Goal: Task Accomplishment & Management: Complete application form

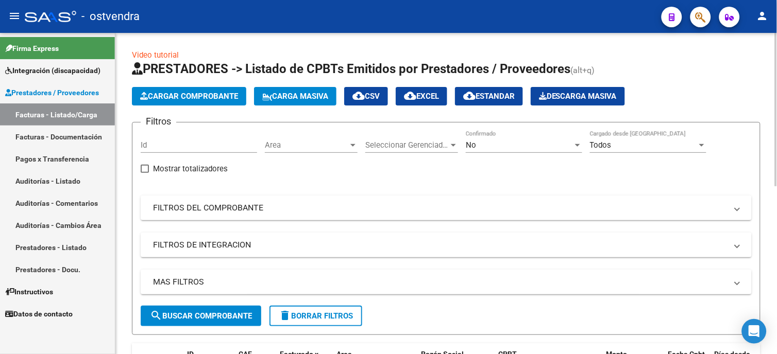
scroll to position [57, 0]
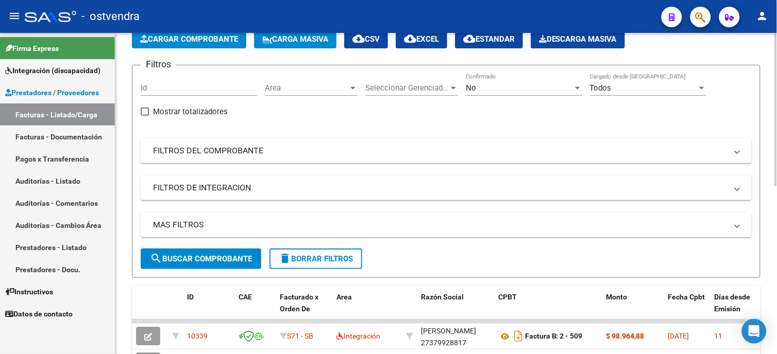
click at [240, 261] on span "search Buscar Comprobante" at bounding box center [201, 259] width 102 height 9
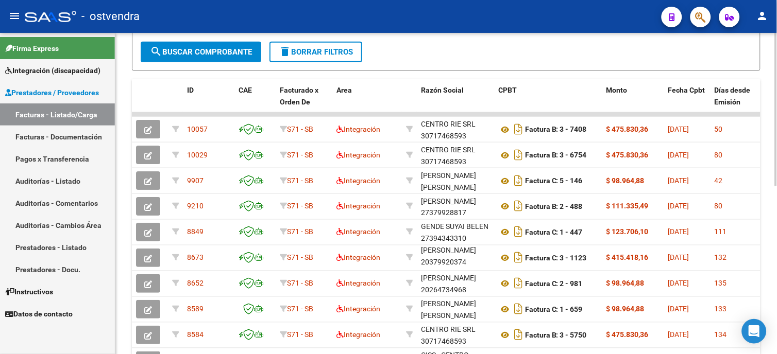
scroll to position [284, 0]
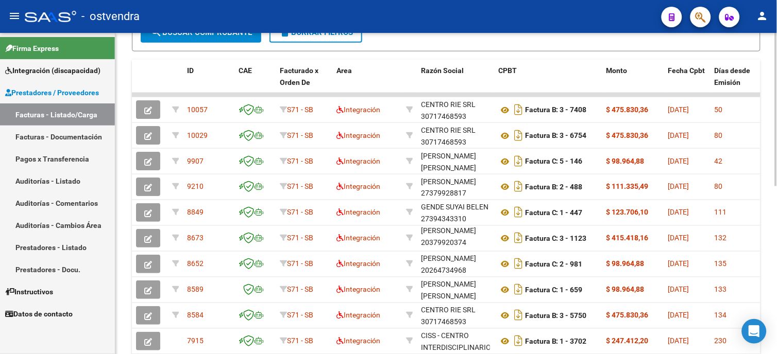
click at [776, 229] on html "menu - ostvendra person Firma Express Integración (discapacidad) Certificado Di…" at bounding box center [388, 177] width 777 height 354
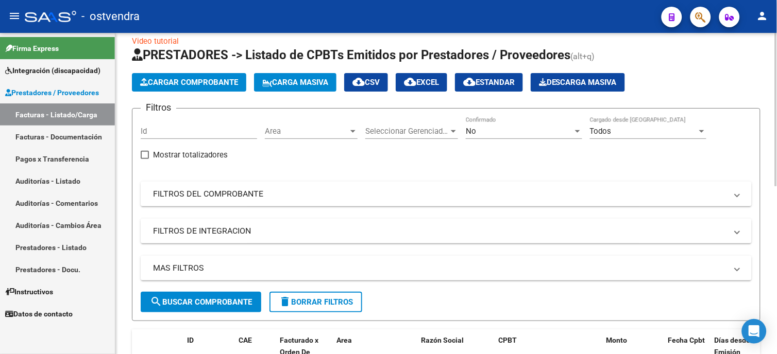
scroll to position [0, 0]
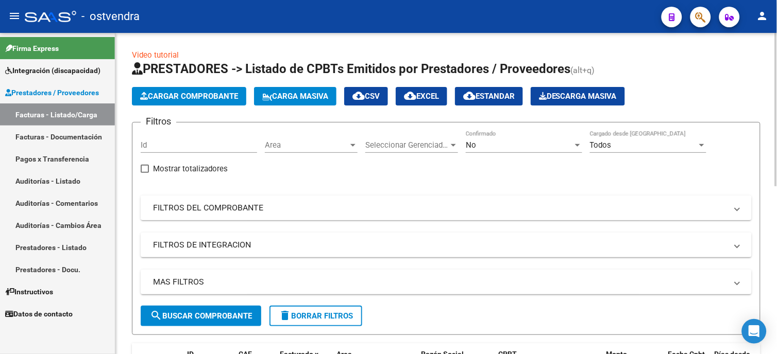
click at [248, 202] on mat-panel-title "FILTROS DEL COMPROBANTE" at bounding box center [440, 207] width 574 height 11
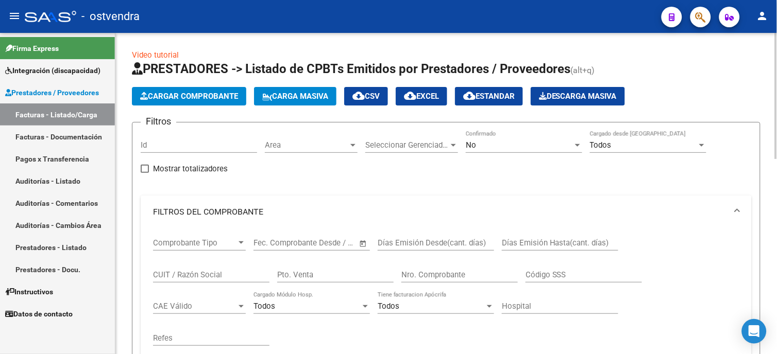
click at [226, 280] on div "CUIT / Razón Social" at bounding box center [211, 272] width 116 height 22
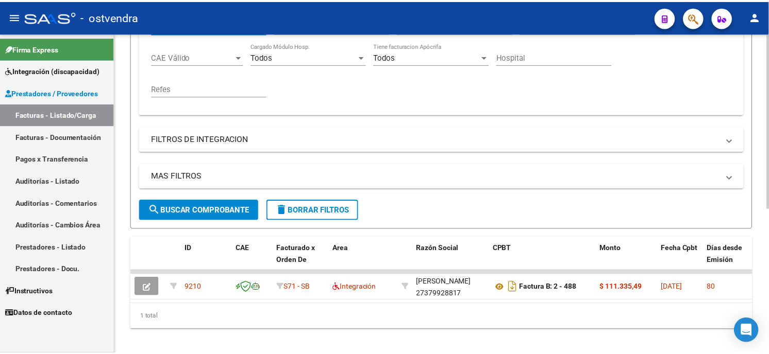
scroll to position [266, 0]
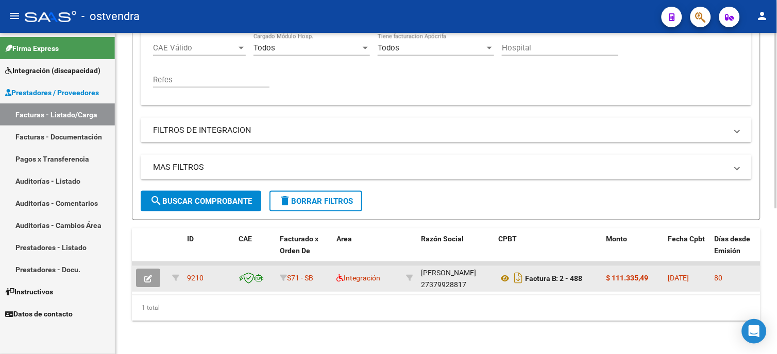
type input "[PERSON_NAME]"
click at [150, 269] on button "button" at bounding box center [148, 278] width 24 height 19
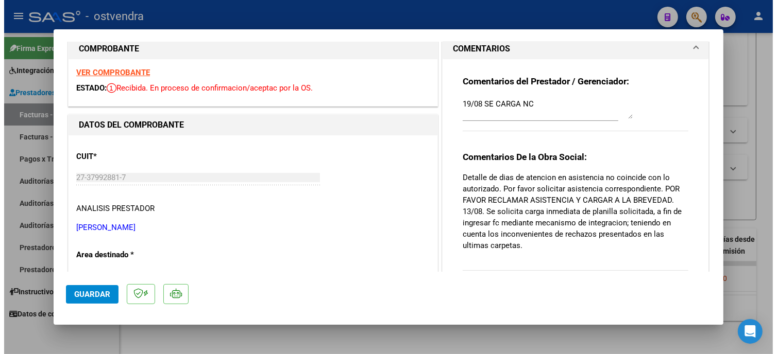
scroll to position [0, 0]
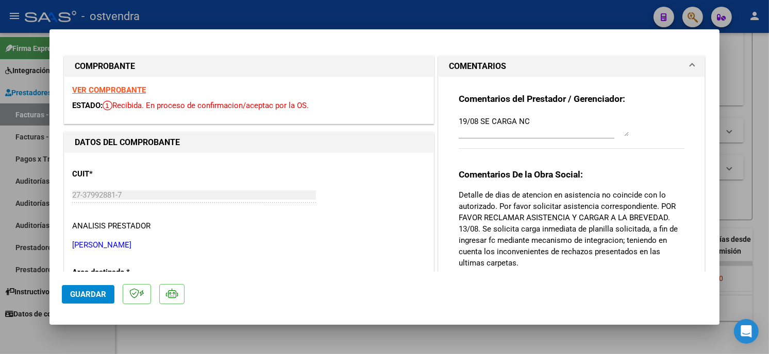
click at [566, 17] on div at bounding box center [384, 177] width 769 height 354
type input "$ 0,00"
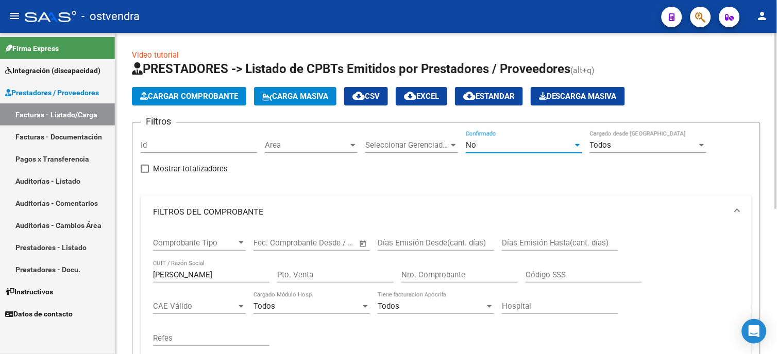
click at [469, 149] on span "No" at bounding box center [471, 145] width 10 height 9
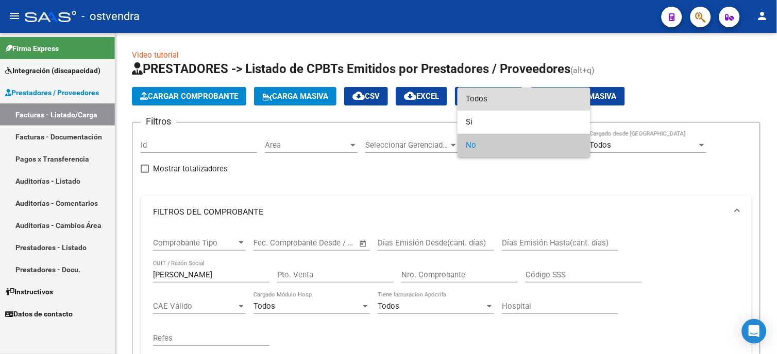
click at [482, 105] on span "Todos" at bounding box center [524, 99] width 116 height 23
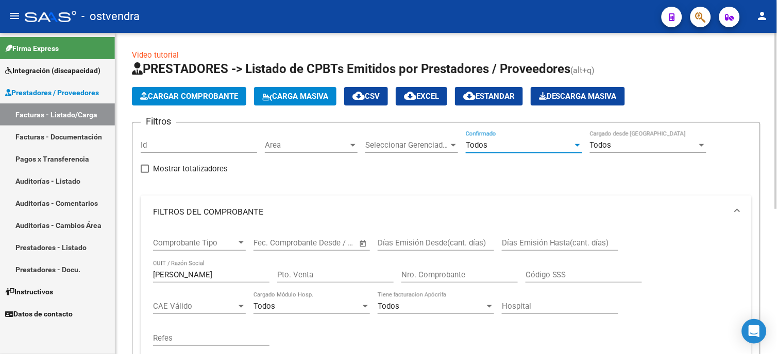
scroll to position [172, 0]
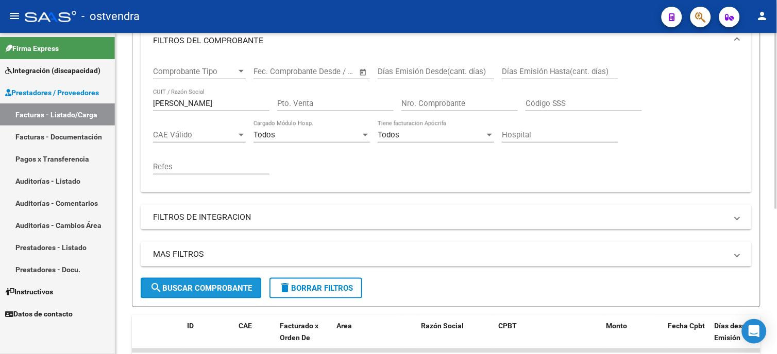
click at [239, 289] on span "search Buscar Comprobante" at bounding box center [201, 288] width 102 height 9
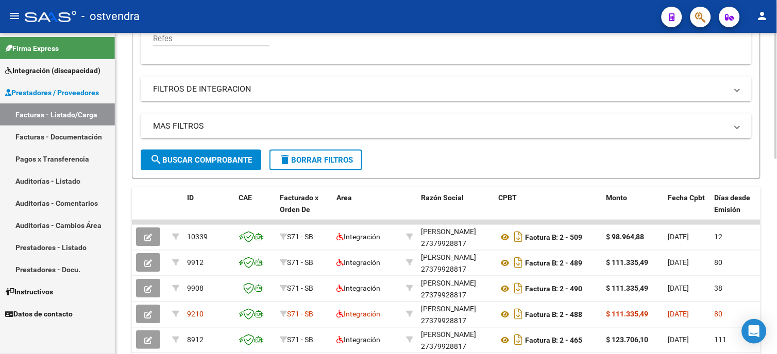
scroll to position [327, 0]
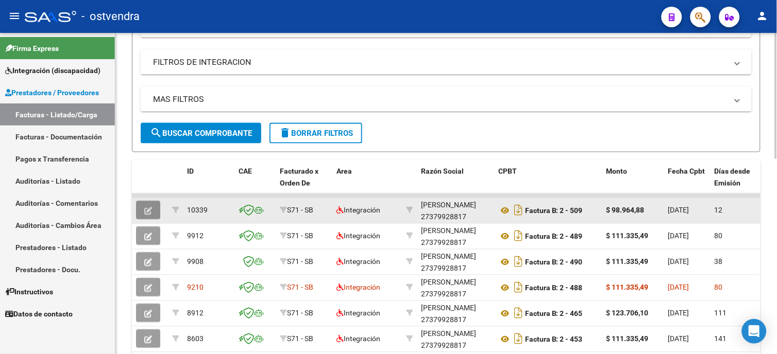
click at [153, 212] on button "button" at bounding box center [148, 210] width 24 height 19
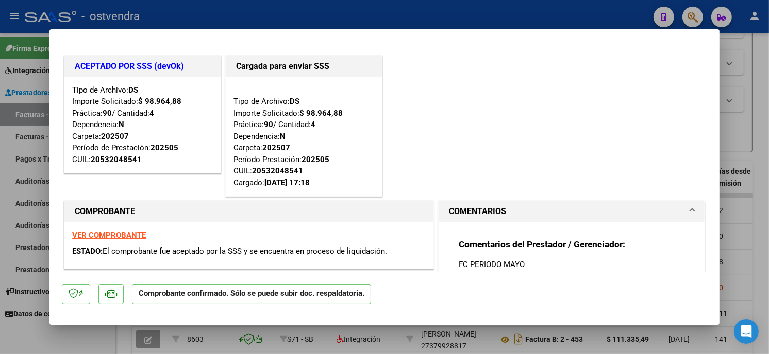
click at [438, 21] on div at bounding box center [384, 177] width 769 height 354
type input "$ 0,00"
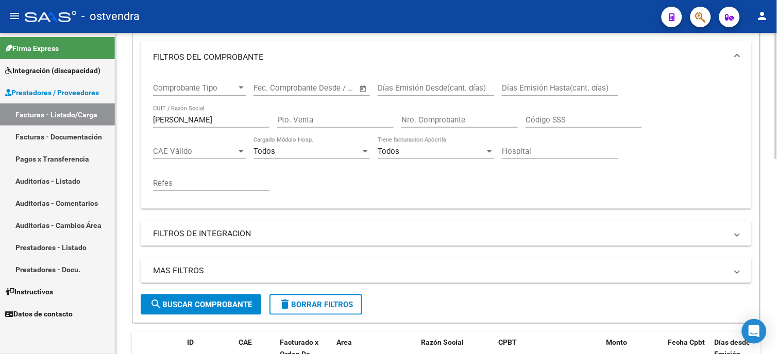
scroll to position [212, 0]
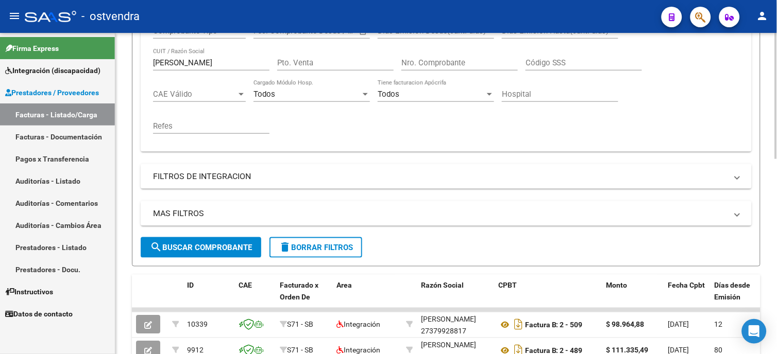
click at [322, 246] on span "delete Borrar Filtros" at bounding box center [316, 247] width 74 height 9
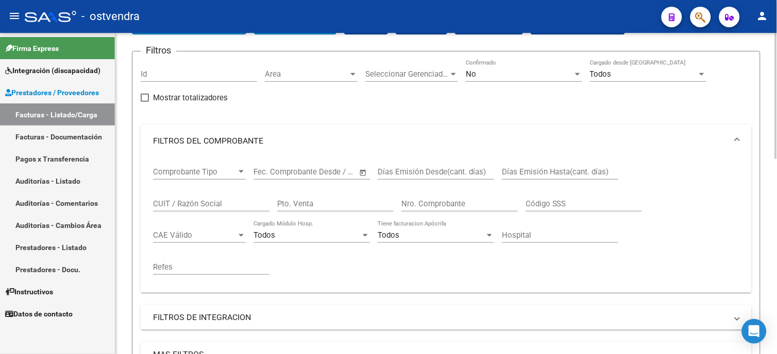
scroll to position [0, 0]
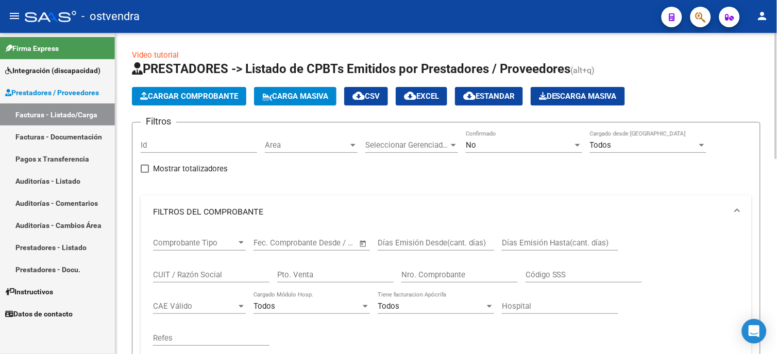
click at [776, 130] on html "menu - ostvendra person Firma Express Integración (discapacidad) Certificado Di…" at bounding box center [388, 177] width 777 height 354
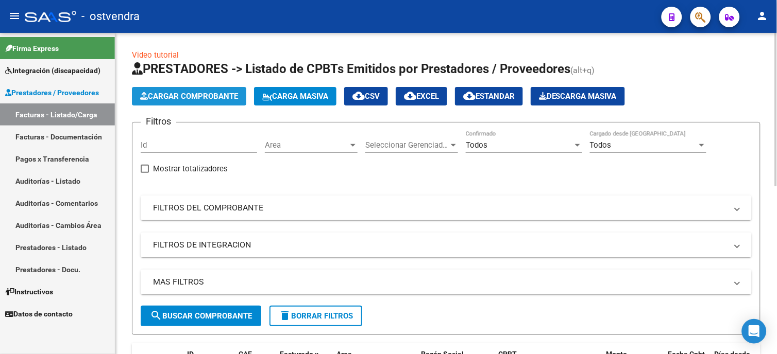
click at [188, 99] on span "Cargar Comprobante" at bounding box center [189, 96] width 98 height 9
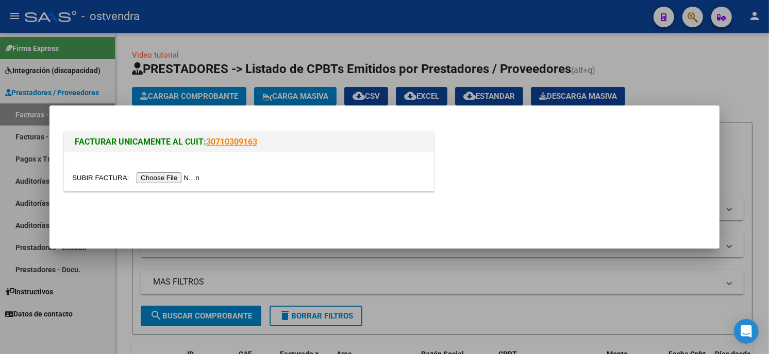
click at [176, 173] on input "file" at bounding box center [137, 178] width 130 height 11
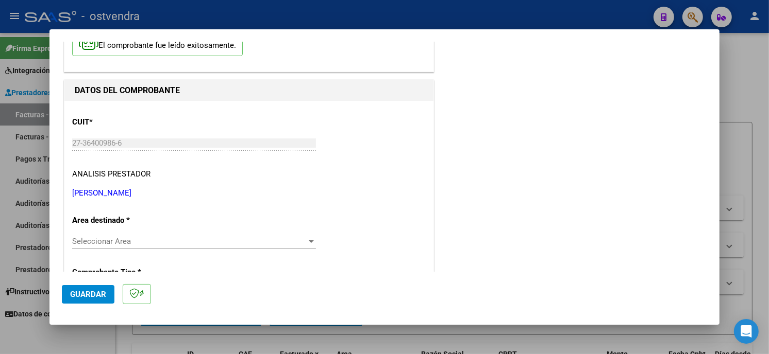
scroll to position [114, 0]
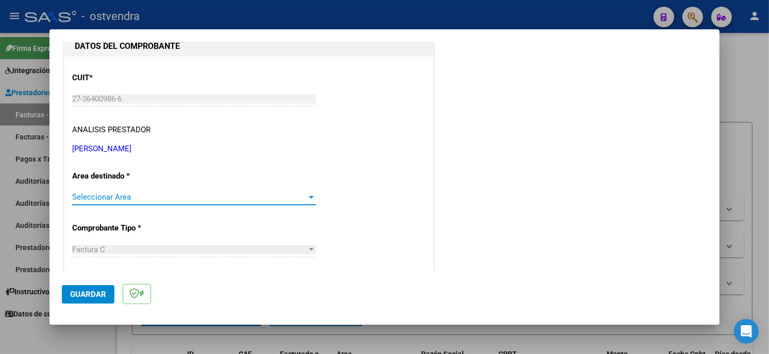
click at [208, 194] on span "Seleccionar Area" at bounding box center [189, 197] width 234 height 9
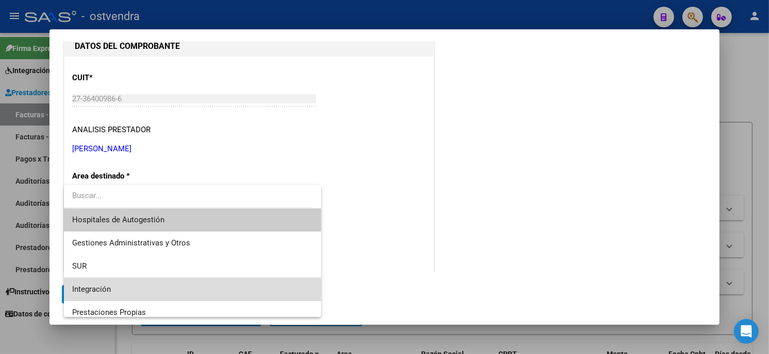
click at [201, 279] on span "Integración" at bounding box center [192, 289] width 241 height 23
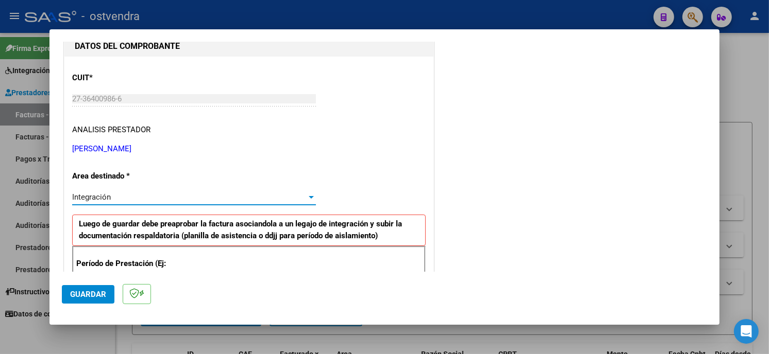
scroll to position [172, 0]
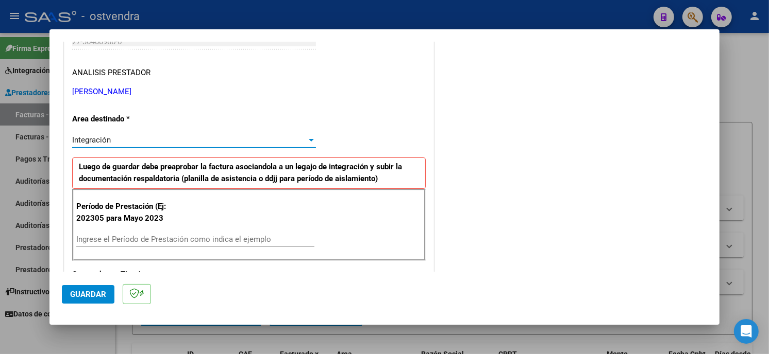
click at [176, 241] on input "Ingrese el Período de Prestación como indica el ejemplo" at bounding box center [195, 239] width 238 height 9
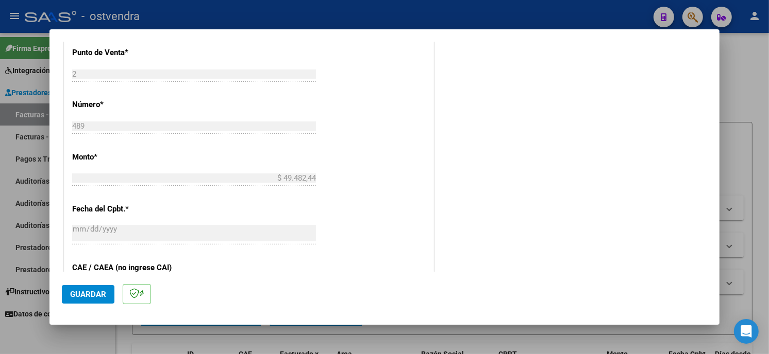
scroll to position [458, 0]
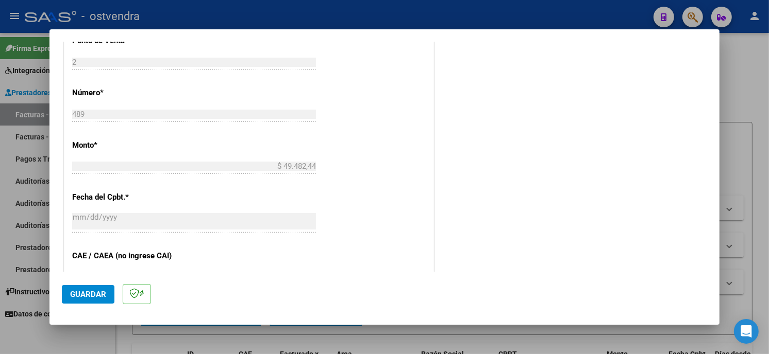
type input "202507"
click at [104, 303] on button "Guardar" at bounding box center [88, 294] width 53 height 19
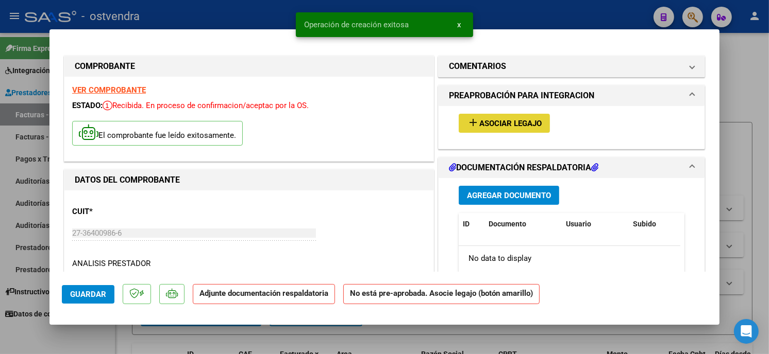
click at [514, 131] on button "add Asociar Legajo" at bounding box center [504, 123] width 91 height 19
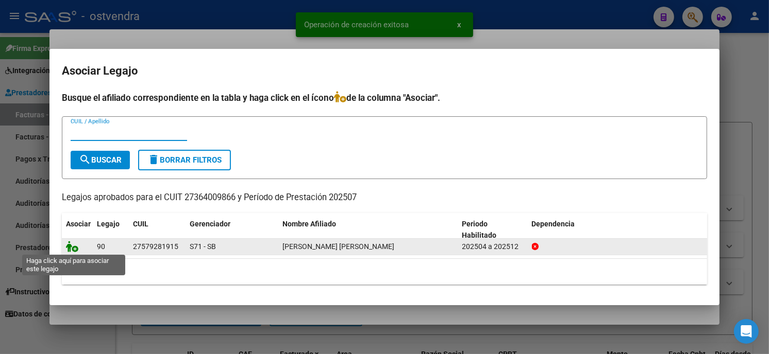
click at [73, 245] on icon at bounding box center [72, 246] width 12 height 11
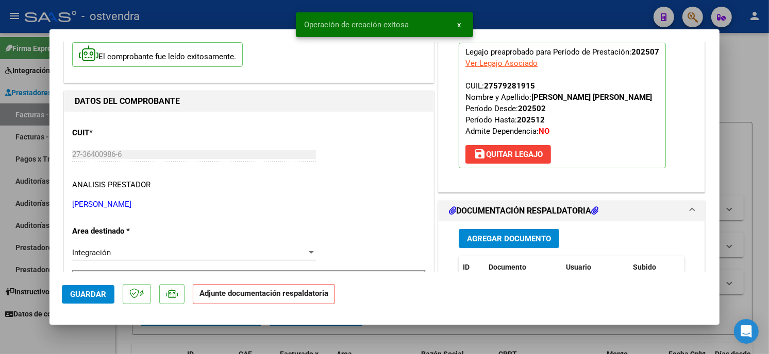
scroll to position [114, 0]
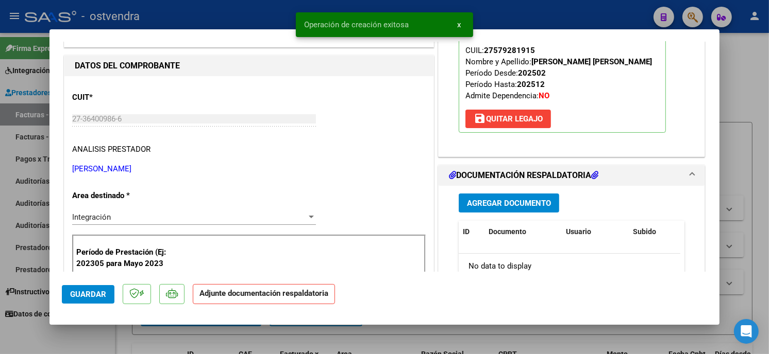
click at [534, 204] on span "Agregar Documento" at bounding box center [509, 203] width 84 height 9
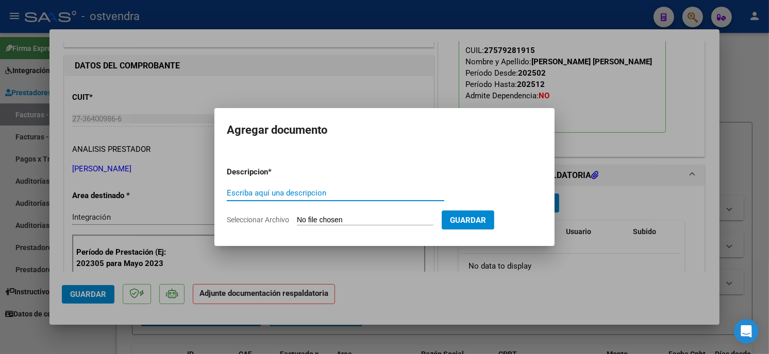
click at [308, 220] on input "Seleccionar Archivo" at bounding box center [365, 221] width 137 height 10
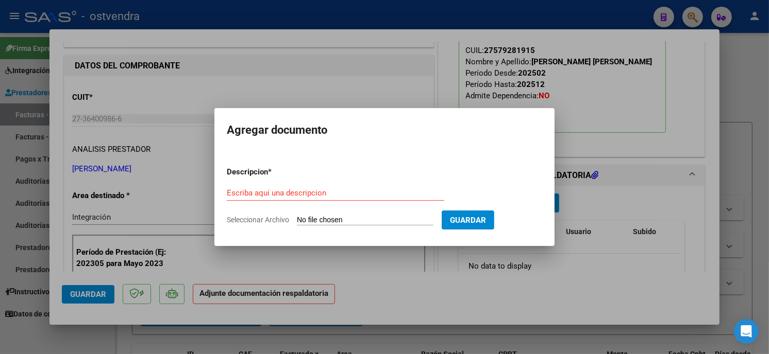
type input "C:\fakepath\ASISTENCIA C-2-489.jpg"
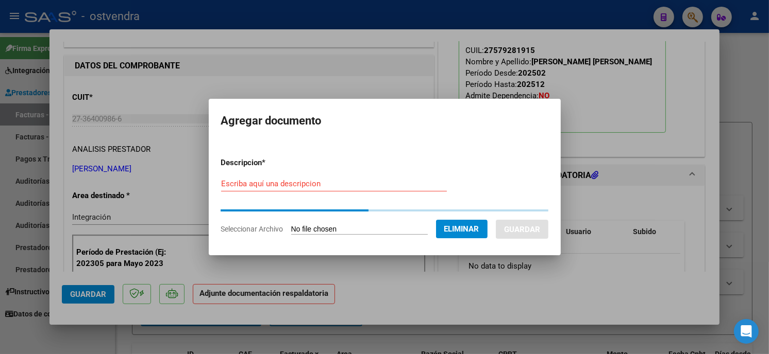
click at [334, 191] on div "Escriba aquí una descripcion" at bounding box center [334, 183] width 226 height 15
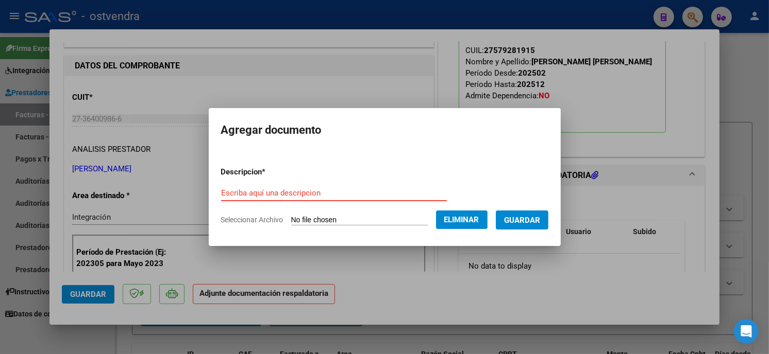
click at [333, 190] on input "Escriba aquí una descripcion" at bounding box center [334, 193] width 226 height 9
type input "PLANILLA DE ASISTENCIA"
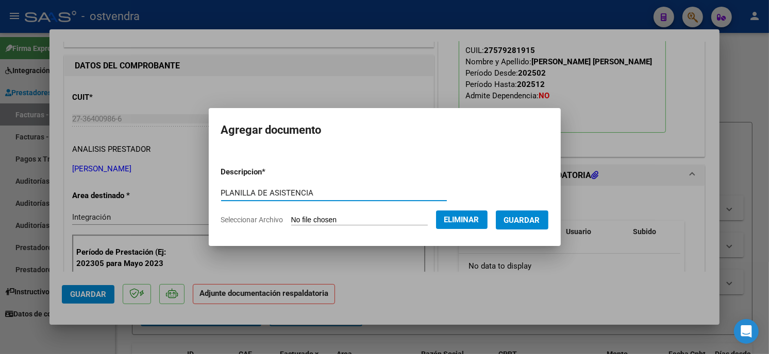
click at [524, 220] on span "Guardar" at bounding box center [522, 220] width 36 height 9
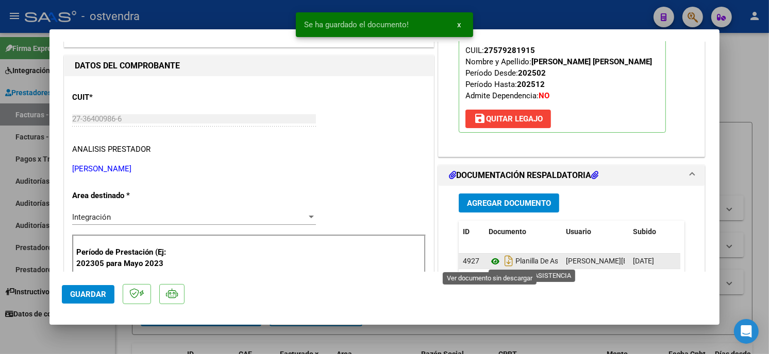
click at [488, 263] on icon at bounding box center [494, 262] width 13 height 12
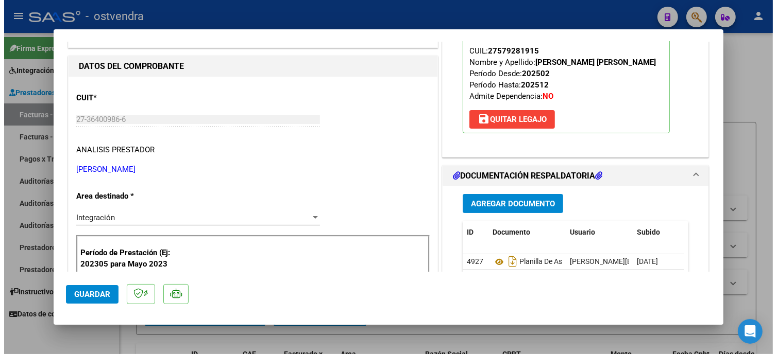
scroll to position [57, 0]
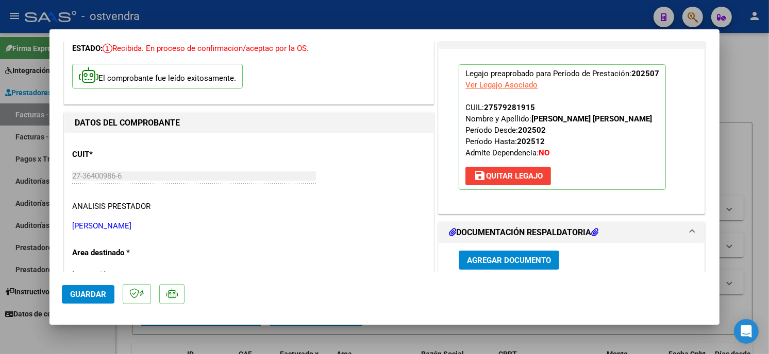
click at [261, 16] on div at bounding box center [384, 177] width 769 height 354
type input "$ 0,00"
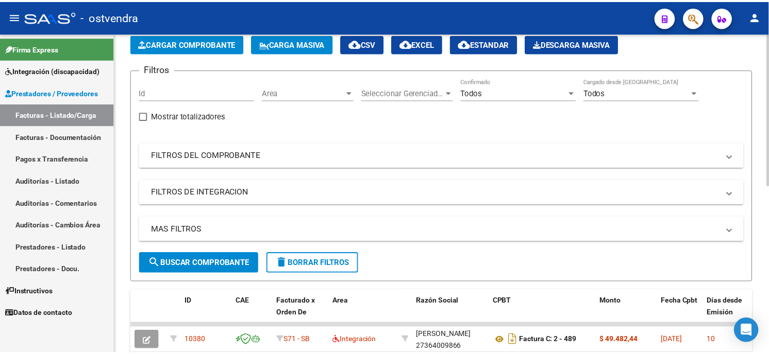
scroll to position [0, 0]
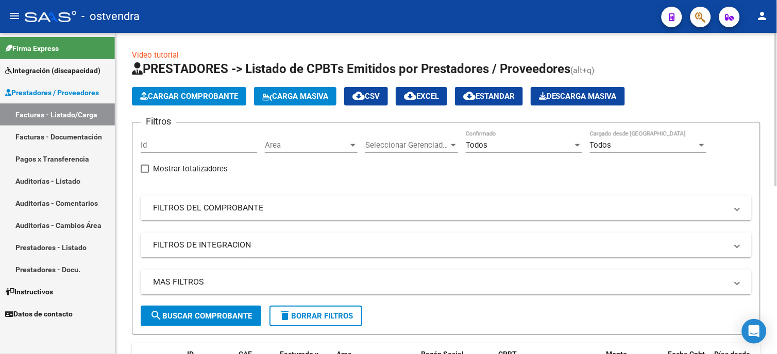
click at [215, 88] on button "Cargar Comprobante" at bounding box center [189, 96] width 114 height 19
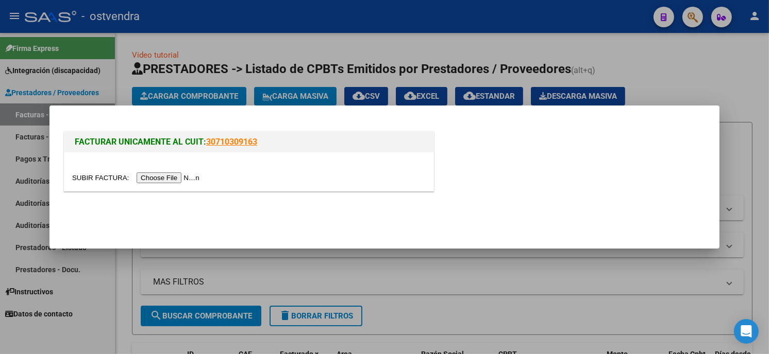
click at [168, 174] on input "file" at bounding box center [137, 178] width 130 height 11
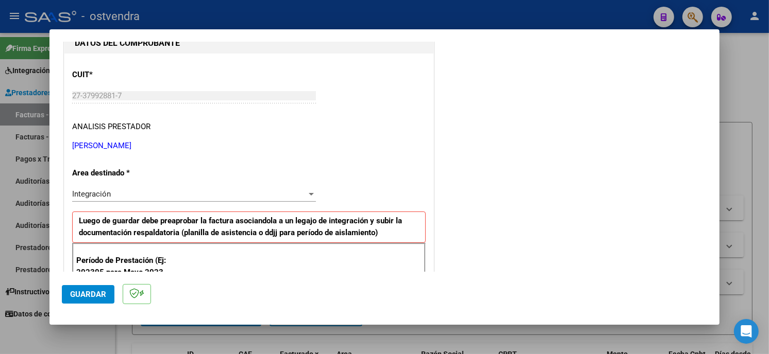
scroll to position [172, 0]
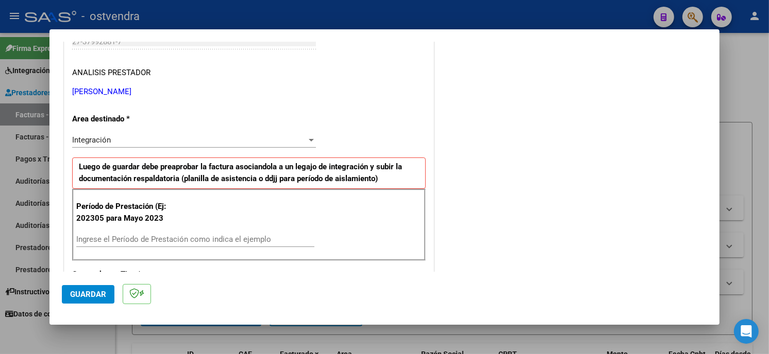
click at [184, 236] on input "Ingrese el Período de Prestación como indica el ejemplo" at bounding box center [195, 239] width 238 height 9
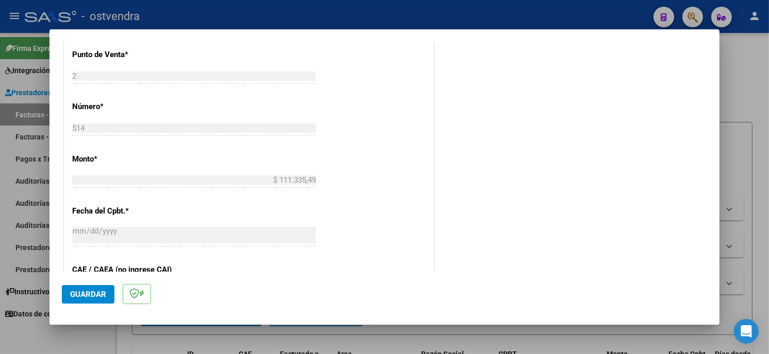
scroll to position [458, 0]
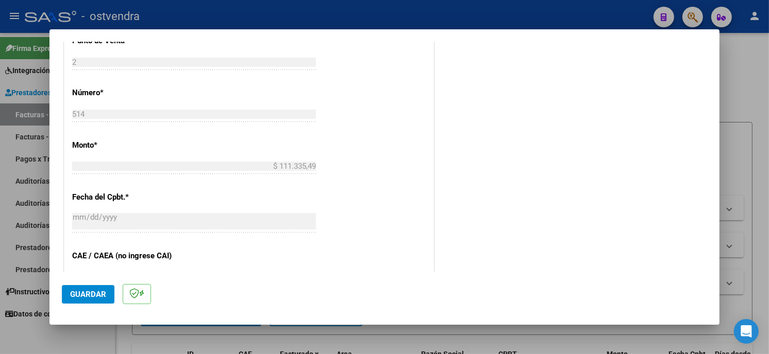
type input "202507"
click at [85, 296] on span "Guardar" at bounding box center [88, 294] width 36 height 9
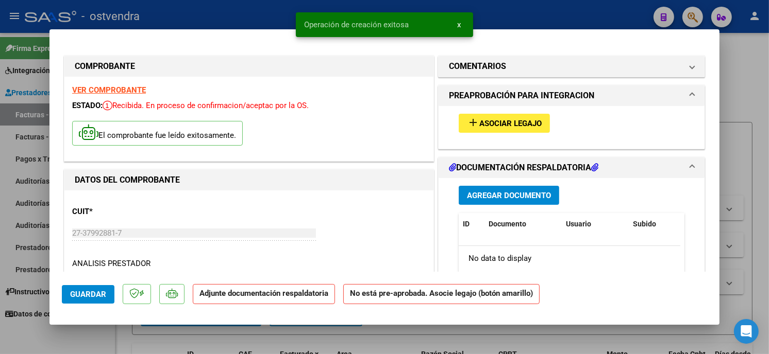
click at [542, 122] on button "add Asociar Legajo" at bounding box center [504, 123] width 91 height 19
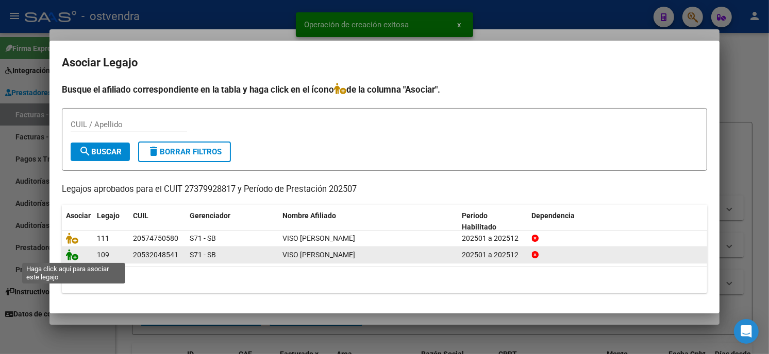
click at [70, 258] on icon at bounding box center [72, 254] width 12 height 11
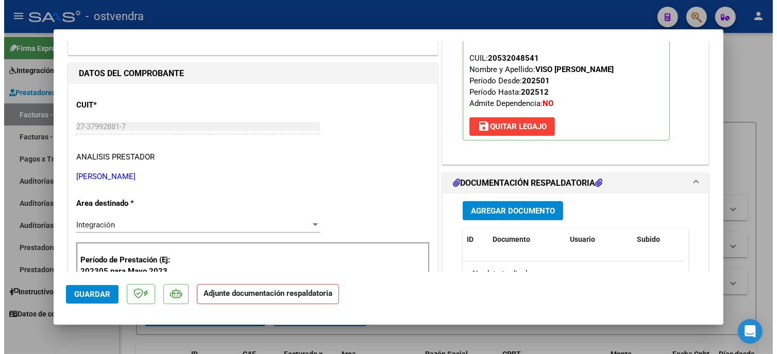
scroll to position [114, 0]
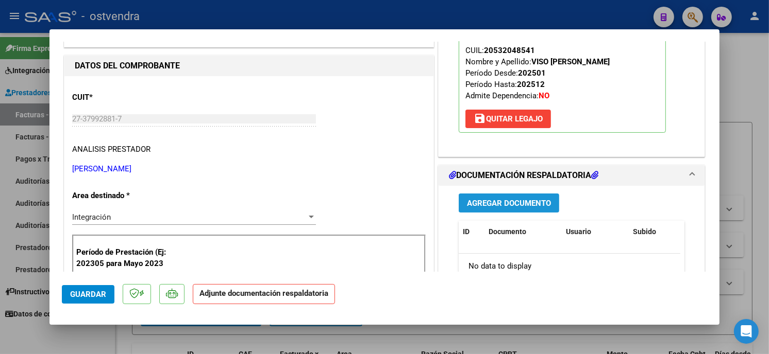
click at [531, 202] on span "Agregar Documento" at bounding box center [509, 203] width 84 height 9
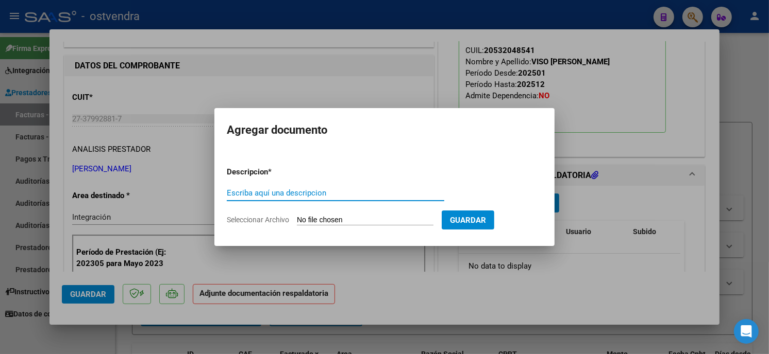
click at [358, 222] on input "Seleccionar Archivo" at bounding box center [365, 221] width 137 height 10
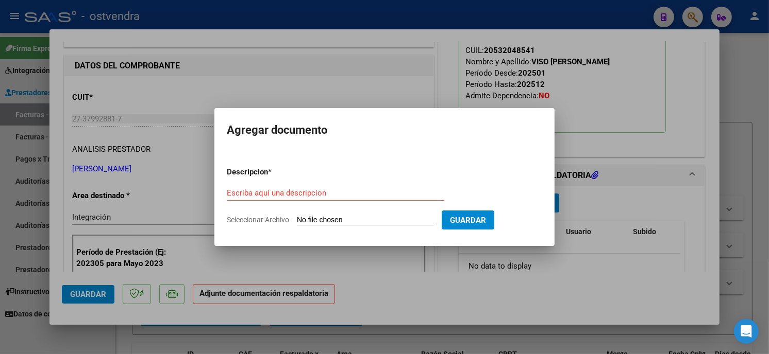
type input "C:\fakepath\ASISTENCIA B-2-514.pdf"
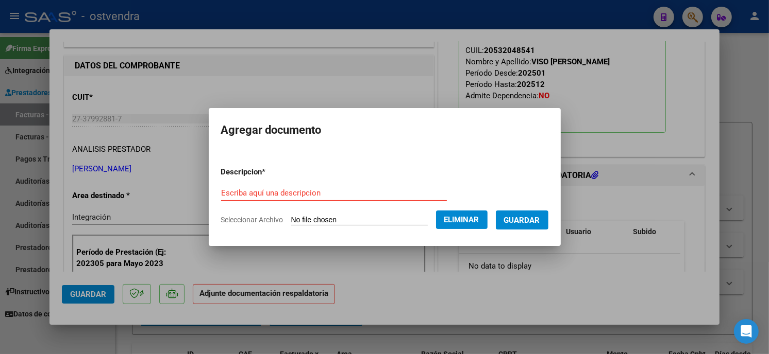
click at [322, 193] on input "Escriba aquí una descripcion" at bounding box center [334, 193] width 226 height 9
type input "PLANILLA DE ASISTENCIA"
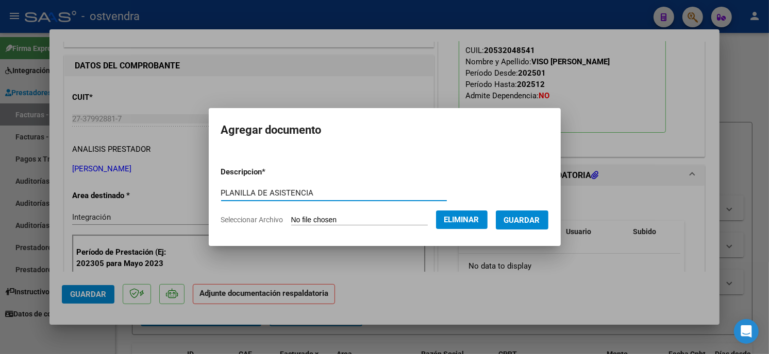
click at [531, 219] on span "Guardar" at bounding box center [522, 220] width 36 height 9
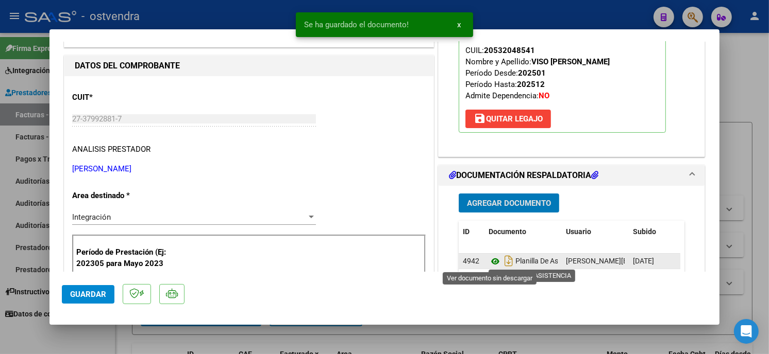
click at [488, 265] on icon at bounding box center [494, 262] width 13 height 12
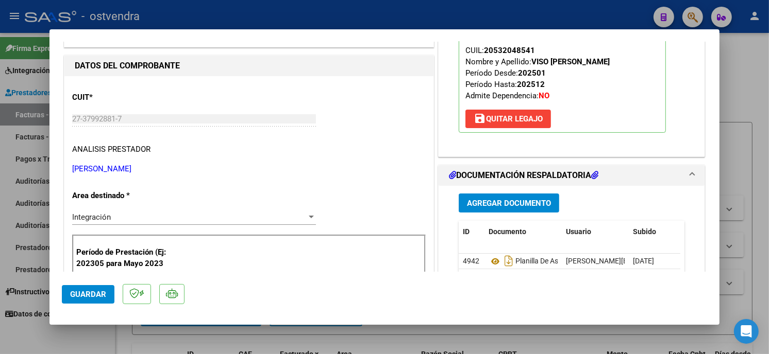
click at [334, 14] on div at bounding box center [384, 177] width 769 height 354
type input "$ 0,00"
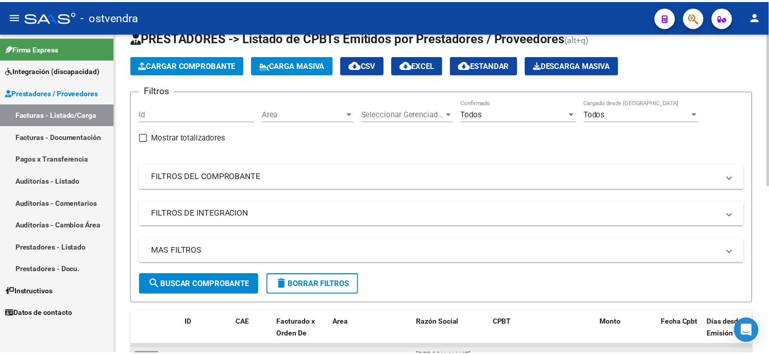
scroll to position [0, 0]
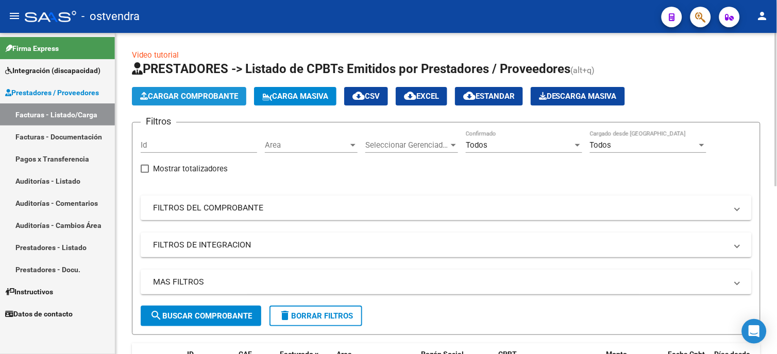
click at [223, 99] on span "Cargar Comprobante" at bounding box center [189, 96] width 98 height 9
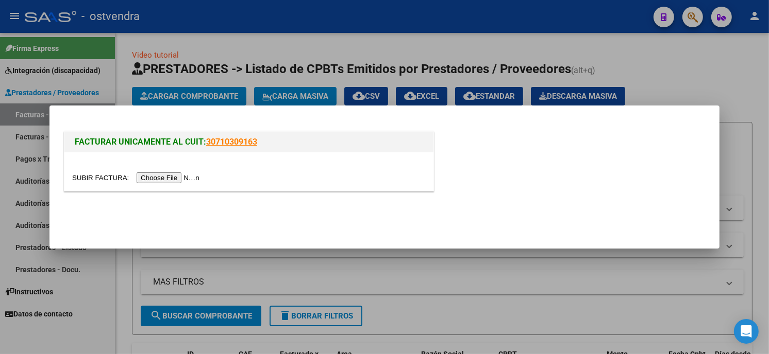
click at [156, 176] on input "file" at bounding box center [137, 178] width 130 height 11
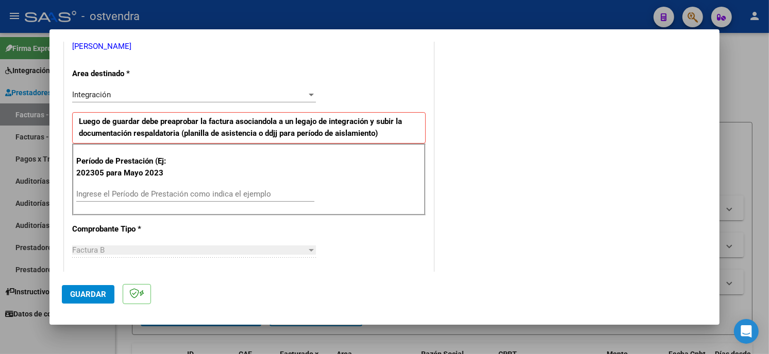
scroll to position [229, 0]
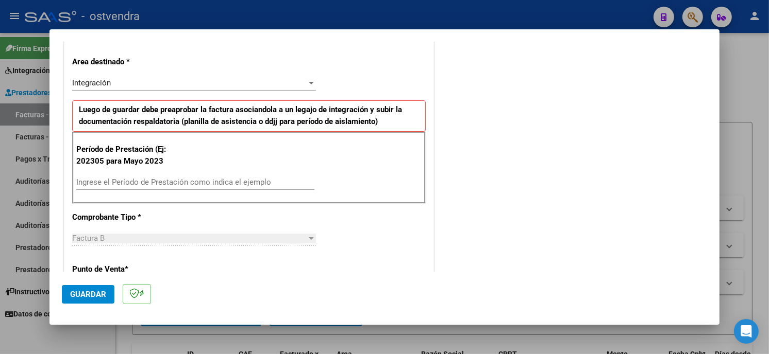
click at [153, 183] on input "Ingrese el Período de Prestación como indica el ejemplo" at bounding box center [195, 182] width 238 height 9
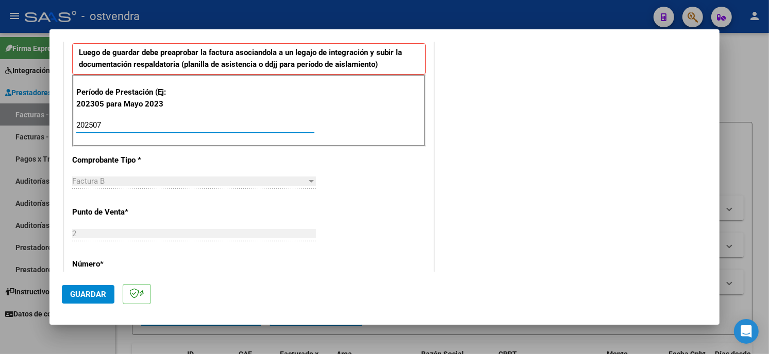
type input "202507"
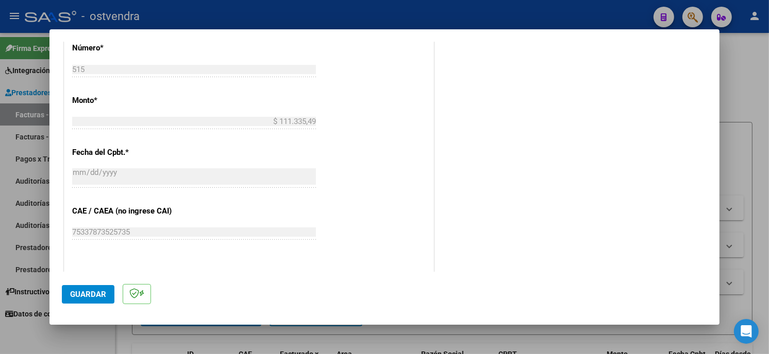
scroll to position [515, 0]
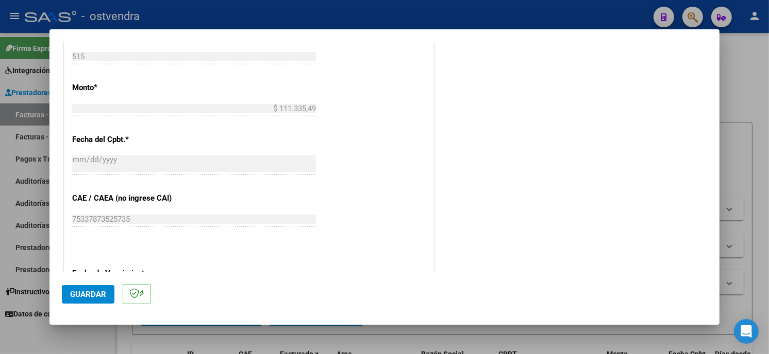
click at [96, 296] on span "Guardar" at bounding box center [88, 294] width 36 height 9
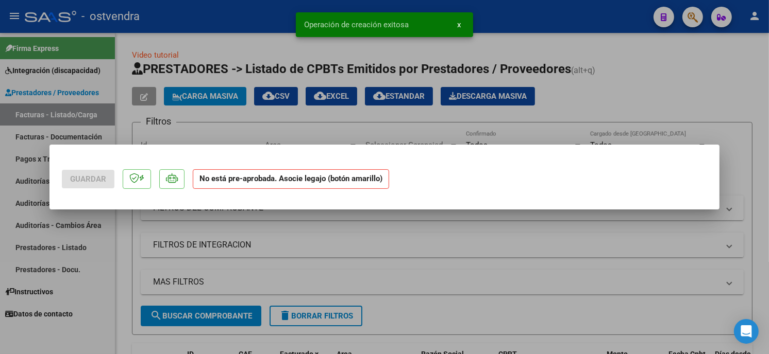
scroll to position [0, 0]
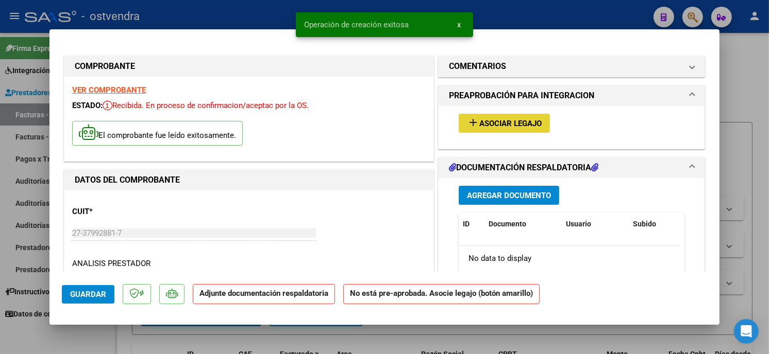
click at [498, 129] on button "add Asociar Legajo" at bounding box center [504, 123] width 91 height 19
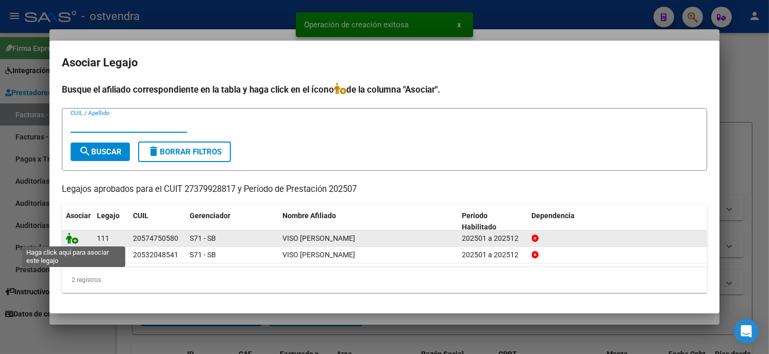
click at [70, 238] on icon at bounding box center [72, 238] width 12 height 11
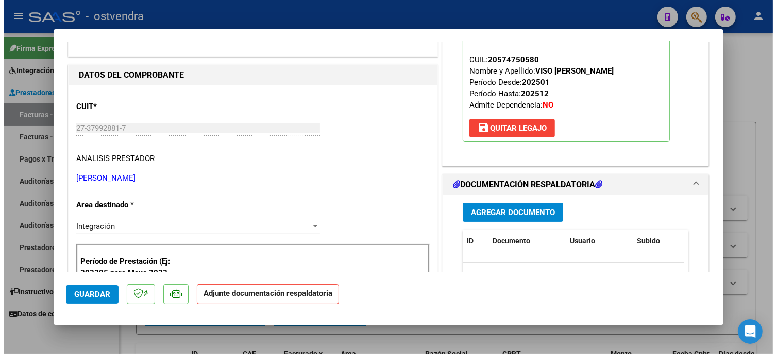
scroll to position [114, 0]
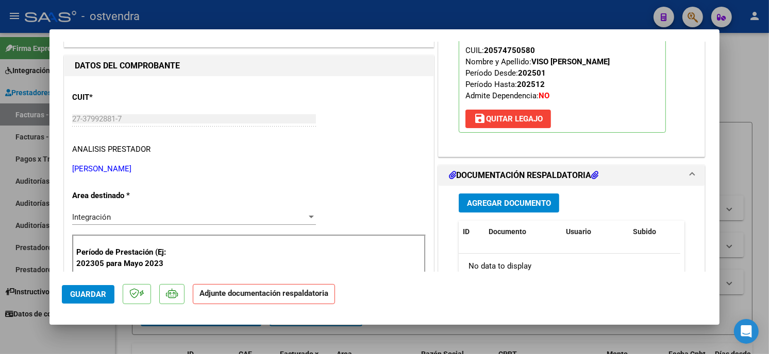
click at [535, 203] on span "Agregar Documento" at bounding box center [509, 203] width 84 height 9
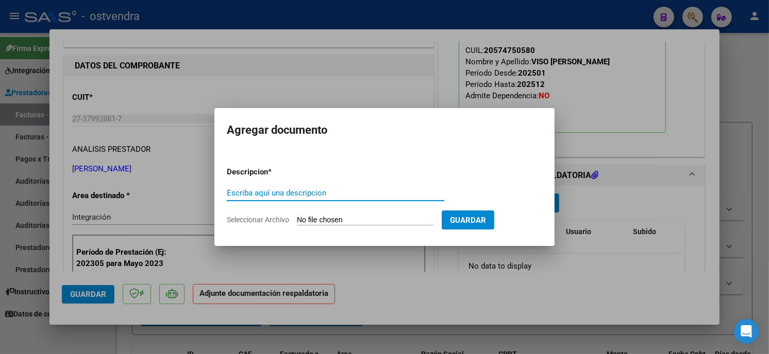
click at [365, 220] on input "Seleccionar Archivo" at bounding box center [365, 221] width 137 height 10
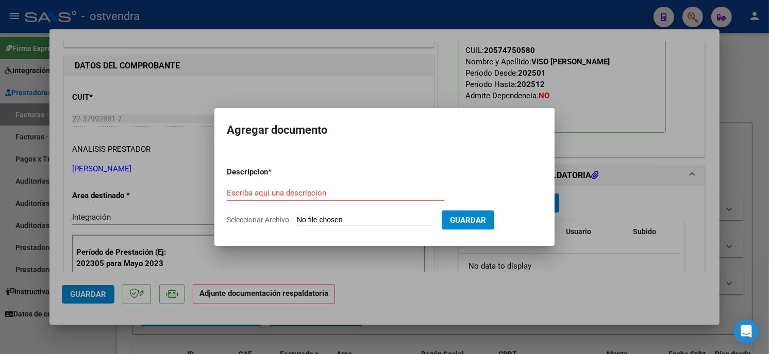
type input "C:\fakepath\ASISTENCIA B-2-515.pdf"
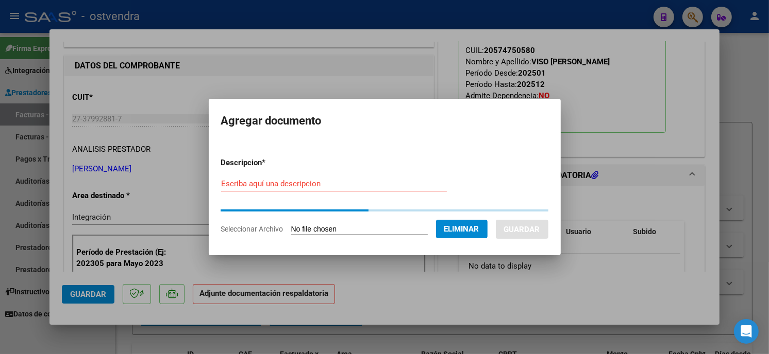
click at [313, 190] on div "Escriba aquí una descripcion" at bounding box center [334, 183] width 226 height 15
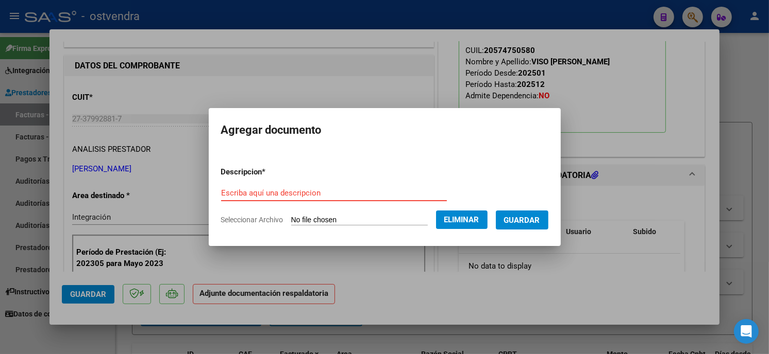
drag, startPoint x: 313, startPoint y: 190, endPoint x: 305, endPoint y: 191, distance: 8.3
click at [310, 191] on input "Escriba aquí una descripcion" at bounding box center [334, 193] width 226 height 9
type input "PLANILLA DE ASISTENCIA"
click at [518, 214] on button "Guardar" at bounding box center [522, 220] width 53 height 19
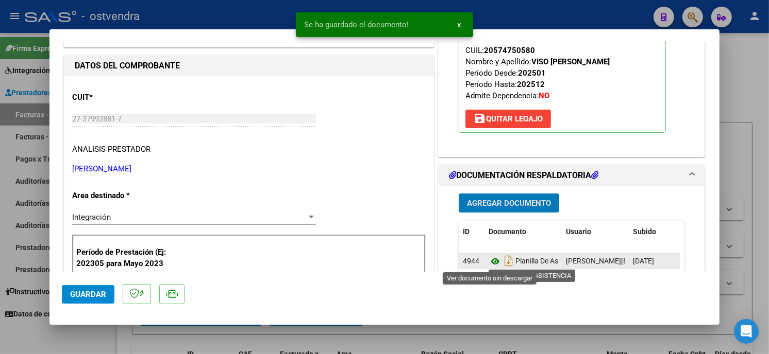
click at [489, 261] on icon at bounding box center [494, 262] width 13 height 12
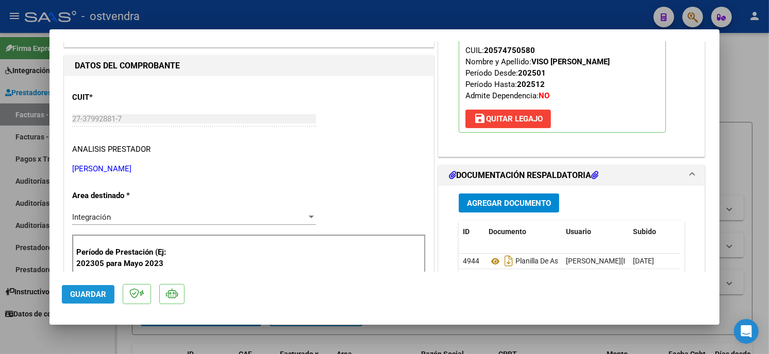
click at [95, 296] on span "Guardar" at bounding box center [88, 294] width 36 height 9
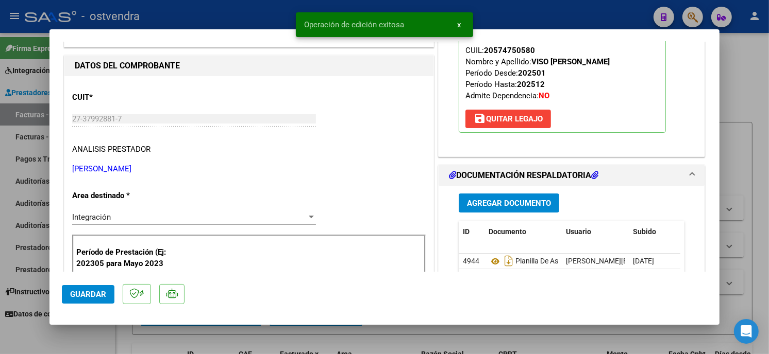
click at [192, 18] on div at bounding box center [384, 177] width 769 height 354
type input "$ 0,00"
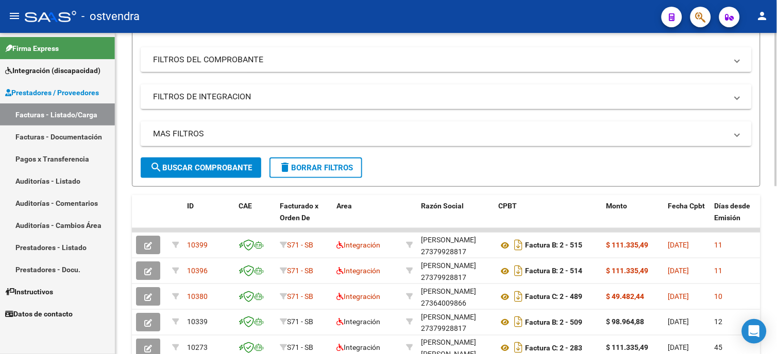
scroll to position [172, 0]
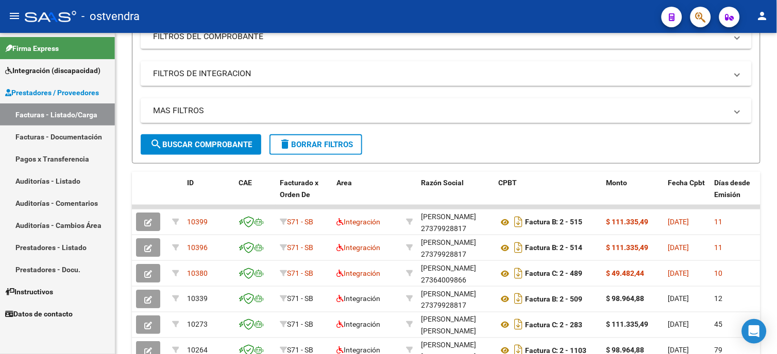
click at [68, 65] on span "Integración (discapacidad)" at bounding box center [52, 70] width 95 height 11
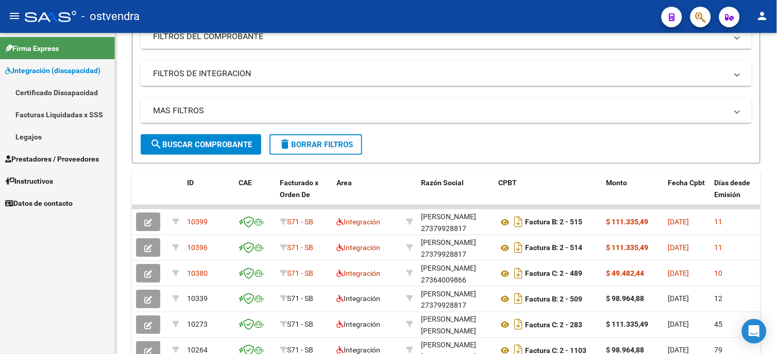
click at [78, 130] on link "Legajos" at bounding box center [57, 137] width 115 height 22
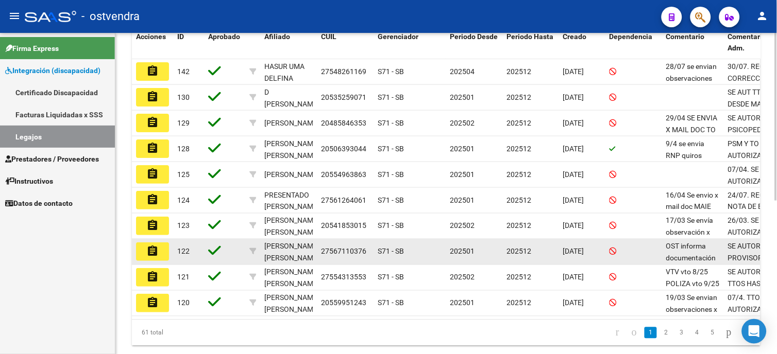
scroll to position [286, 0]
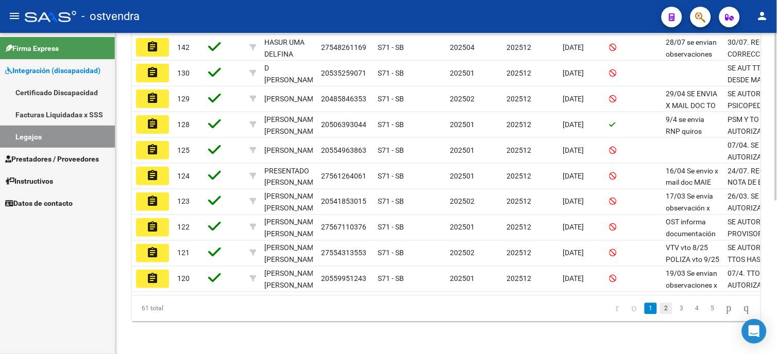
click at [660, 315] on link "2" at bounding box center [666, 308] width 12 height 11
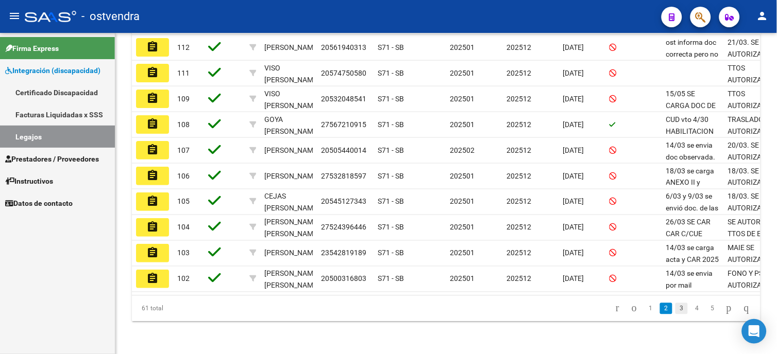
click at [676, 315] on link "3" at bounding box center [682, 308] width 12 height 11
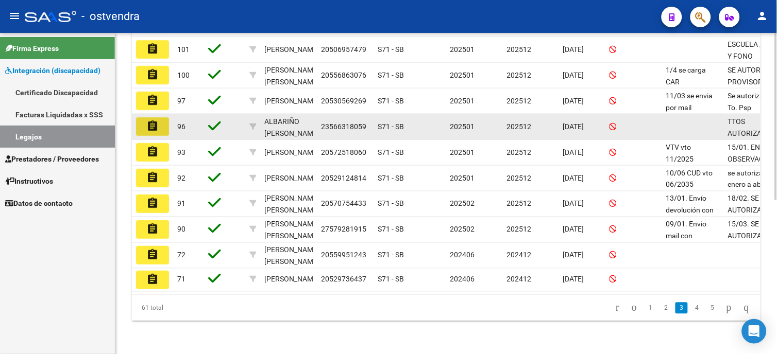
click at [160, 129] on button "assignment" at bounding box center [152, 126] width 33 height 19
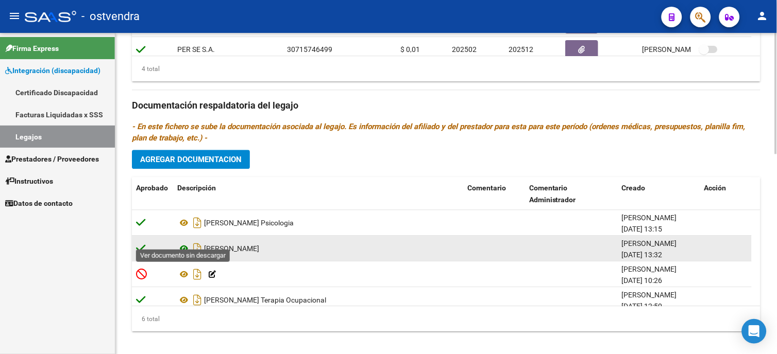
click at [184, 243] on icon at bounding box center [183, 249] width 13 height 12
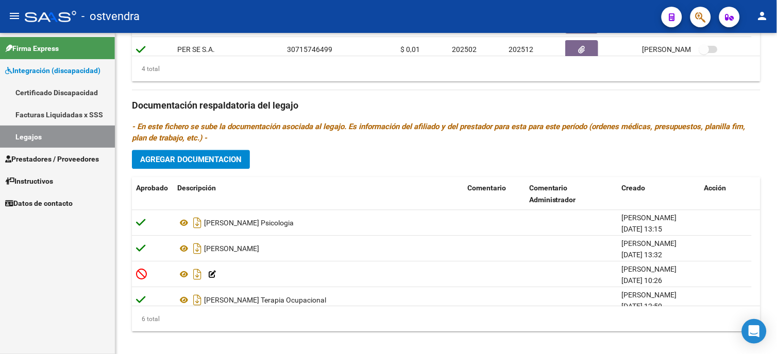
click at [71, 161] on span "Prestadores / Proveedores" at bounding box center [52, 159] width 94 height 11
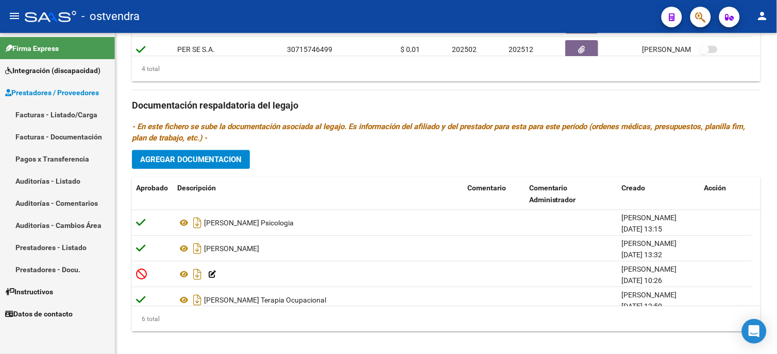
click at [74, 116] on link "Facturas - Listado/Carga" at bounding box center [57, 115] width 115 height 22
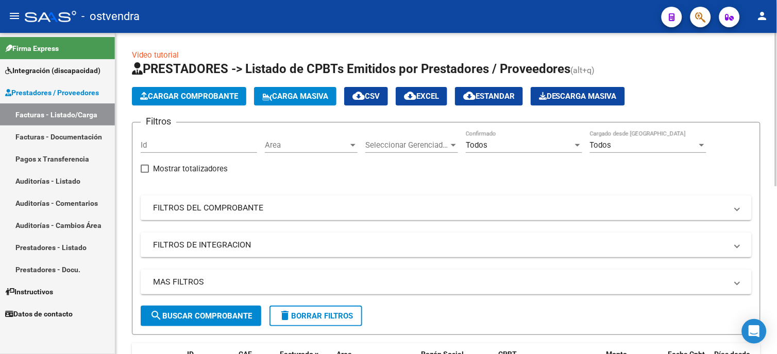
click at [238, 98] on span "Cargar Comprobante" at bounding box center [189, 96] width 98 height 9
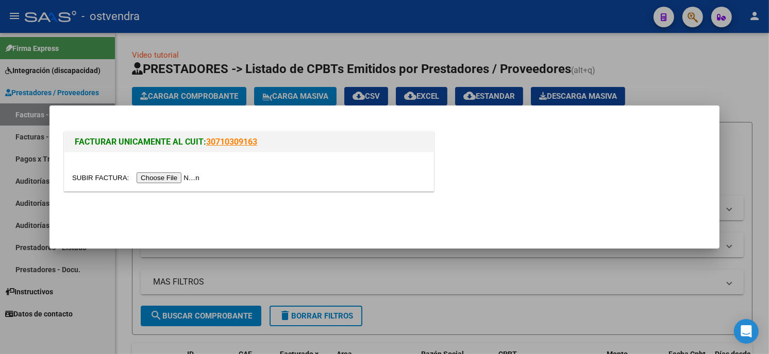
click at [172, 183] on div at bounding box center [248, 178] width 353 height 12
click at [172, 180] on input "file" at bounding box center [137, 178] width 130 height 11
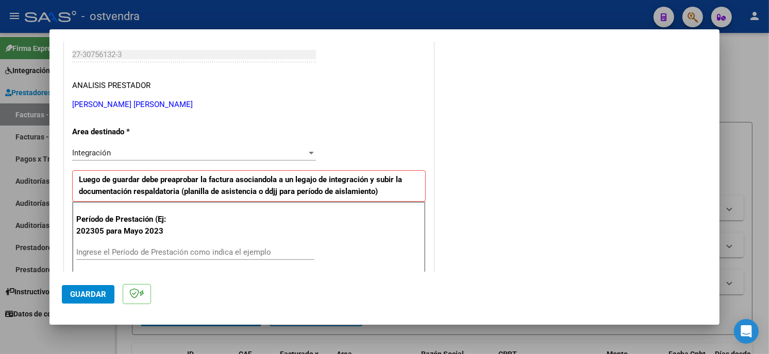
scroll to position [172, 0]
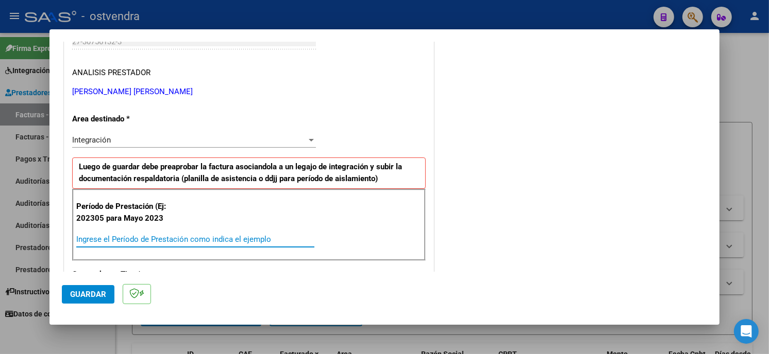
click at [179, 238] on input "Ingrese el Período de Prestación como indica el ejemplo" at bounding box center [195, 239] width 238 height 9
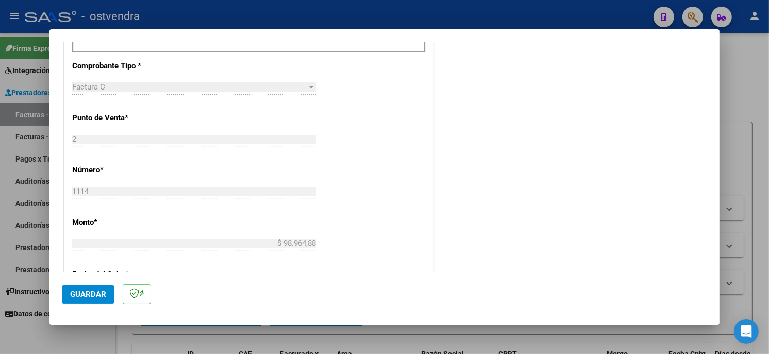
scroll to position [400, 0]
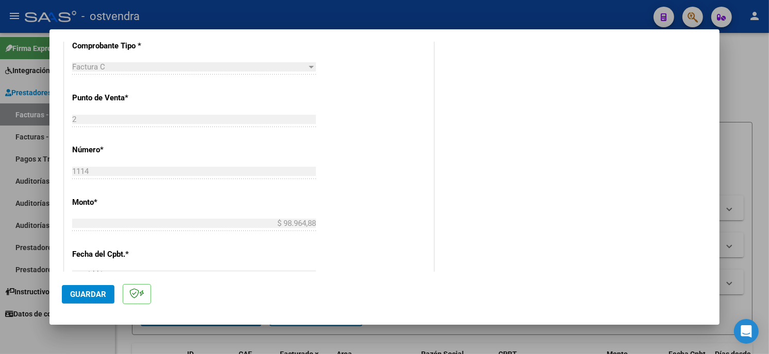
type input "202506"
click at [107, 291] on button "Guardar" at bounding box center [88, 294] width 53 height 19
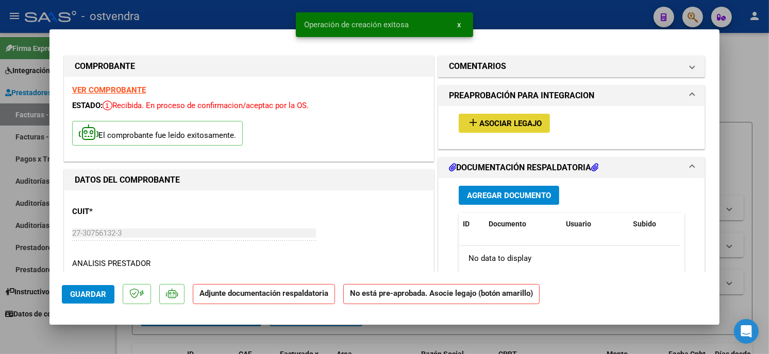
click at [527, 132] on button "add Asociar Legajo" at bounding box center [504, 123] width 91 height 19
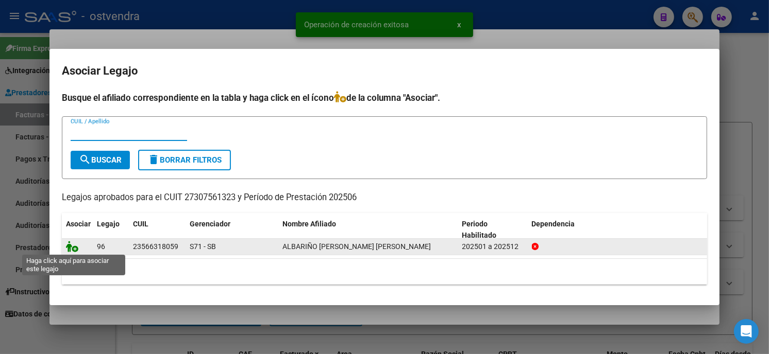
click at [72, 246] on icon at bounding box center [72, 246] width 12 height 11
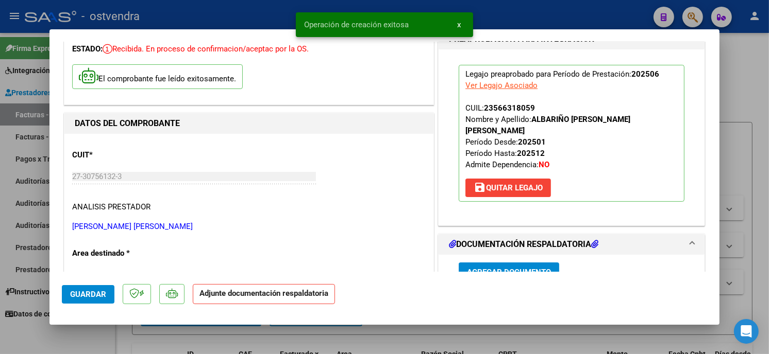
scroll to position [114, 0]
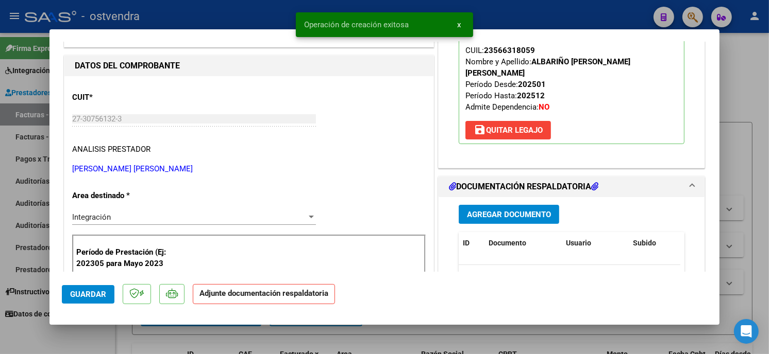
click at [513, 210] on span "Agregar Documento" at bounding box center [509, 214] width 84 height 9
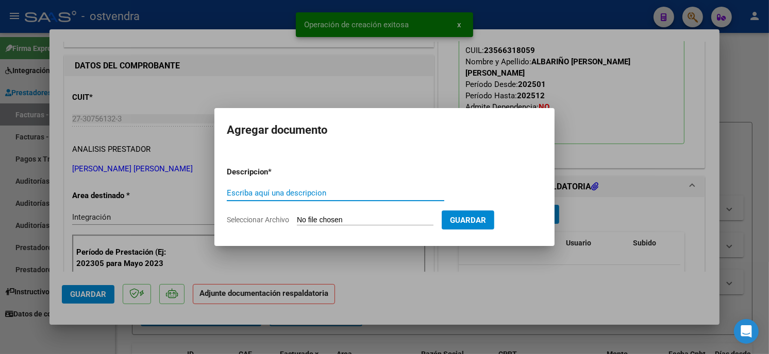
click at [357, 222] on input "Seleccionar Archivo" at bounding box center [365, 221] width 137 height 10
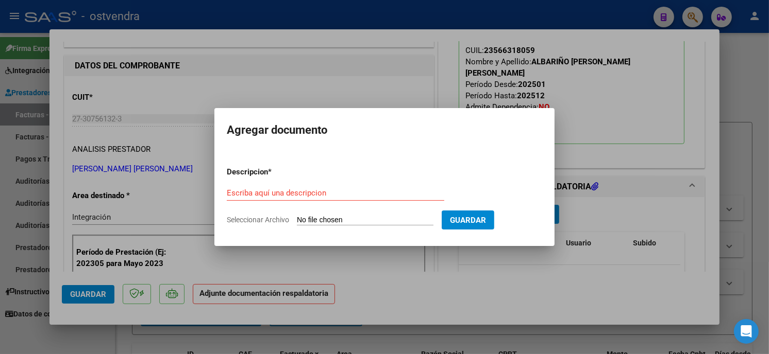
type input "C:\fakepath\ASISTENCIA C-2-1114.pdf"
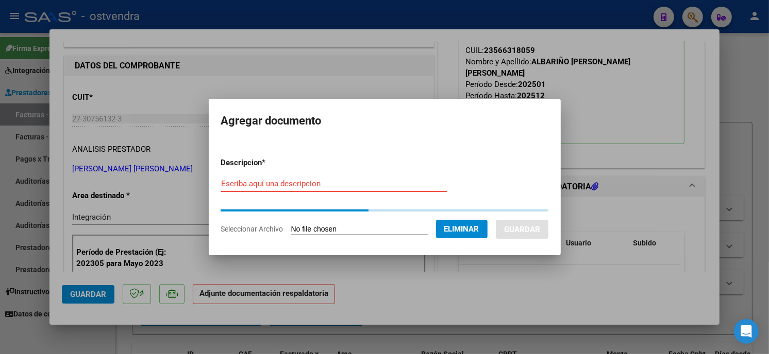
click at [257, 182] on input "Escriba aquí una descripcion" at bounding box center [334, 183] width 226 height 9
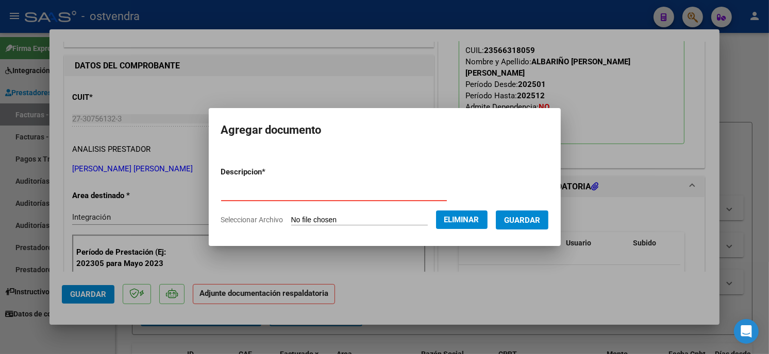
type input "PLANILLA DE ASISTENCIA"
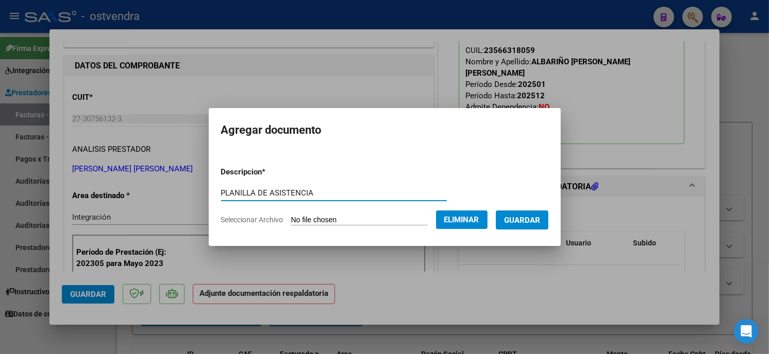
click at [531, 225] on span "Guardar" at bounding box center [522, 220] width 36 height 9
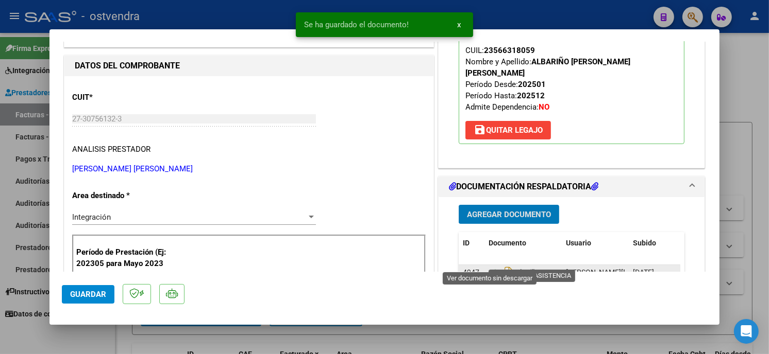
click at [489, 267] on icon at bounding box center [494, 273] width 13 height 12
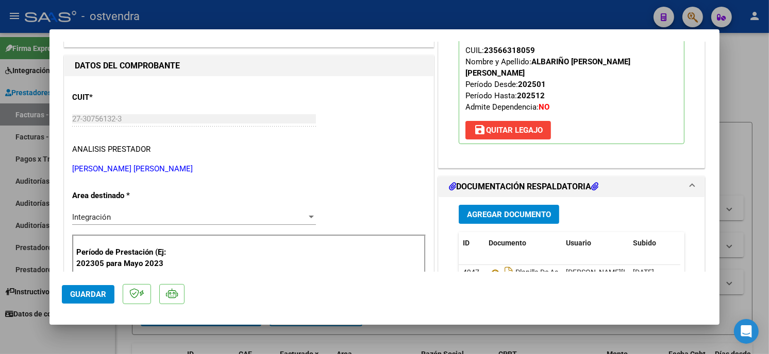
click at [476, 209] on button "Agregar Documento" at bounding box center [509, 214] width 100 height 19
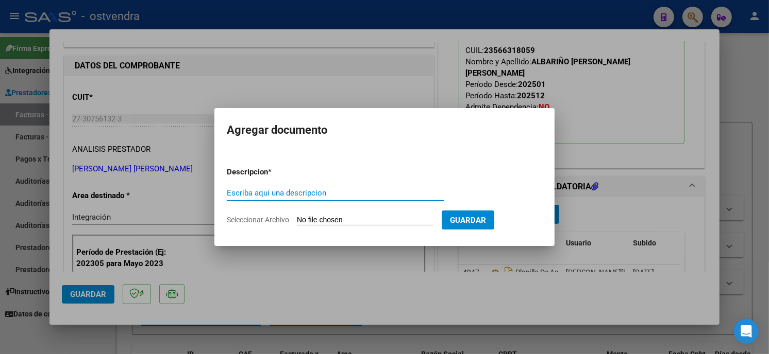
click at [349, 223] on input "Seleccionar Archivo" at bounding box center [365, 221] width 137 height 10
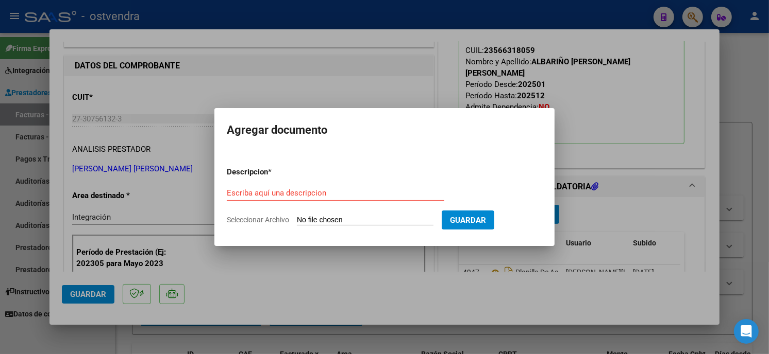
type input "C:\fakepath\ALBARIÑO-GAMARRA-PSICOPE.pdf"
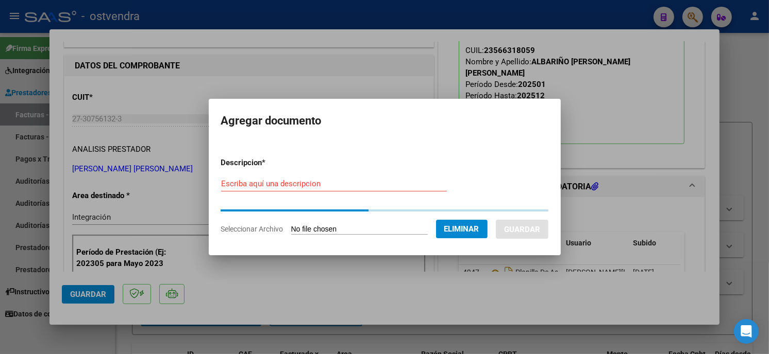
click at [329, 185] on input "Escriba aquí una descripcion" at bounding box center [334, 183] width 226 height 9
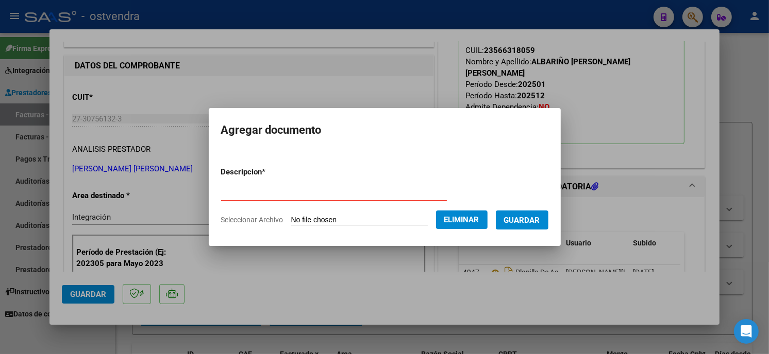
type input "INFORME DE MEDIO TERMINO"
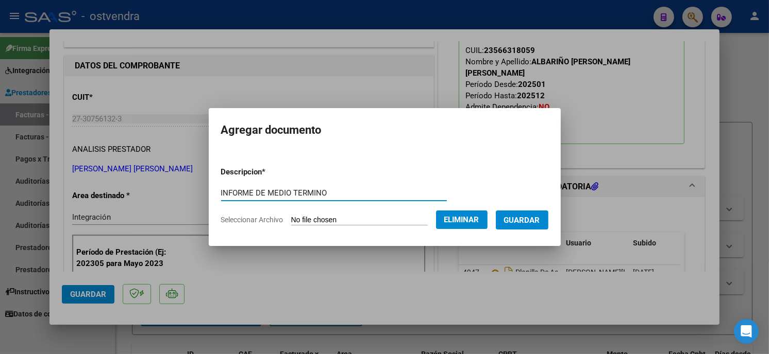
click at [514, 216] on span "Guardar" at bounding box center [522, 220] width 36 height 9
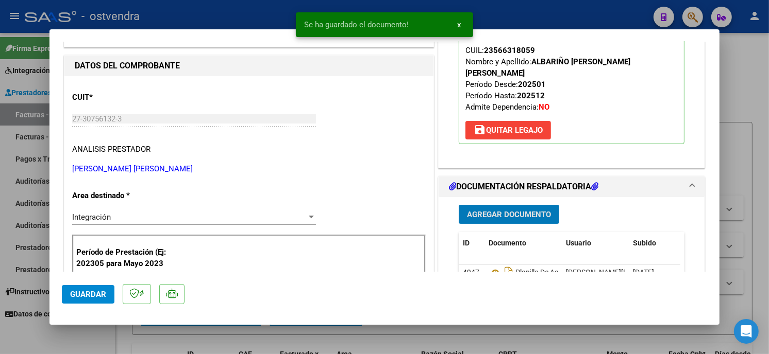
scroll to position [172, 0]
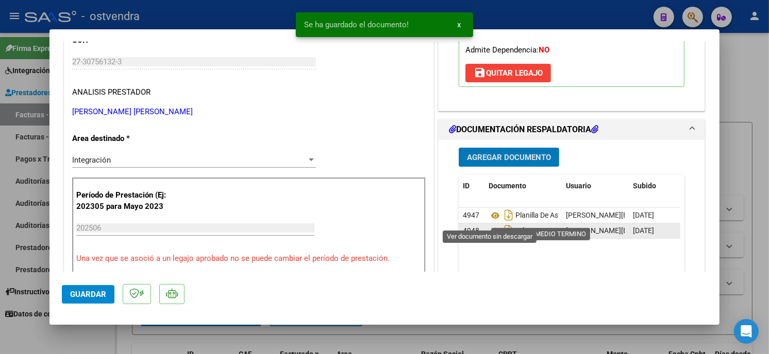
click at [491, 225] on icon at bounding box center [494, 231] width 13 height 12
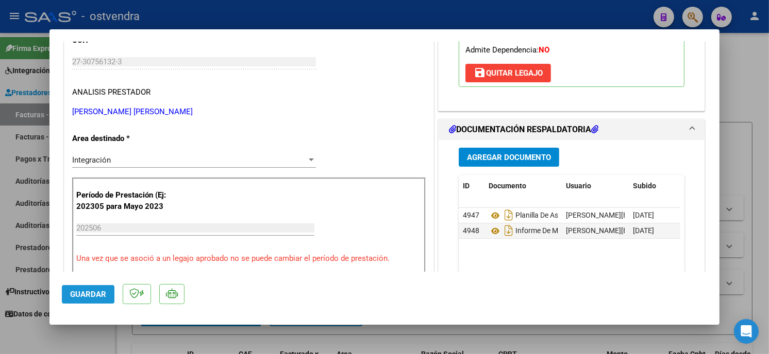
click at [97, 294] on span "Guardar" at bounding box center [88, 294] width 36 height 9
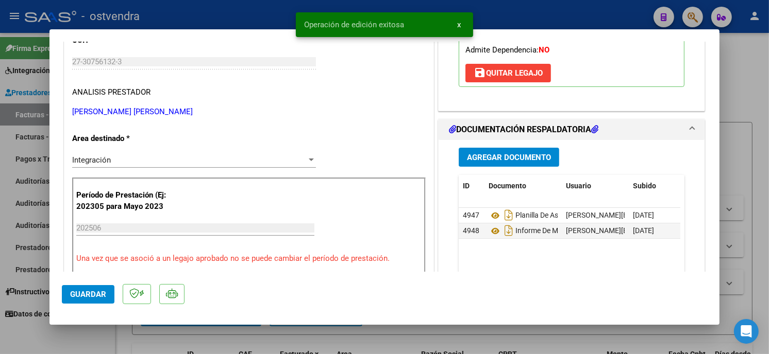
click at [234, 12] on div at bounding box center [384, 177] width 769 height 354
type input "$ 0,00"
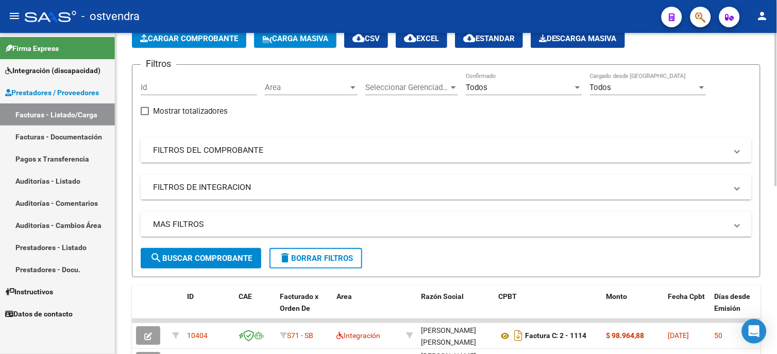
scroll to position [57, 0]
click at [512, 80] on div "Todos Confirmado" at bounding box center [524, 85] width 116 height 22
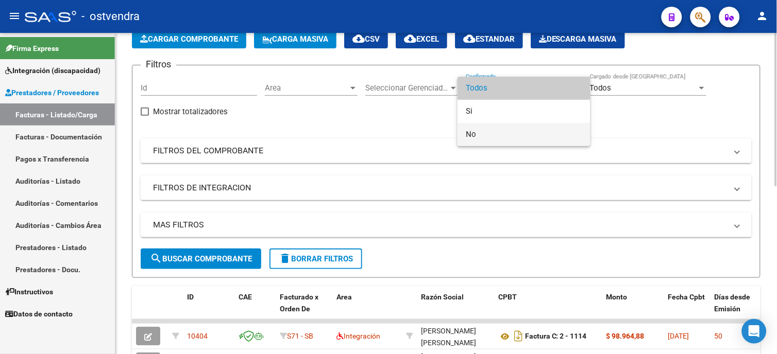
click at [503, 135] on span "No" at bounding box center [524, 134] width 116 height 23
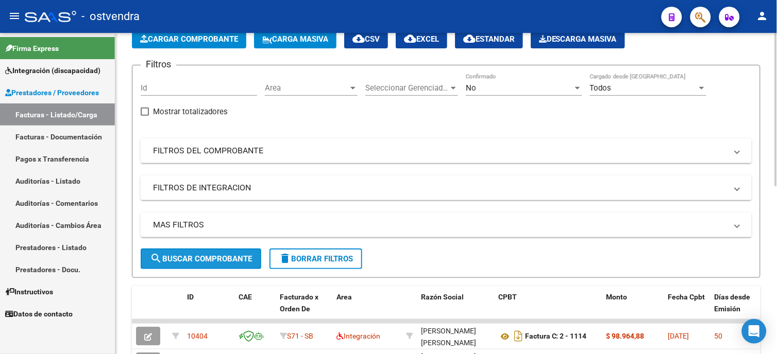
click at [229, 255] on span "search Buscar Comprobante" at bounding box center [201, 259] width 102 height 9
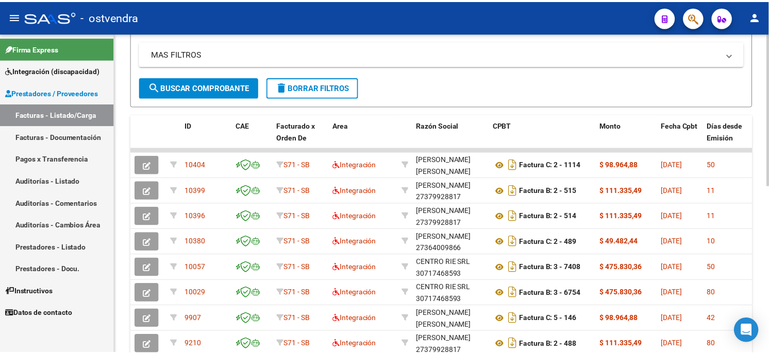
scroll to position [286, 0]
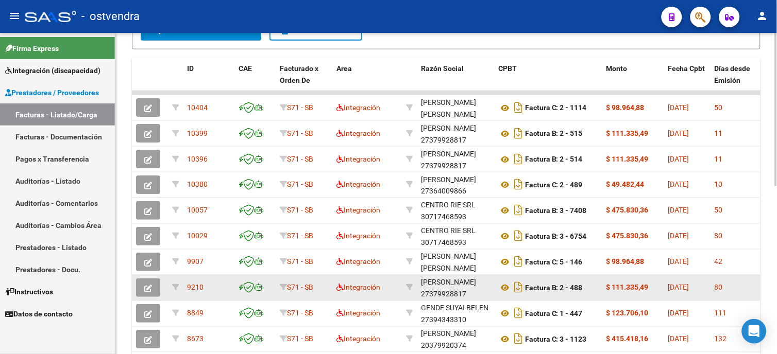
click at [144, 286] on icon "button" at bounding box center [148, 289] width 8 height 8
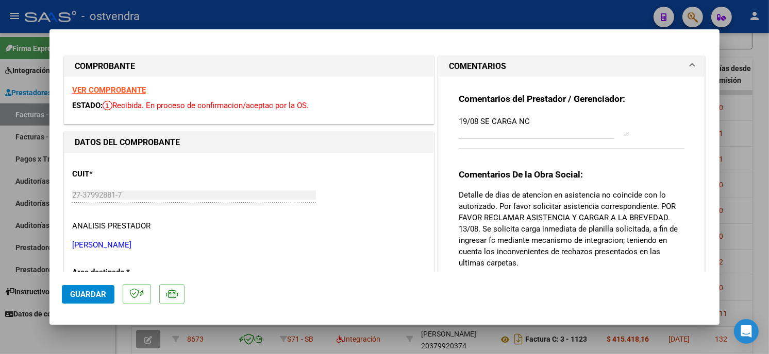
click at [566, 16] on div at bounding box center [384, 177] width 769 height 354
type input "$ 0,00"
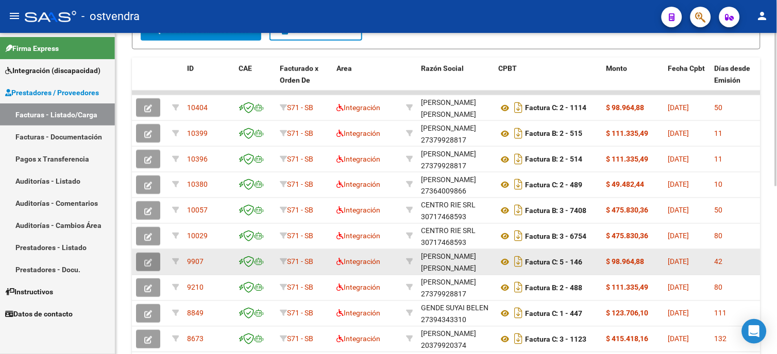
click at [156, 263] on button "button" at bounding box center [148, 262] width 24 height 19
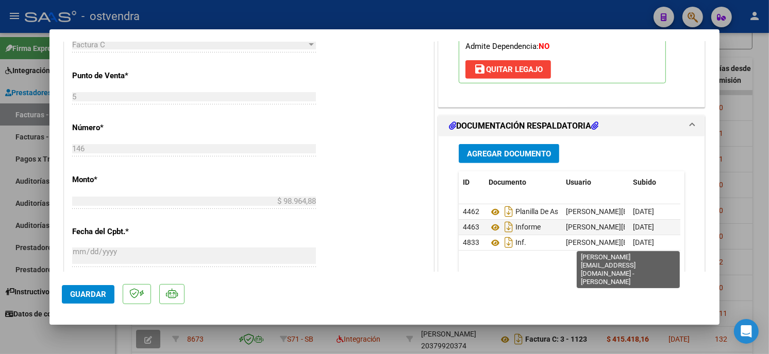
scroll to position [458, 0]
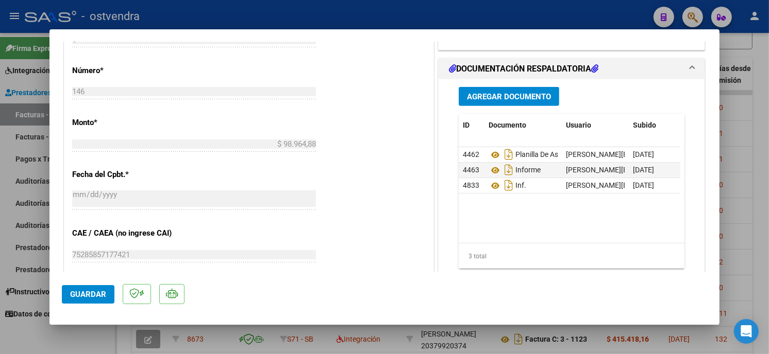
click at [522, 93] on span "Agregar Documento" at bounding box center [509, 96] width 84 height 9
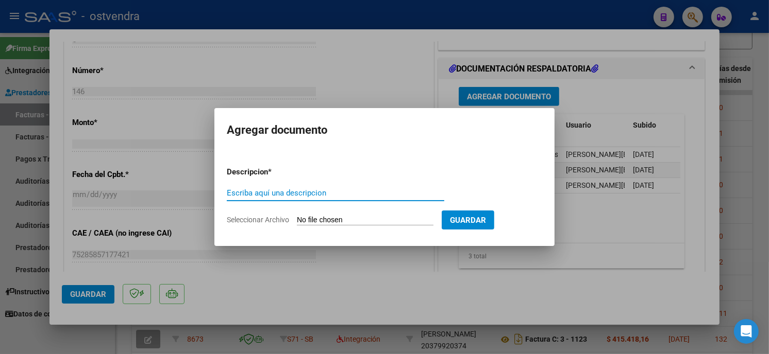
click at [336, 222] on input "Seleccionar Archivo" at bounding box center [365, 221] width 137 height 10
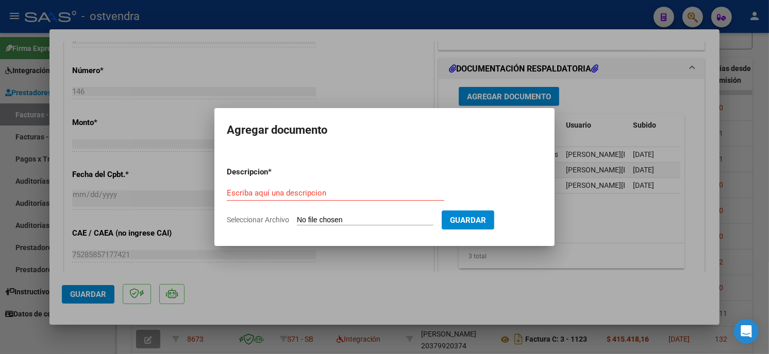
type input "C:\fakepath\SOSA-IAMUNDO-FONO.jpg"
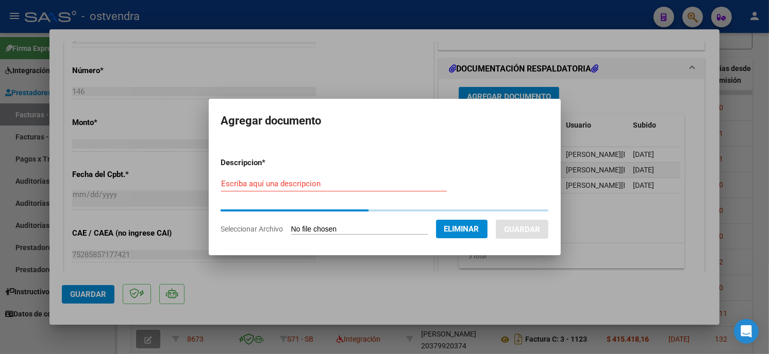
click at [332, 191] on div "Escriba aquí una descripcion" at bounding box center [334, 183] width 226 height 15
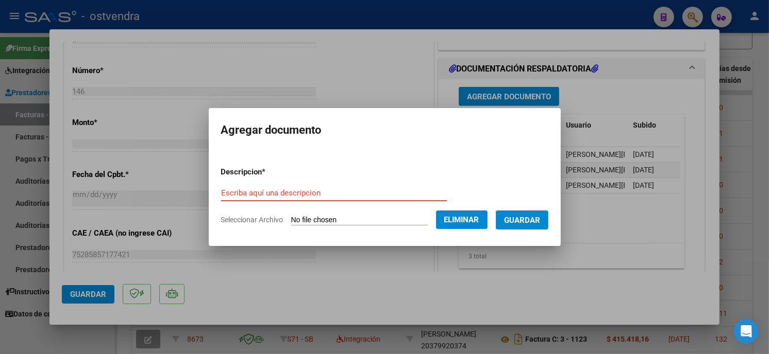
click at [331, 191] on input "Escriba aquí una descripcion" at bounding box center [334, 193] width 226 height 9
click at [325, 189] on input "Escriba aquí una descripcion" at bounding box center [334, 193] width 226 height 9
click at [326, 193] on input "Escriba aquí una descripcion" at bounding box center [334, 193] width 226 height 9
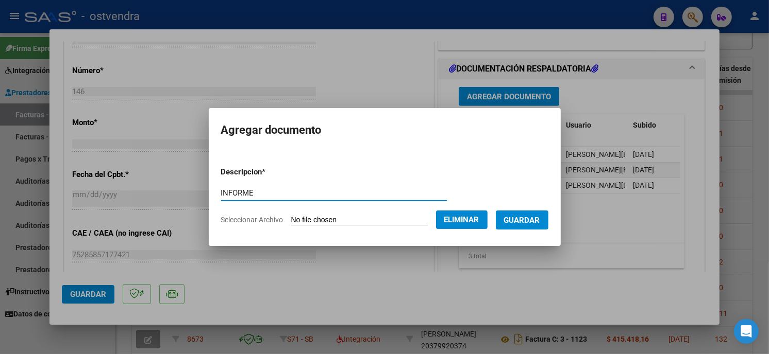
type input "INFORME"
click at [524, 220] on span "Guardar" at bounding box center [522, 220] width 36 height 9
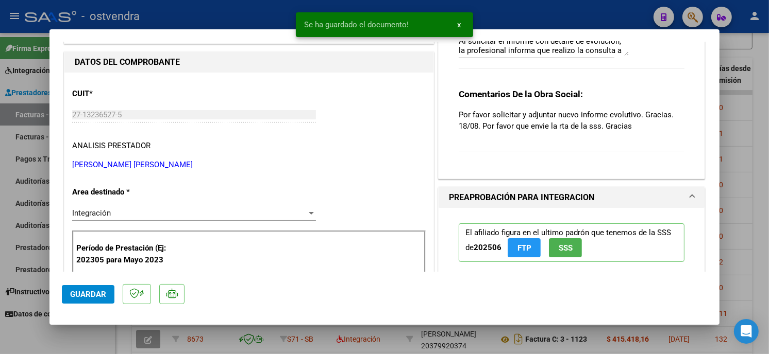
scroll to position [0, 0]
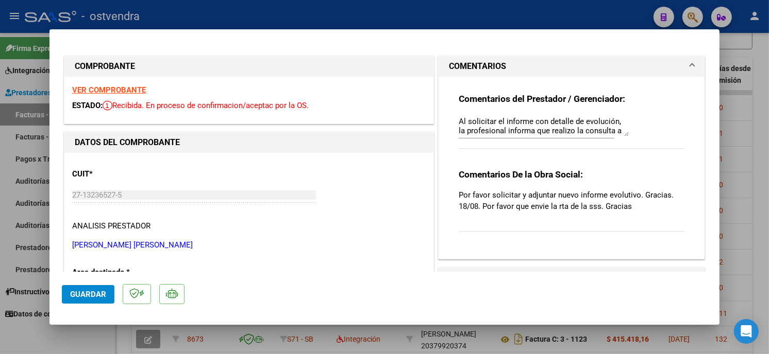
click at [451, 120] on div "Comentarios del Prestador / Gerenciador: Al solicitar el informe con detalle de…" at bounding box center [571, 164] width 241 height 174
click at [459, 120] on textarea "Al solicitar el informe con detalle de evolución, la profesional informa que re…" at bounding box center [544, 126] width 170 height 21
click at [595, 126] on textarea "20/08 SE CARGA INFORME COMPLEMENTARIO A LA GRILLA, la profesional manifesto su …" at bounding box center [544, 126] width 170 height 21
click at [540, 121] on textarea "20/08 SE CARGA INFORME COMPLEMENTARIO A LA GRILLA, la profesional manifesto su …" at bounding box center [544, 126] width 170 height 21
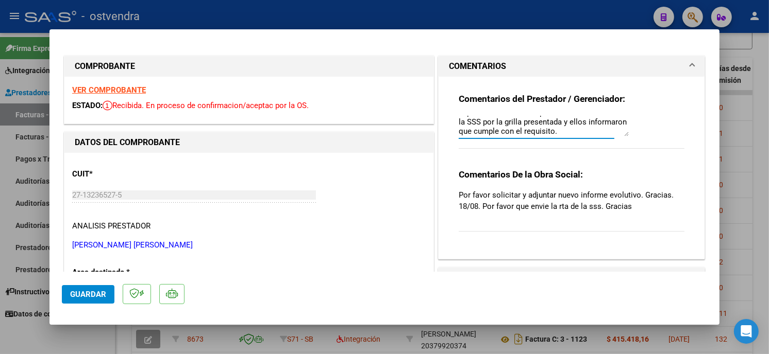
scroll to position [37, 0]
type textarea "20/08 SE CARGA INFORME COMPLEMENTARIO A LA GRILLA. Al solicitar el informe con …"
click at [91, 295] on span "Guardar" at bounding box center [88, 294] width 36 height 9
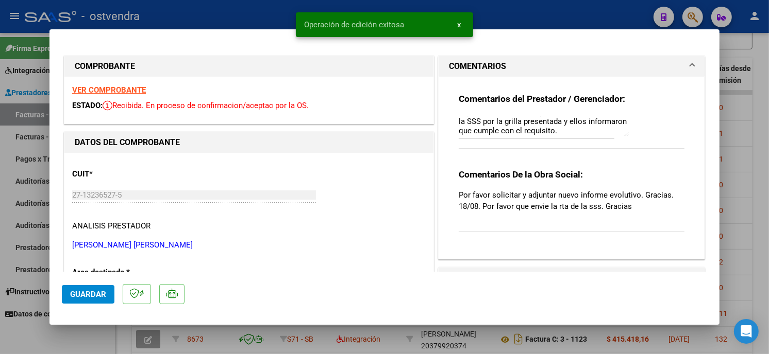
click at [559, 19] on div at bounding box center [384, 177] width 769 height 354
type input "$ 0,00"
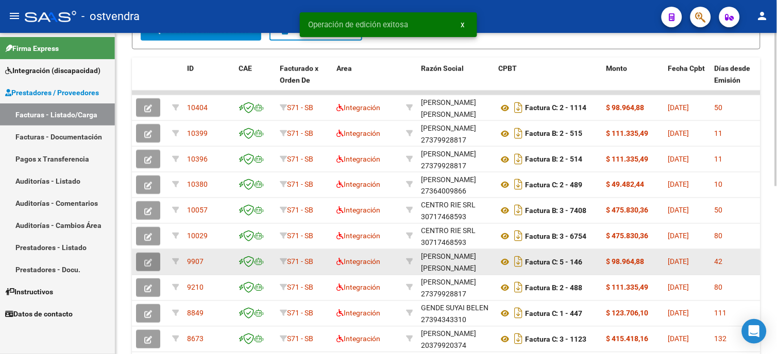
click at [156, 260] on button "button" at bounding box center [148, 262] width 24 height 19
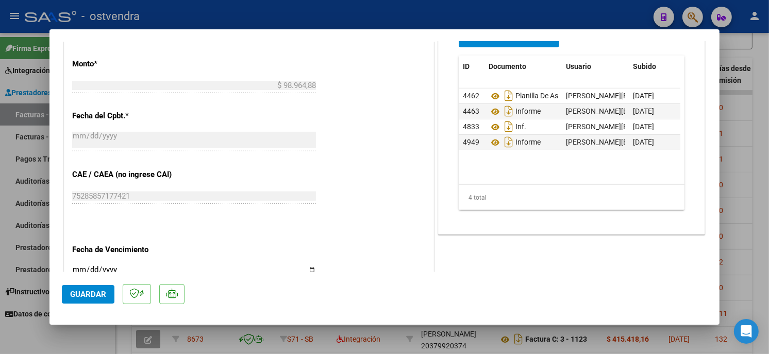
scroll to position [515, 0]
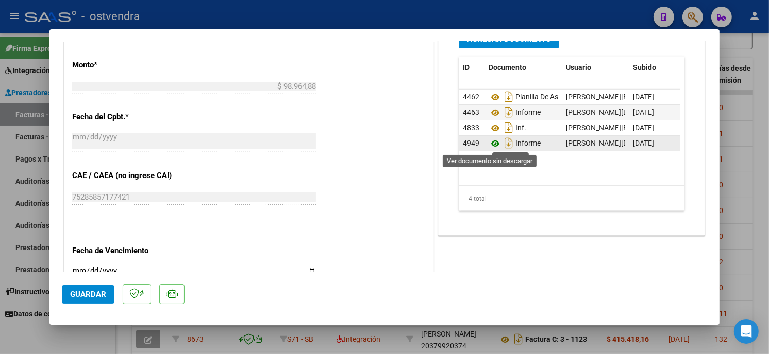
click at [491, 144] on icon at bounding box center [494, 144] width 13 height 12
click at [379, 8] on div at bounding box center [384, 177] width 769 height 354
type input "$ 0,00"
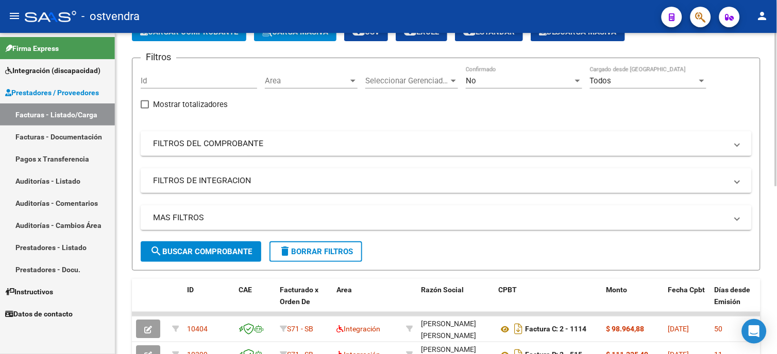
scroll to position [57, 0]
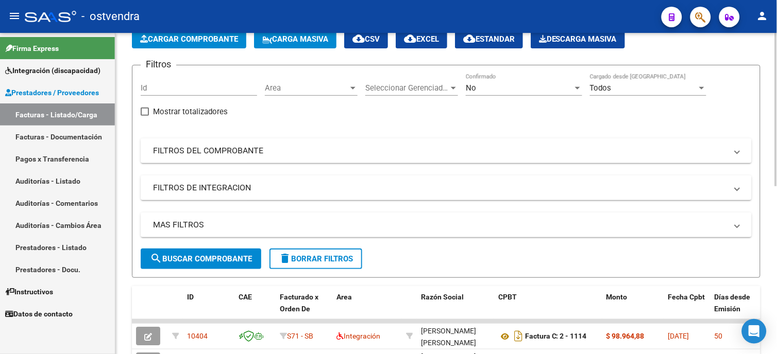
click at [222, 248] on div "MAS FILTROS Todos Con Doc. Respaldatoria Todos Con Trazabilidad Todos Asociado …" at bounding box center [446, 231] width 611 height 36
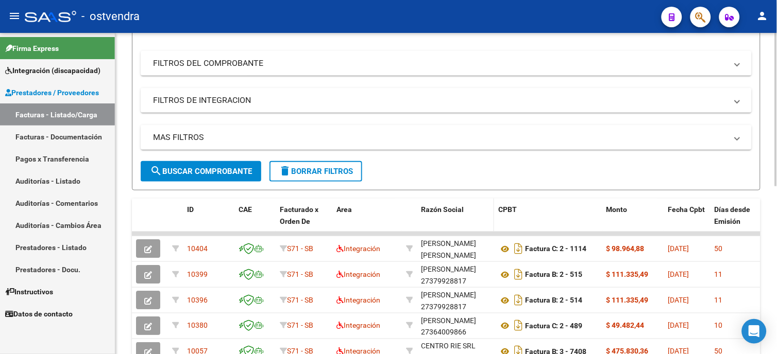
scroll to position [172, 0]
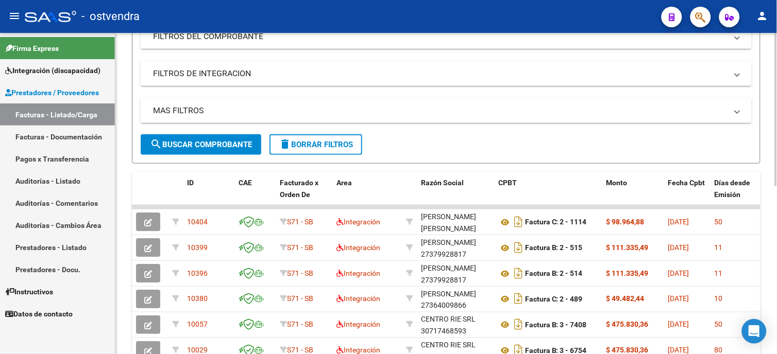
click at [236, 147] on span "search Buscar Comprobante" at bounding box center [201, 144] width 102 height 9
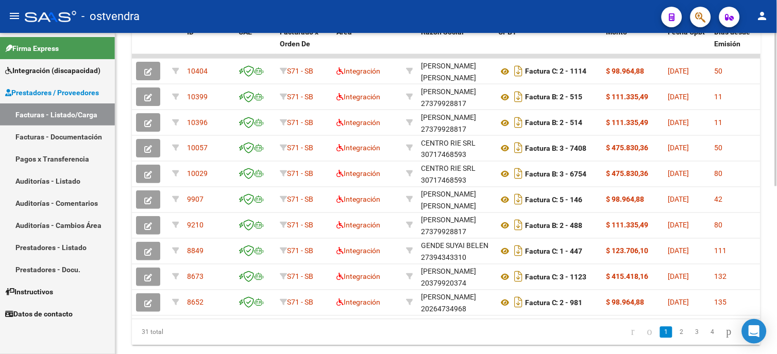
click at [774, 245] on div "Video tutorial PRESTADORES -> Listado de CPBTs Emitidos por Prestadores / Prove…" at bounding box center [447, 44] width 664 height 668
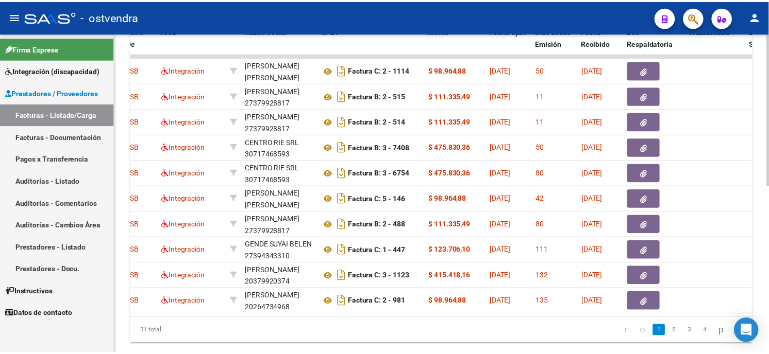
scroll to position [0, 0]
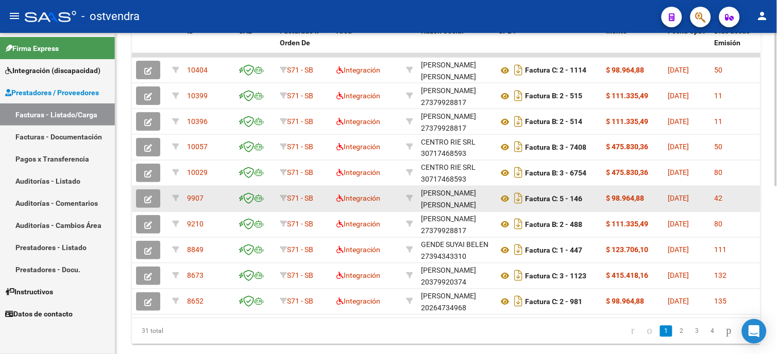
click at [147, 188] on datatable-body-cell at bounding box center [150, 199] width 36 height 25
click at [148, 193] on button "button" at bounding box center [148, 199] width 24 height 19
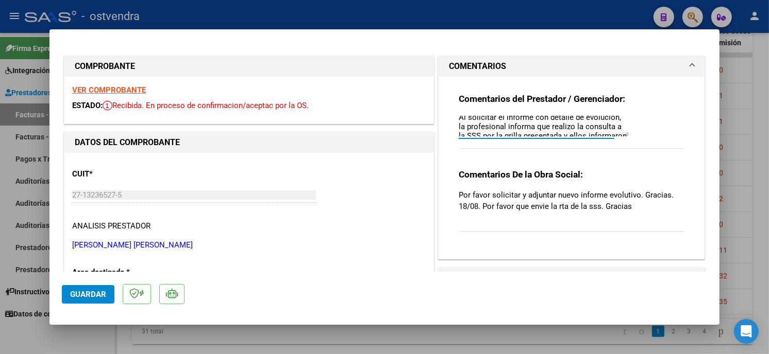
scroll to position [37, 0]
click at [622, 115] on div "20/08 SE CARGA INFORME COMPLEMENTARIO A LA GRILLA. Al solicitar el informe con …" at bounding box center [544, 126] width 170 height 25
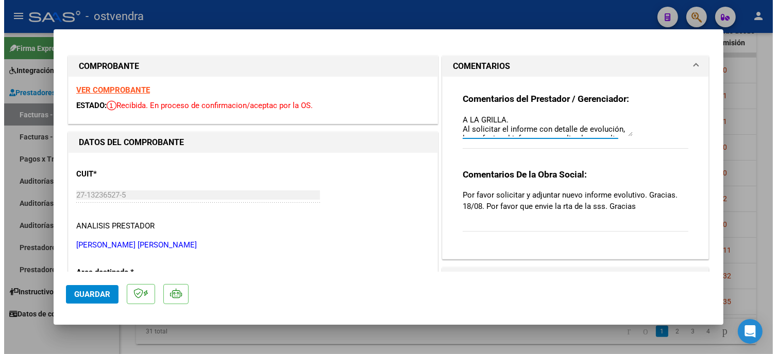
scroll to position [0, 0]
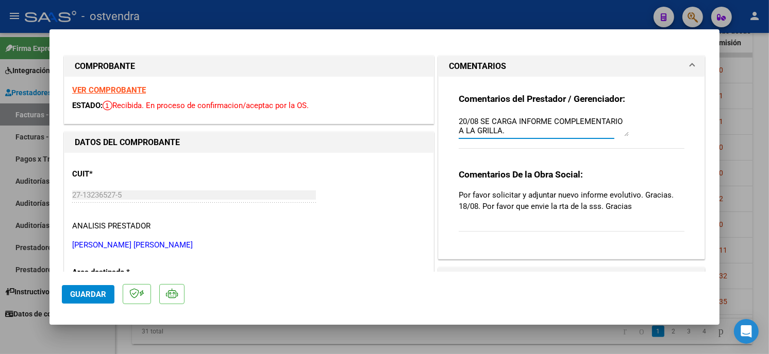
click at [99, 292] on span "Guardar" at bounding box center [88, 294] width 36 height 9
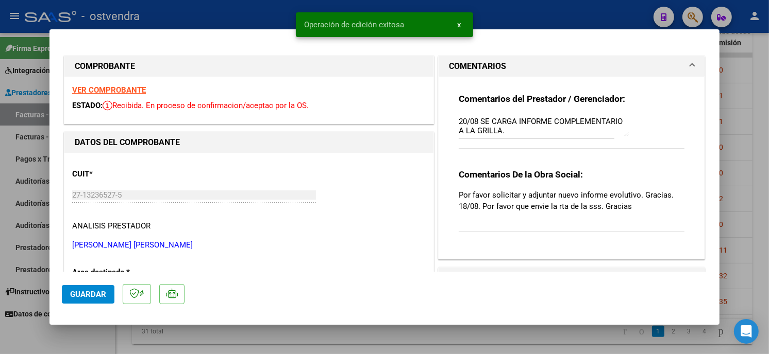
click at [248, 19] on div at bounding box center [384, 177] width 769 height 354
type input "$ 0,00"
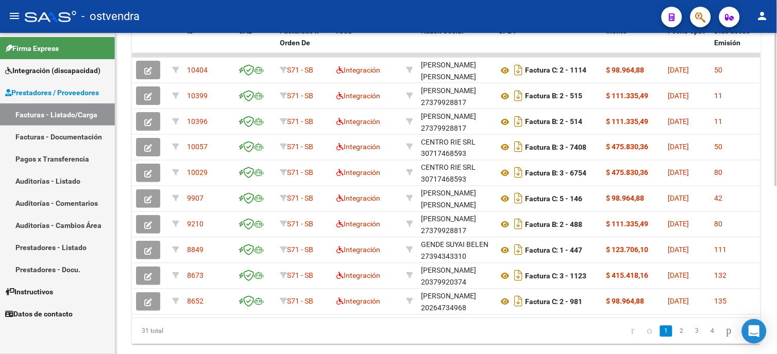
drag, startPoint x: 238, startPoint y: 317, endPoint x: 280, endPoint y: 321, distance: 41.9
click at [280, 318] on datatable-body "10404 S71 - SB Integración GAMARRA SABRINA ALEJANDRA 27307561323 Factura C: 2 -…" at bounding box center [446, 185] width 629 height 265
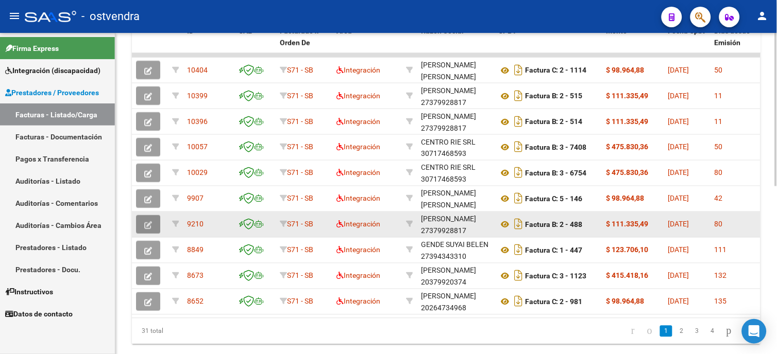
click at [150, 230] on button "button" at bounding box center [148, 224] width 24 height 19
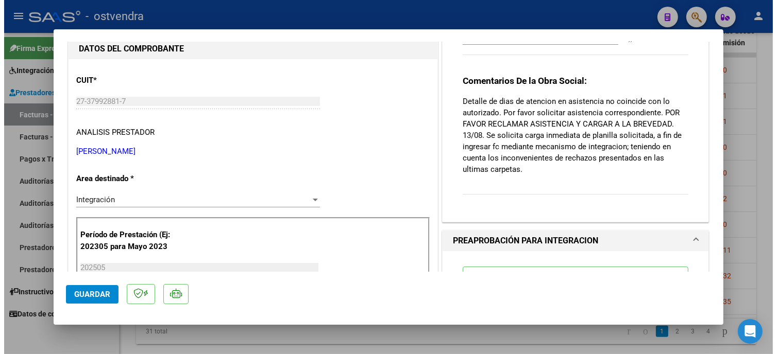
scroll to position [64, 0]
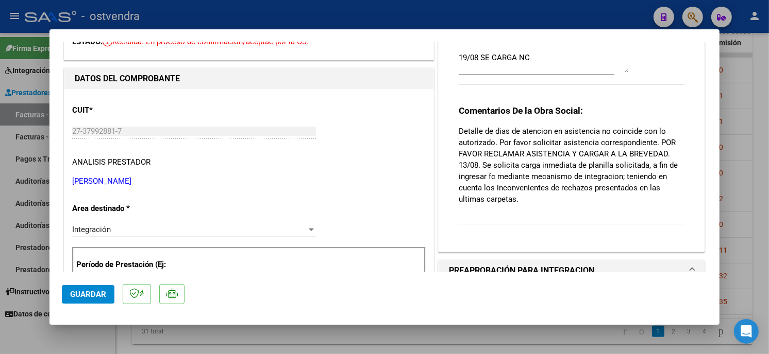
click at [548, 13] on div at bounding box center [384, 177] width 769 height 354
type input "$ 0,00"
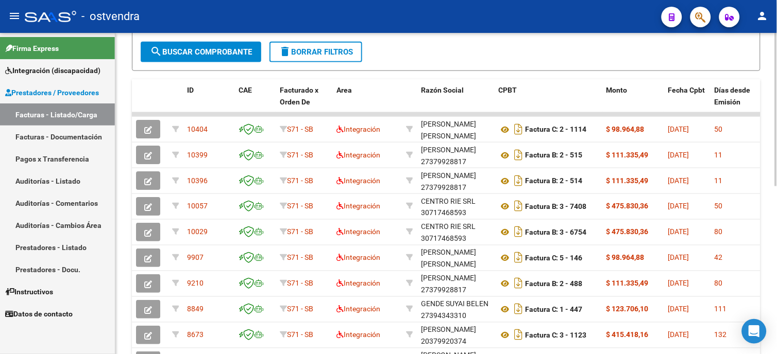
scroll to position [268, 0]
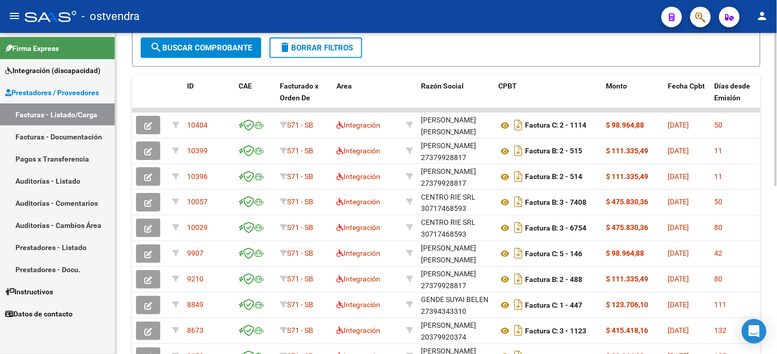
click at [776, 249] on div at bounding box center [776, 241] width 3 height 154
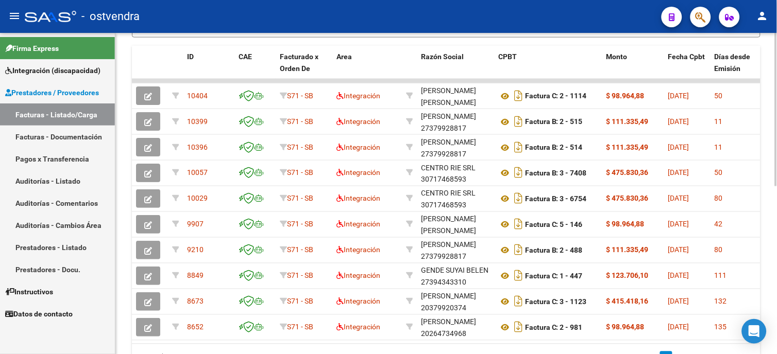
scroll to position [306, 0]
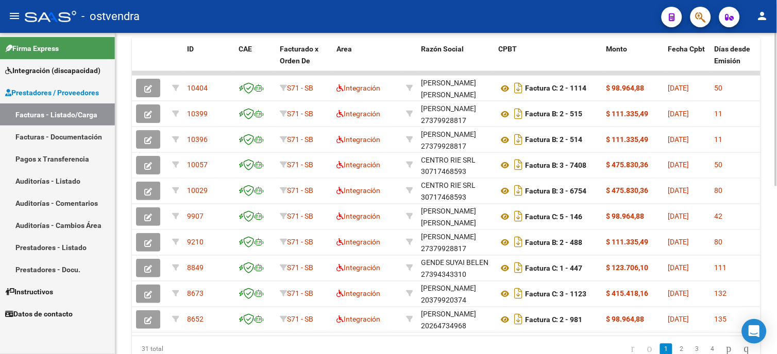
click at [776, 233] on html "menu - ostvendra person Firma Express Integración (discapacidad) Certificado Di…" at bounding box center [388, 177] width 777 height 354
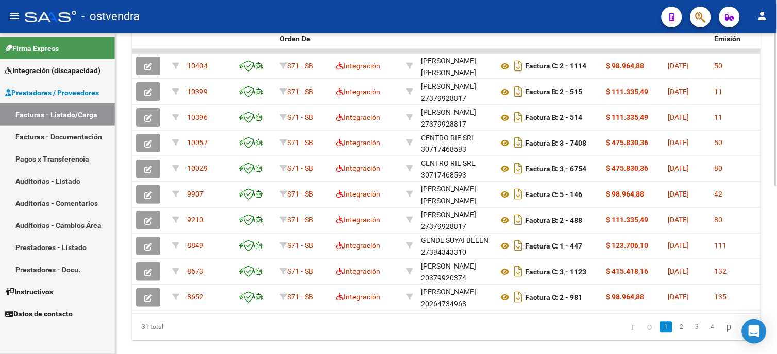
click at [776, 245] on html "menu - ostvendra person Firma Express Integración (discapacidad) Certificado Di…" at bounding box center [388, 177] width 777 height 354
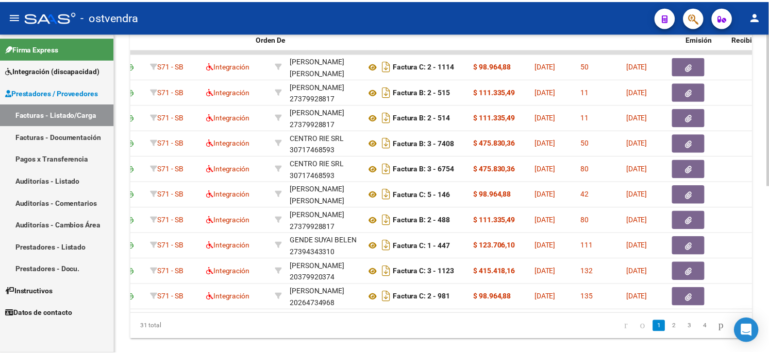
scroll to position [0, 0]
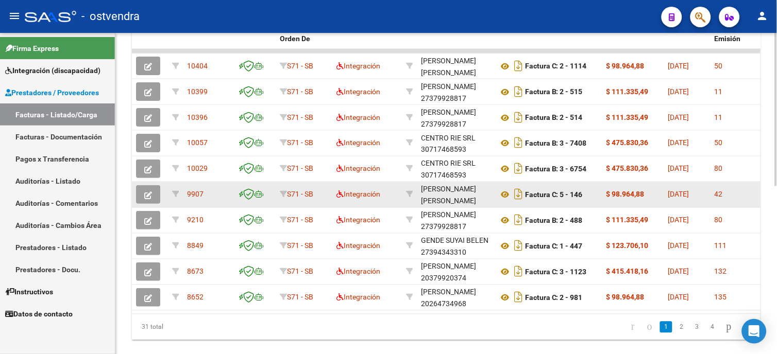
click at [155, 196] on button "button" at bounding box center [148, 194] width 24 height 19
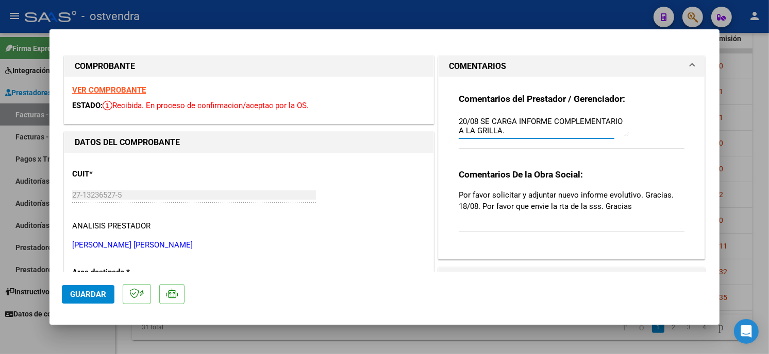
click at [374, 10] on div at bounding box center [384, 177] width 769 height 354
type input "$ 0,00"
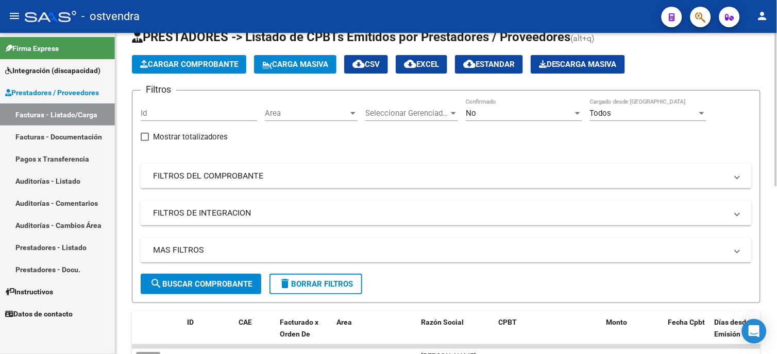
scroll to position [57, 0]
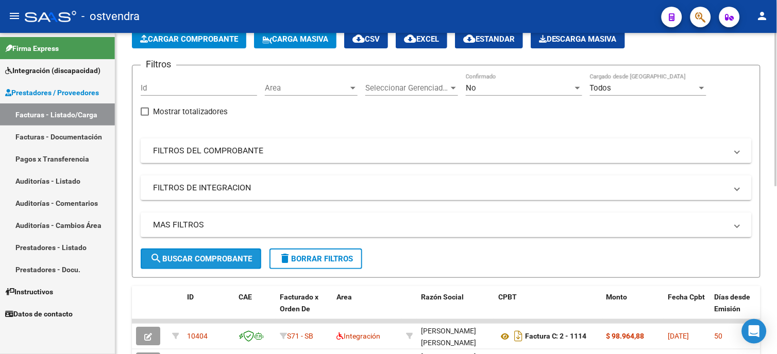
click at [244, 251] on button "search Buscar Comprobante" at bounding box center [201, 259] width 121 height 21
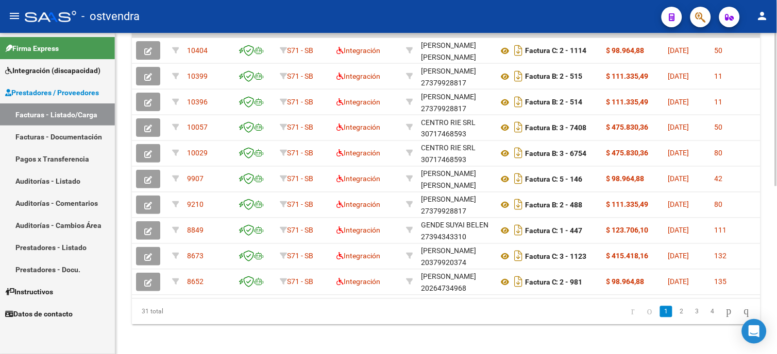
scroll to position [338, 0]
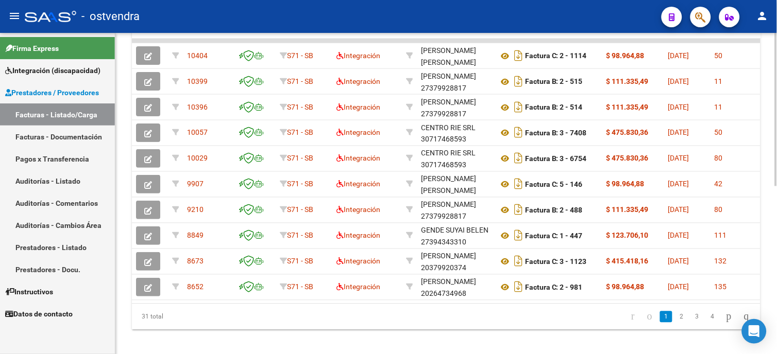
click at [776, 239] on html "menu - ostvendra person Firma Express Integración (discapacidad) Certificado Di…" at bounding box center [388, 177] width 777 height 354
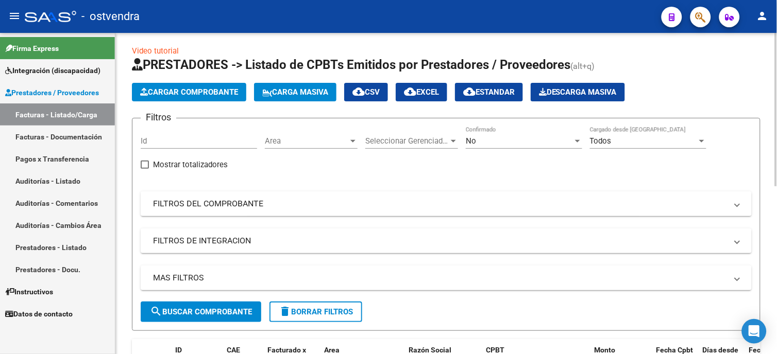
scroll to position [1, 0]
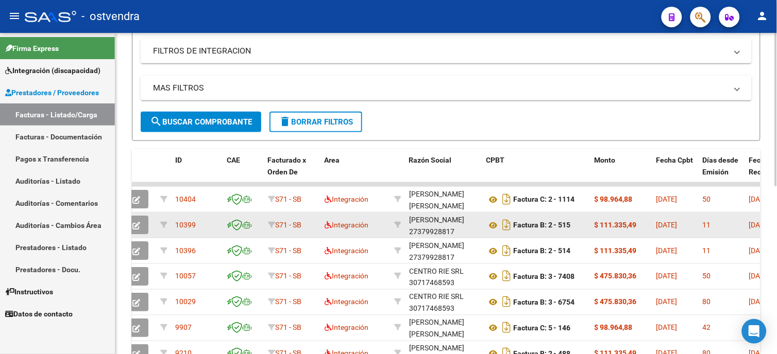
scroll to position [229, 0]
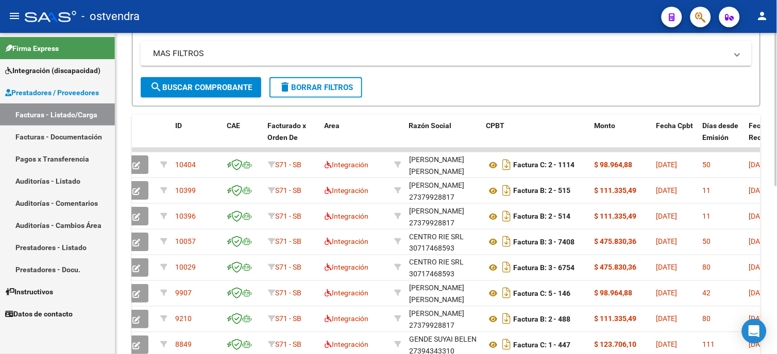
click at [243, 86] on span "search Buscar Comprobante" at bounding box center [201, 87] width 102 height 9
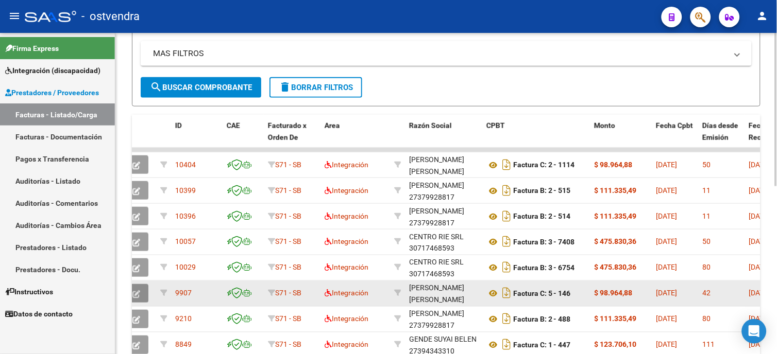
click at [144, 295] on button "button" at bounding box center [136, 293] width 24 height 19
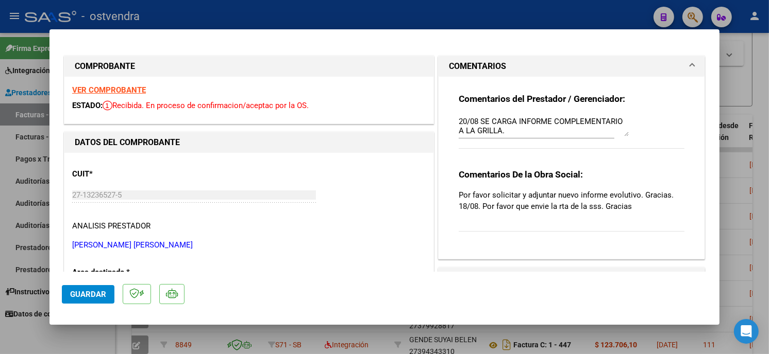
click at [587, 15] on div at bounding box center [384, 177] width 769 height 354
type input "$ 0,00"
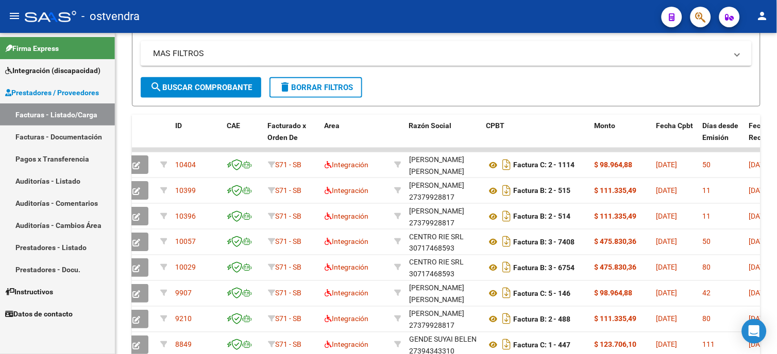
click at [62, 74] on span "Integración (discapacidad)" at bounding box center [52, 70] width 95 height 11
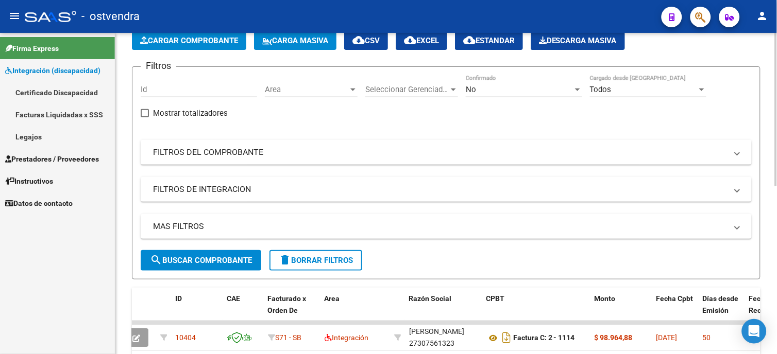
scroll to position [57, 0]
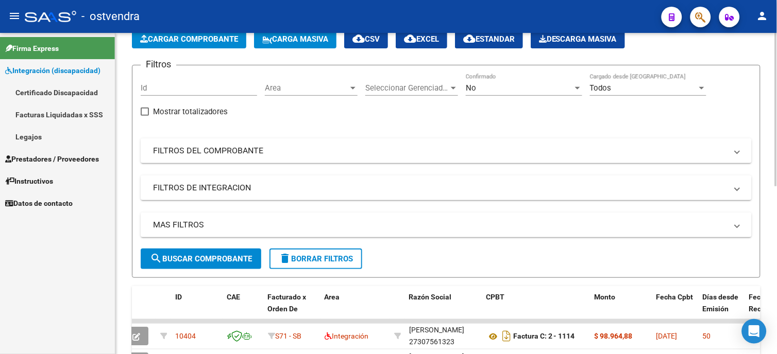
drag, startPoint x: 223, startPoint y: 252, endPoint x: 233, endPoint y: 248, distance: 11.1
click at [223, 252] on button "search Buscar Comprobante" at bounding box center [201, 259] width 121 height 21
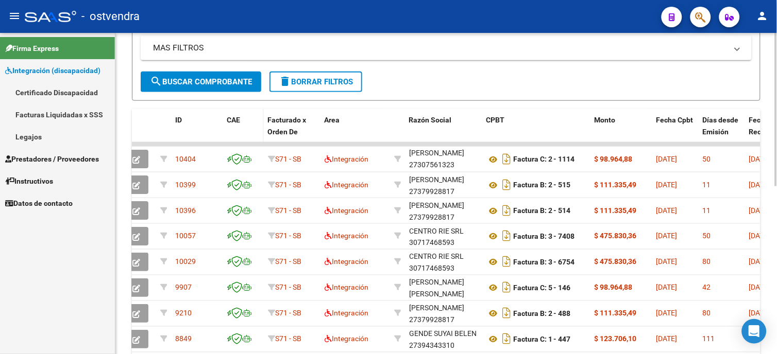
scroll to position [172, 0]
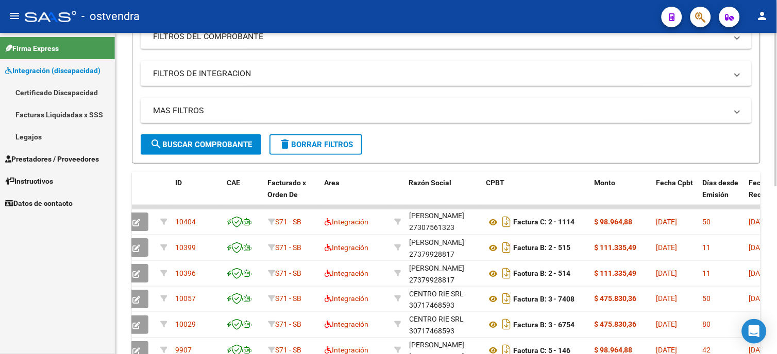
click at [227, 146] on span "search Buscar Comprobante" at bounding box center [201, 144] width 102 height 9
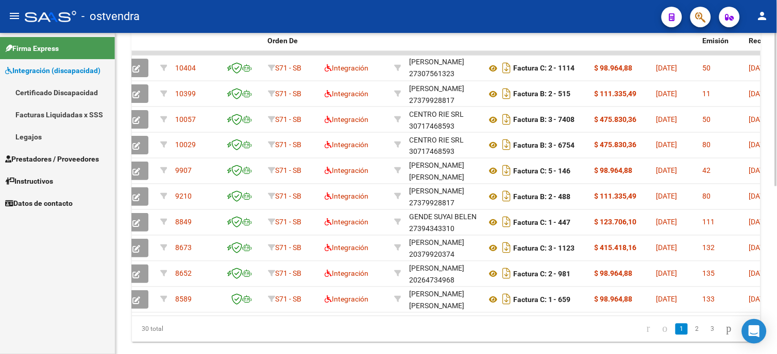
scroll to position [330, 0]
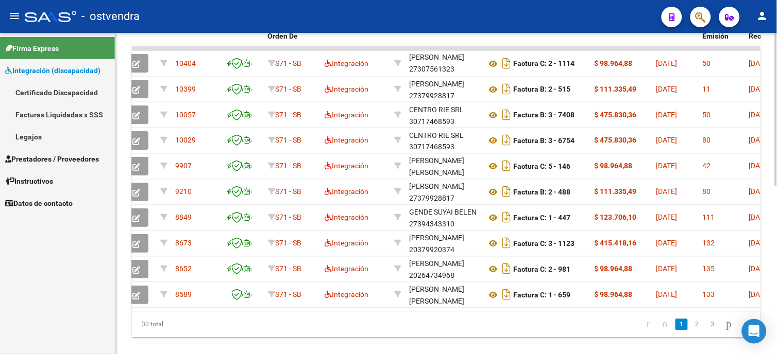
click at [776, 250] on html "menu - ostvendra person Firma Express Integración (discapacidad) Certificado Di…" at bounding box center [388, 177] width 777 height 354
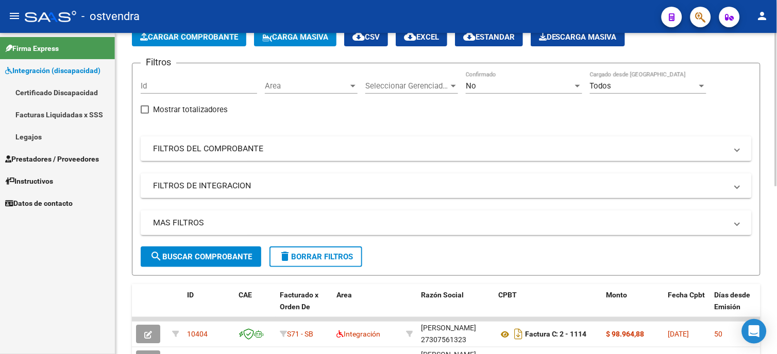
scroll to position [101, 0]
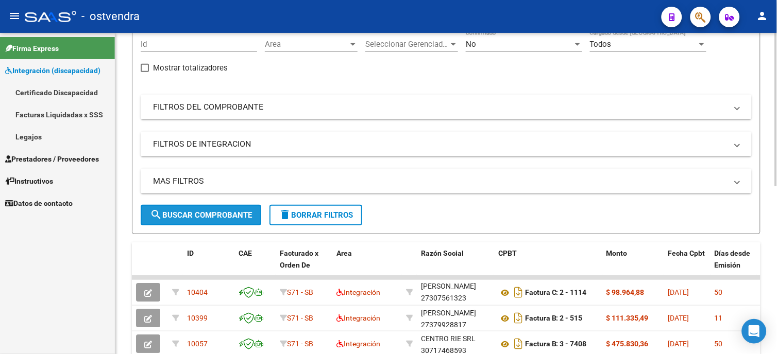
click at [238, 217] on span "search Buscar Comprobante" at bounding box center [201, 215] width 102 height 9
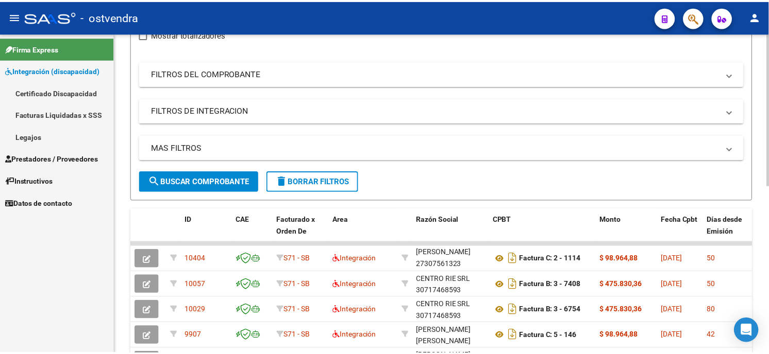
scroll to position [158, 0]
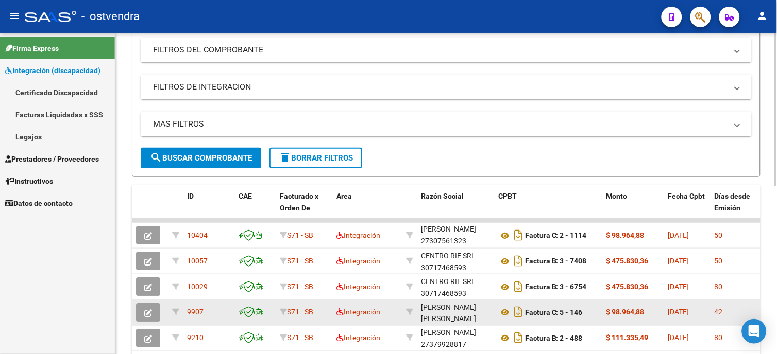
click at [151, 314] on icon "button" at bounding box center [148, 314] width 8 height 8
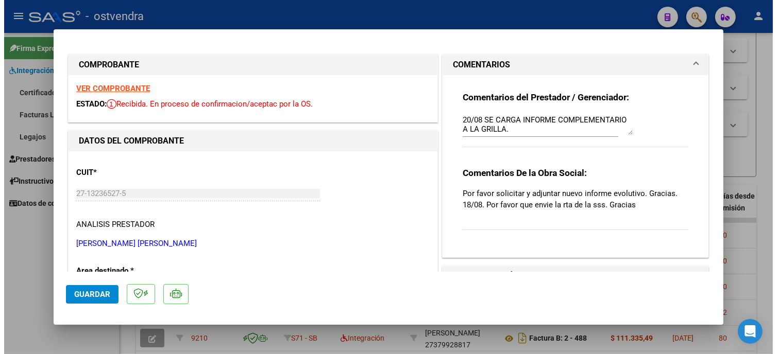
scroll to position [0, 0]
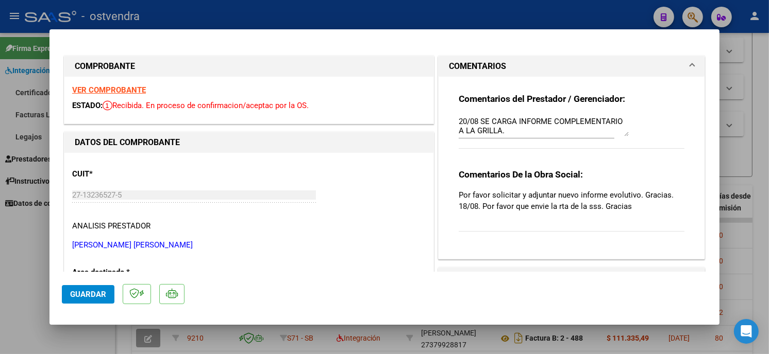
click at [558, 22] on div at bounding box center [384, 177] width 769 height 354
type input "$ 0,00"
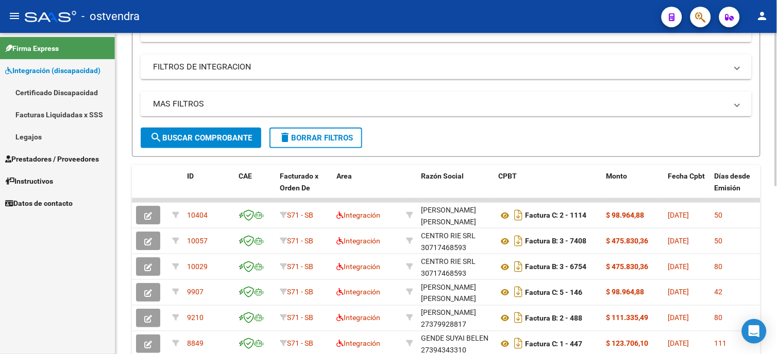
scroll to position [184, 0]
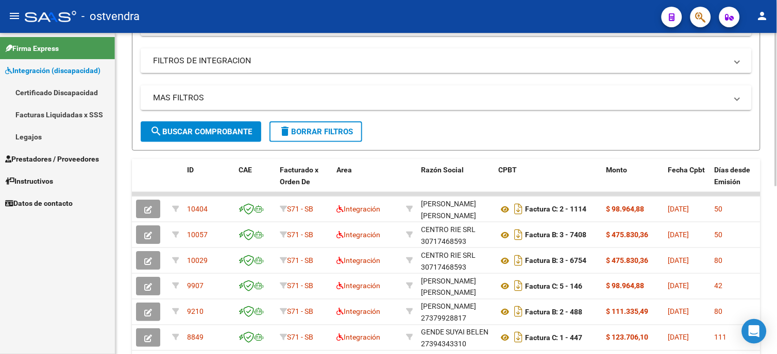
click at [762, 179] on div "Video tutorial PRESTADORES -> Listado de CPBTs Emitidos por Prestadores / Prove…" at bounding box center [447, 183] width 664 height 668
click at [236, 130] on span "search Buscar Comprobante" at bounding box center [201, 131] width 102 height 9
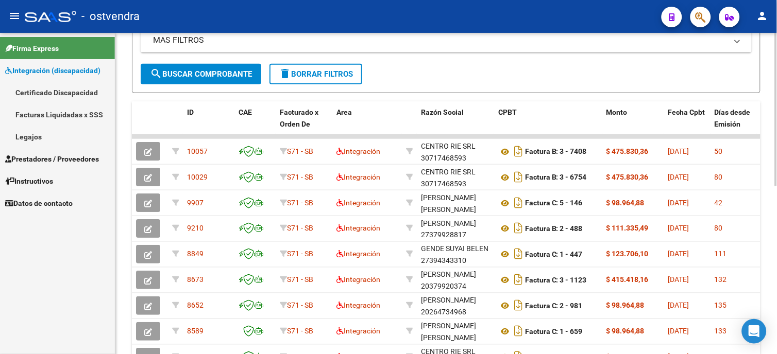
click at [235, 75] on span "search Buscar Comprobante" at bounding box center [201, 74] width 102 height 9
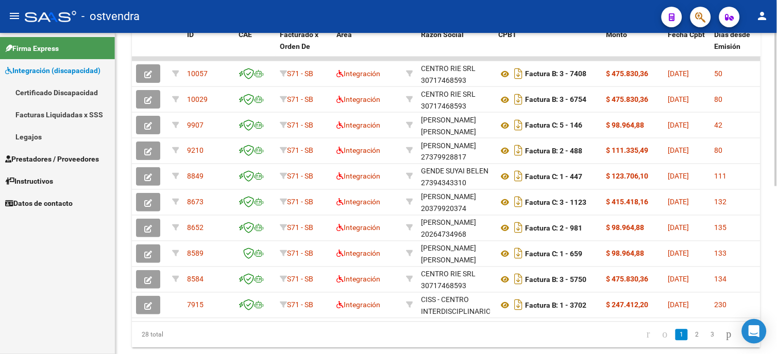
scroll to position [321, 0]
click at [776, 245] on html "menu - ostvendra person Firma Express Integración (discapacidad) Certificado Di…" at bounding box center [388, 177] width 777 height 354
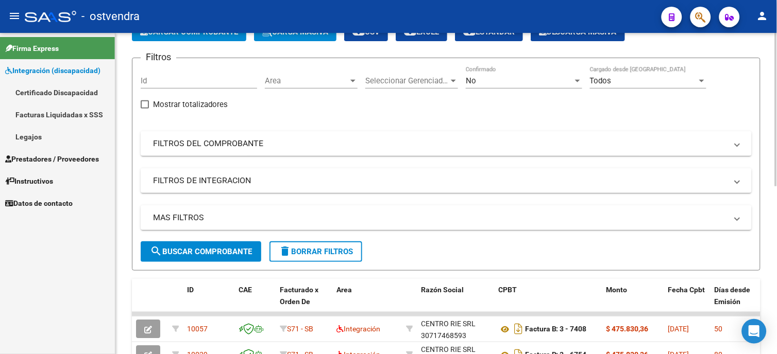
scroll to position [0, 0]
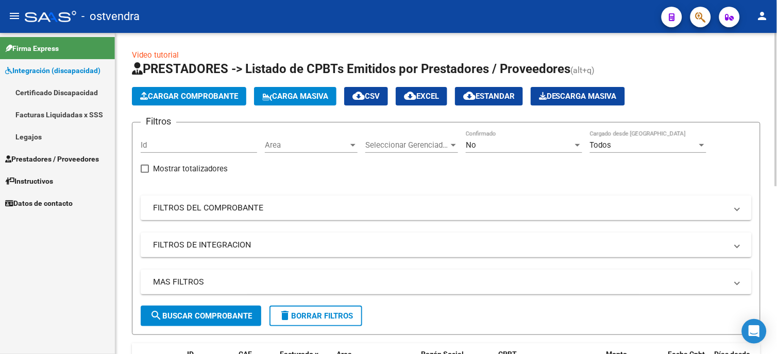
click at [776, 38] on html "menu - ostvendra person Firma Express Integración (discapacidad) Certificado Di…" at bounding box center [388, 177] width 777 height 354
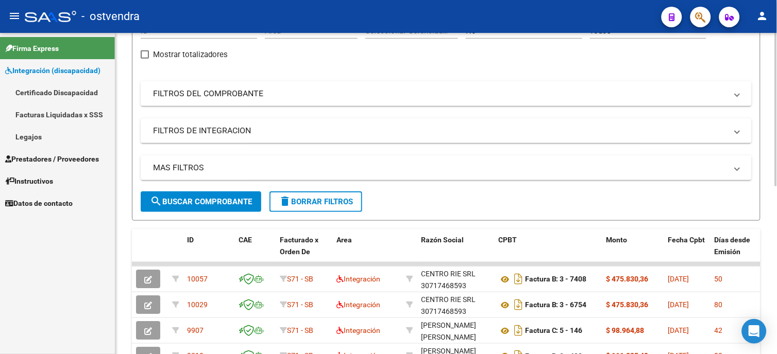
scroll to position [172, 0]
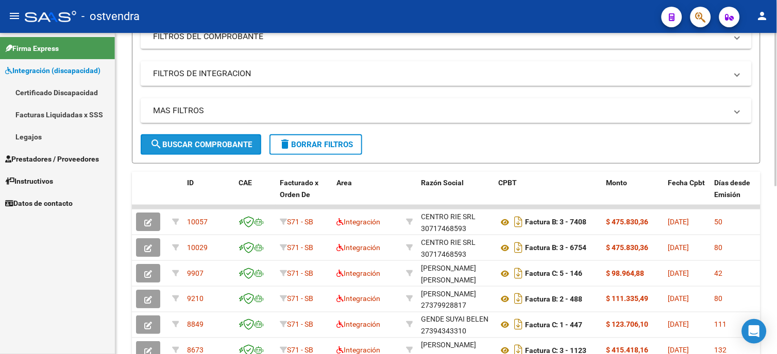
click at [243, 145] on span "search Buscar Comprobante" at bounding box center [201, 144] width 102 height 9
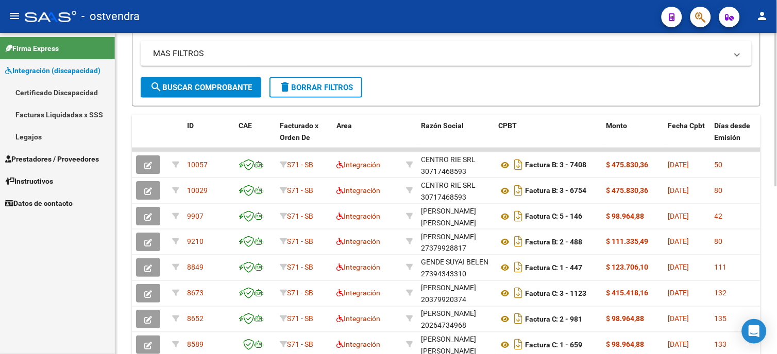
click at [182, 84] on span "search Buscar Comprobante" at bounding box center [201, 87] width 102 height 9
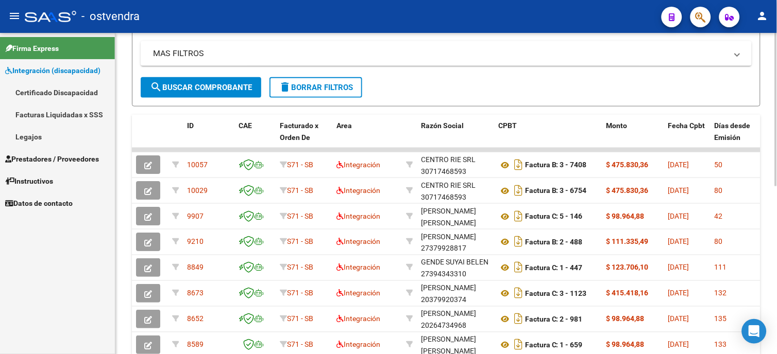
click at [182, 84] on span "search Buscar Comprobante" at bounding box center [201, 87] width 102 height 9
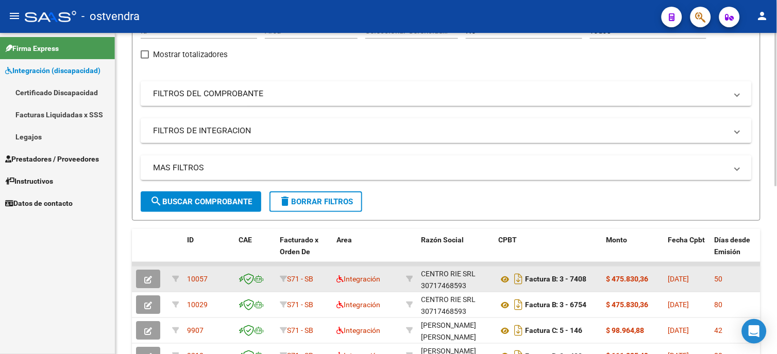
scroll to position [0, 0]
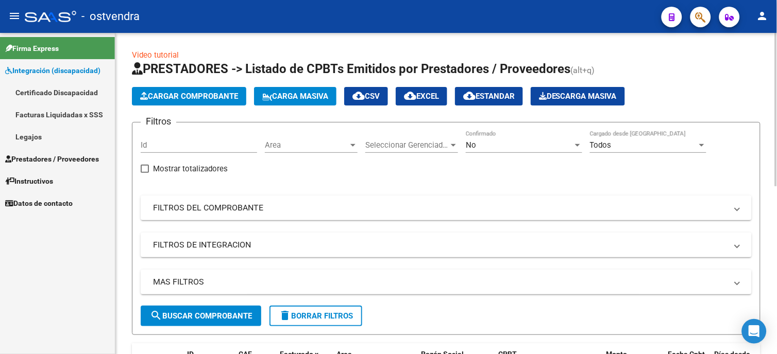
click at [776, 126] on html "menu - ostvendra person Firma Express Integración (discapacidad) Certificado Di…" at bounding box center [388, 177] width 777 height 354
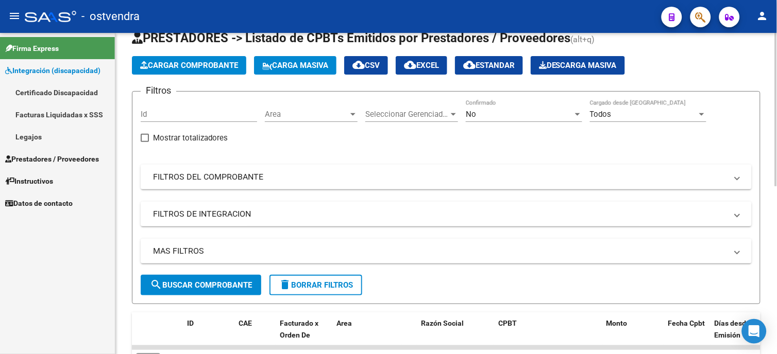
scroll to position [114, 0]
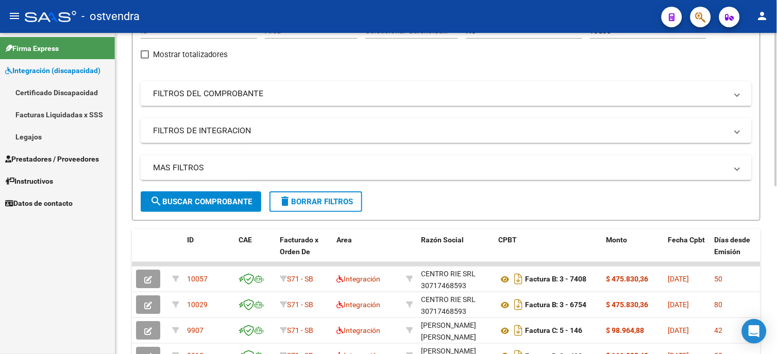
click at [243, 194] on button "search Buscar Comprobante" at bounding box center [201, 202] width 121 height 21
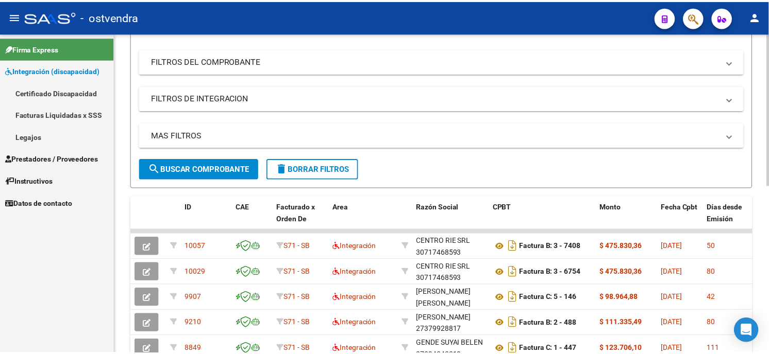
scroll to position [172, 0]
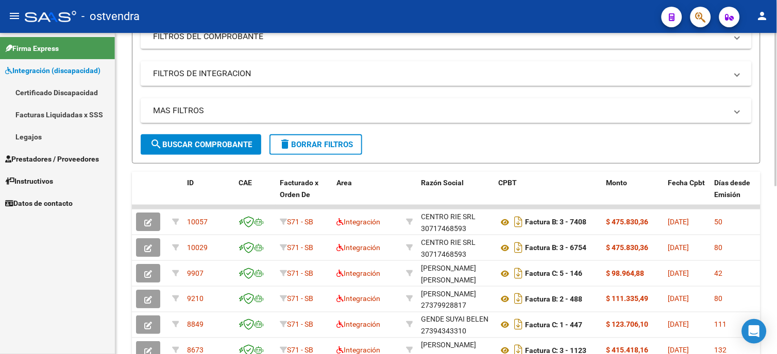
click at [239, 146] on span "search Buscar Comprobante" at bounding box center [201, 144] width 102 height 9
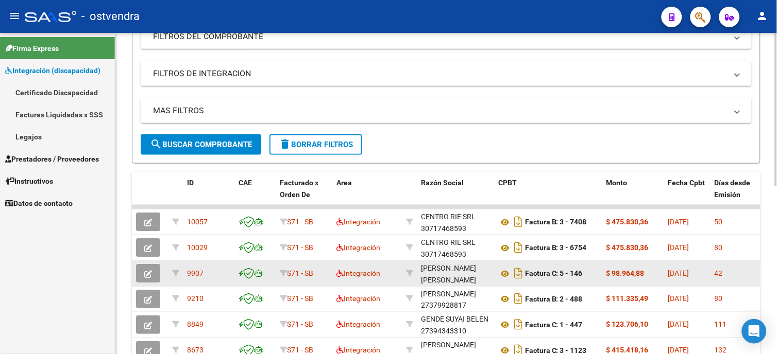
click at [142, 277] on button "button" at bounding box center [148, 273] width 24 height 19
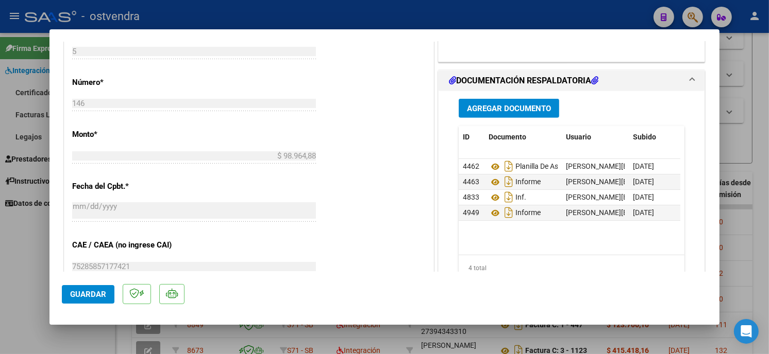
scroll to position [448, 0]
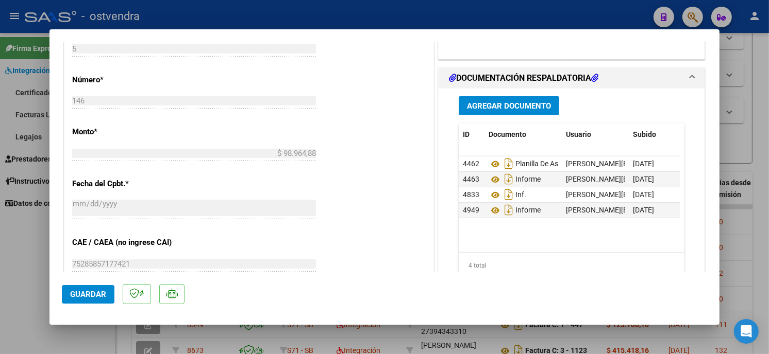
click at [549, 16] on div at bounding box center [384, 177] width 769 height 354
type input "$ 0,00"
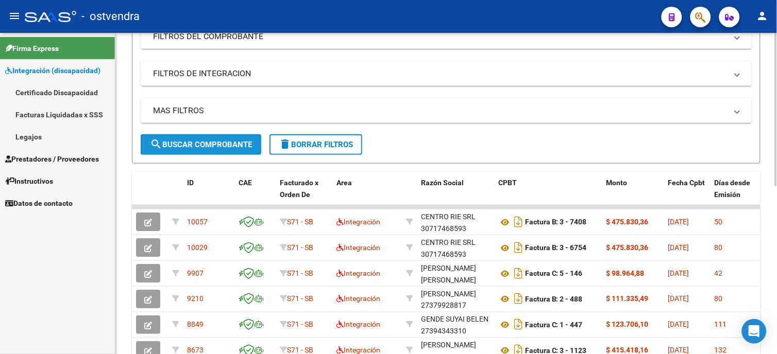
click at [166, 140] on span "search Buscar Comprobante" at bounding box center [201, 144] width 102 height 9
click at [224, 143] on span "search Buscar Comprobante" at bounding box center [201, 144] width 102 height 9
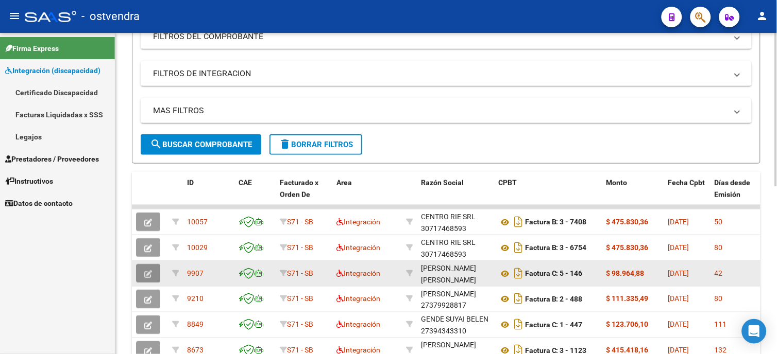
click at [151, 274] on icon "button" at bounding box center [148, 275] width 8 height 8
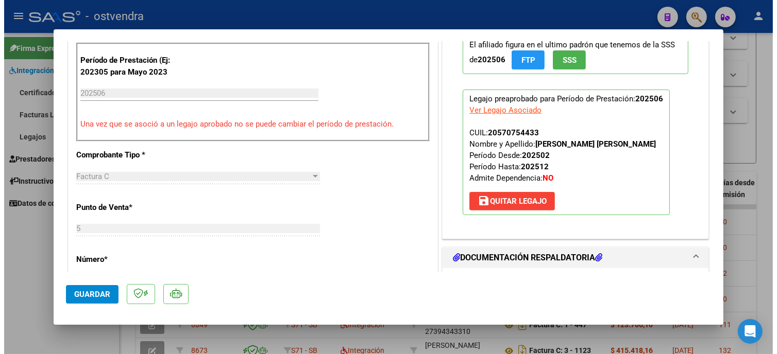
scroll to position [286, 0]
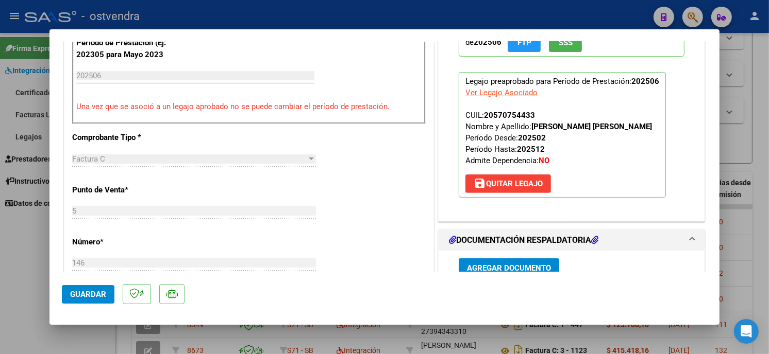
click at [331, 21] on div at bounding box center [384, 177] width 769 height 354
type input "$ 0,00"
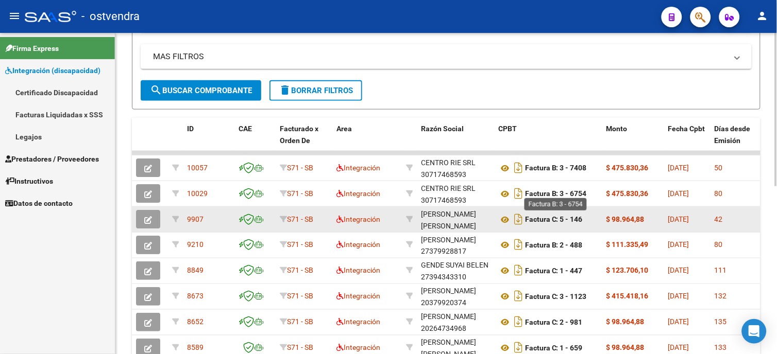
scroll to position [229, 0]
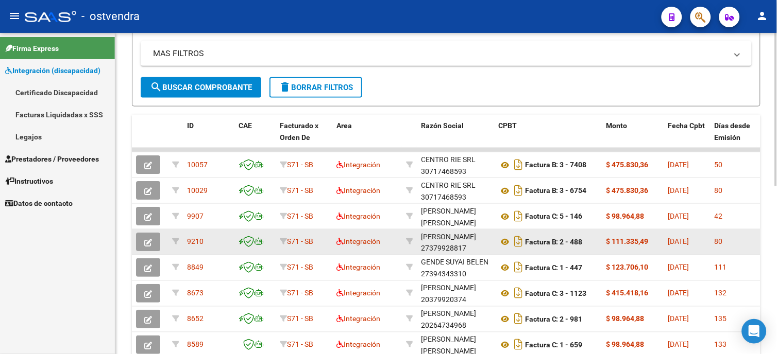
click at [155, 235] on button "button" at bounding box center [148, 242] width 24 height 19
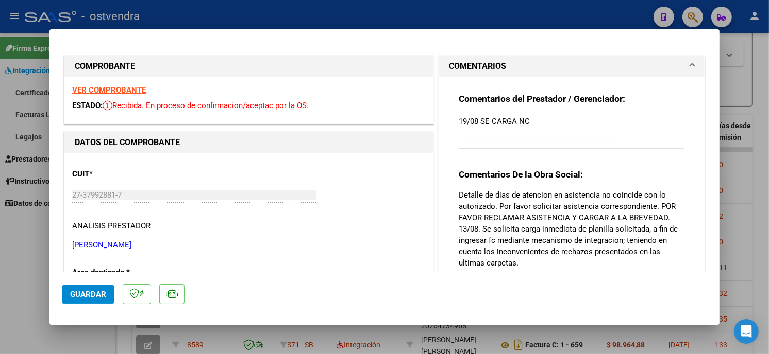
click at [433, 19] on div at bounding box center [384, 177] width 769 height 354
type input "$ 0,00"
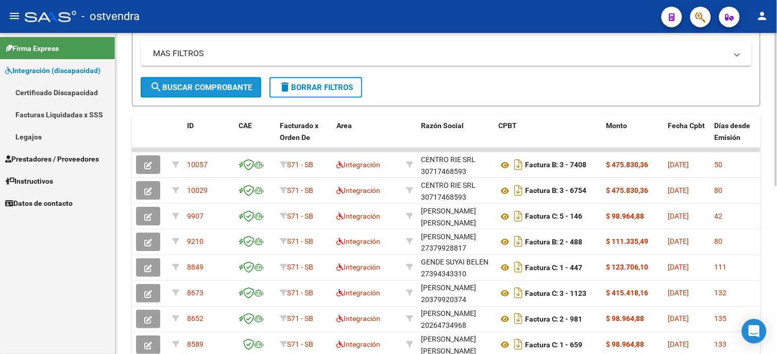
click at [219, 85] on span "search Buscar Comprobante" at bounding box center [201, 87] width 102 height 9
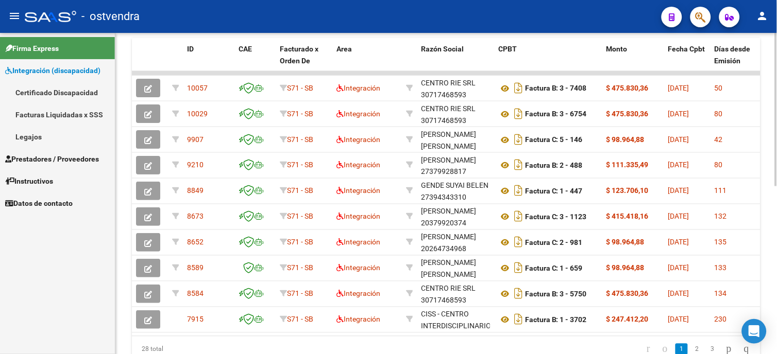
scroll to position [308, 0]
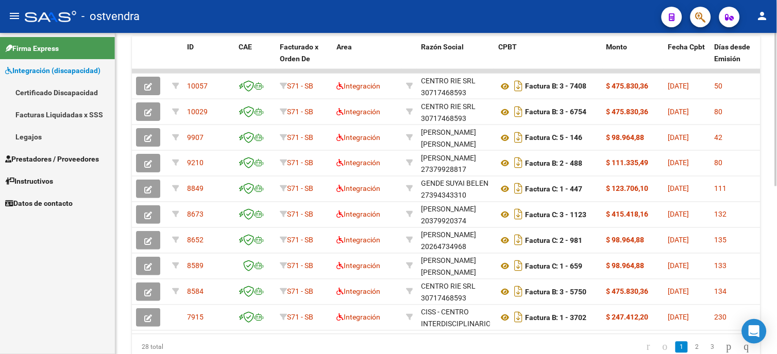
click at [776, 261] on html "menu - ostvendra person Firma Express Integración (discapacidad) Certificado Di…" at bounding box center [388, 177] width 777 height 354
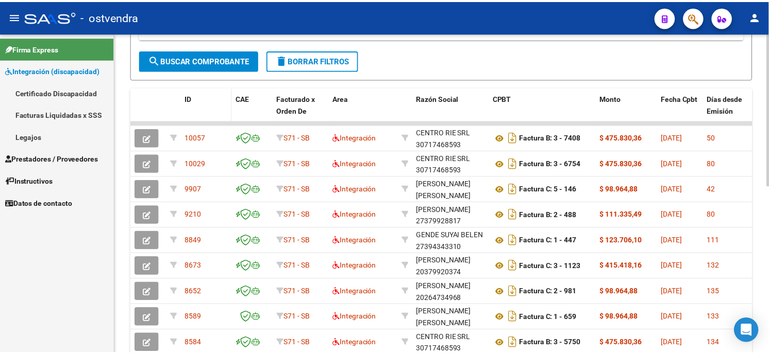
scroll to position [250, 0]
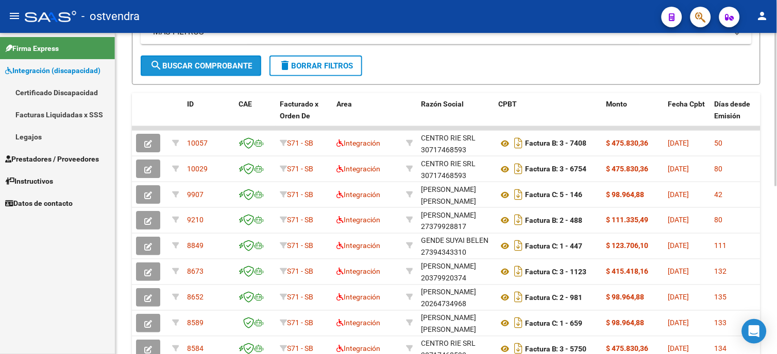
click at [207, 68] on span "search Buscar Comprobante" at bounding box center [201, 65] width 102 height 9
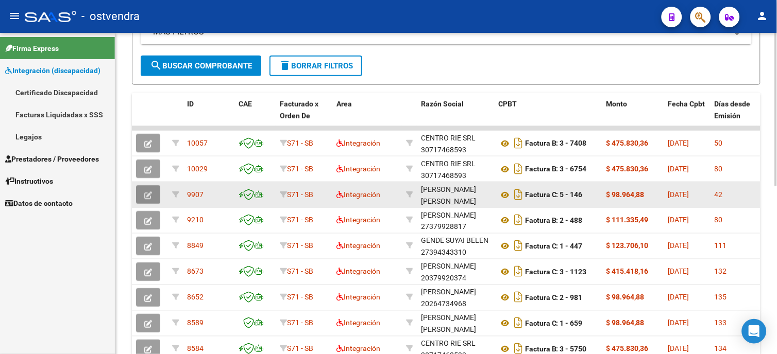
click at [146, 196] on icon "button" at bounding box center [148, 196] width 8 height 8
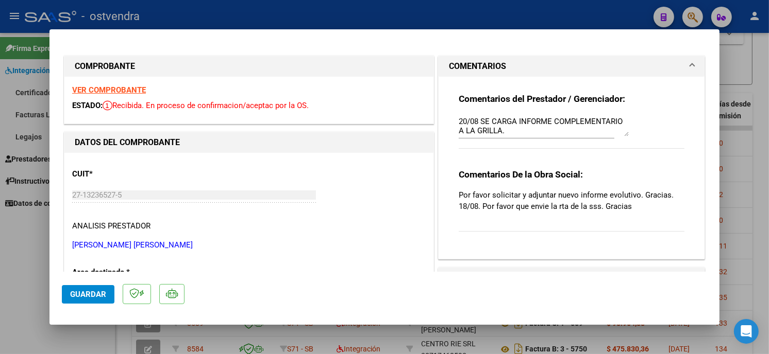
click at [566, 16] on div at bounding box center [384, 177] width 769 height 354
type input "$ 0,00"
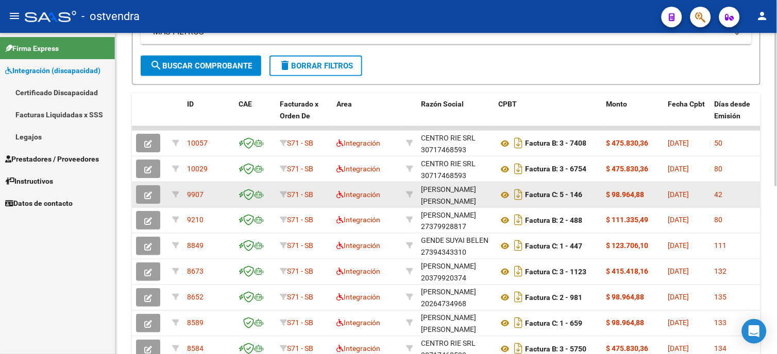
click at [150, 192] on icon "button" at bounding box center [148, 196] width 8 height 8
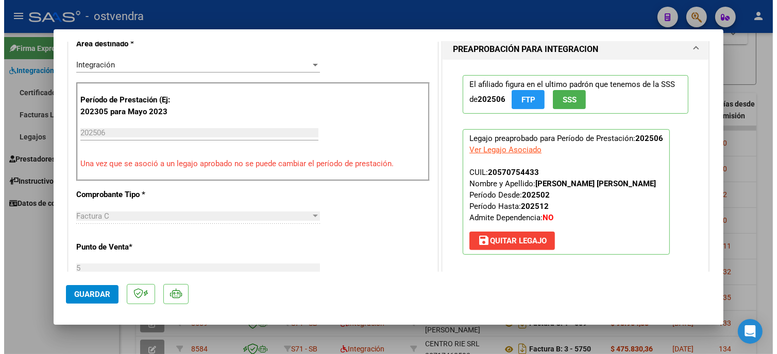
scroll to position [0, 0]
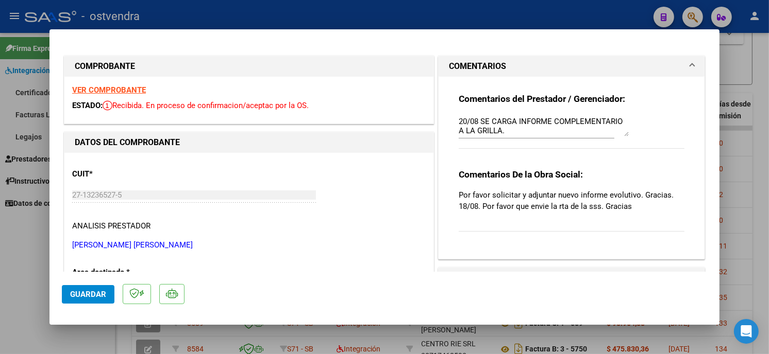
click at [412, 15] on div at bounding box center [384, 177] width 769 height 354
type input "$ 0,00"
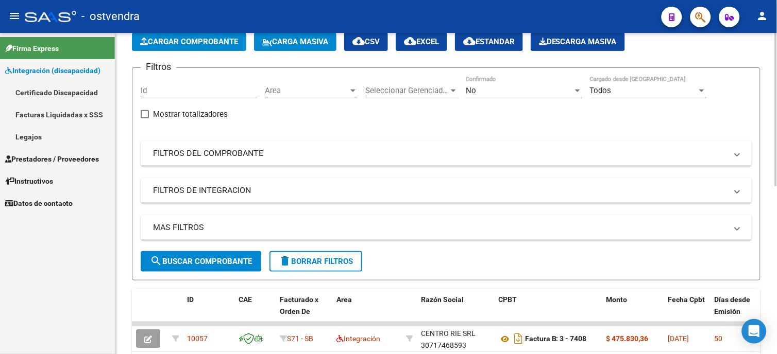
scroll to position [22, 0]
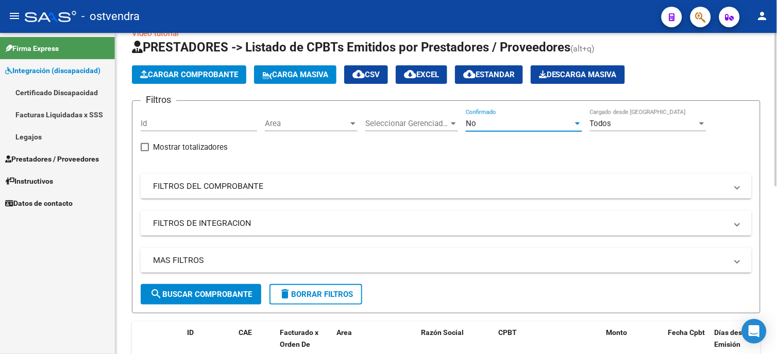
click at [522, 119] on div "No" at bounding box center [519, 123] width 107 height 9
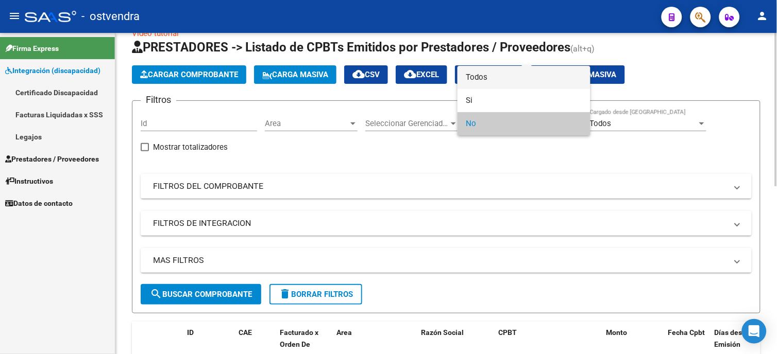
click at [531, 79] on span "Todos" at bounding box center [524, 77] width 116 height 23
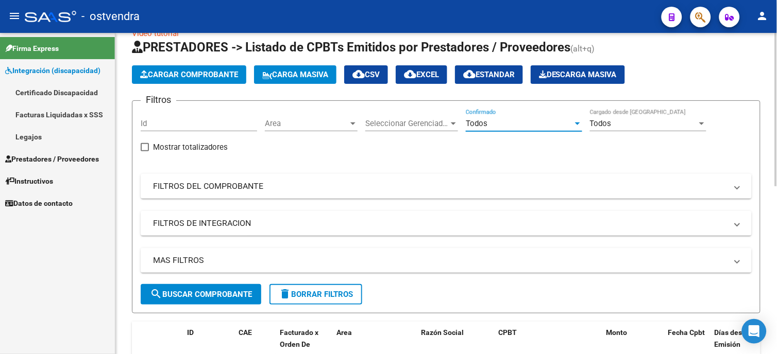
click at [213, 291] on span "search Buscar Comprobante" at bounding box center [201, 294] width 102 height 9
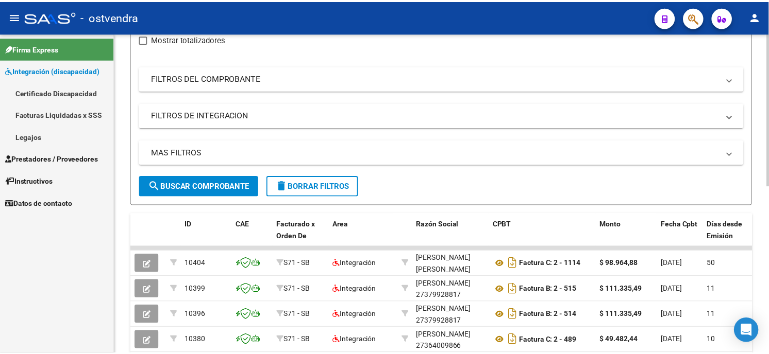
scroll to position [172, 0]
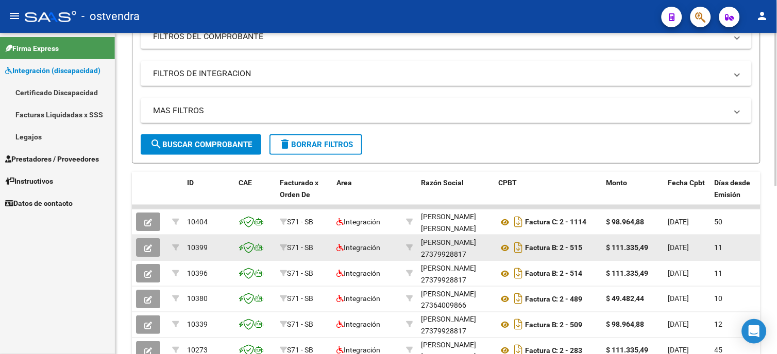
click at [150, 246] on icon "button" at bounding box center [148, 249] width 8 height 8
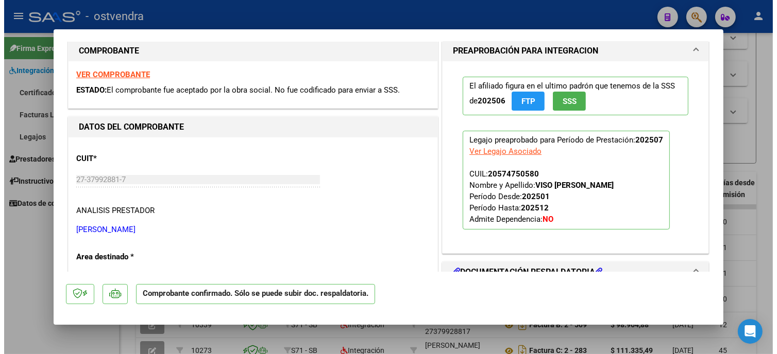
scroll to position [0, 0]
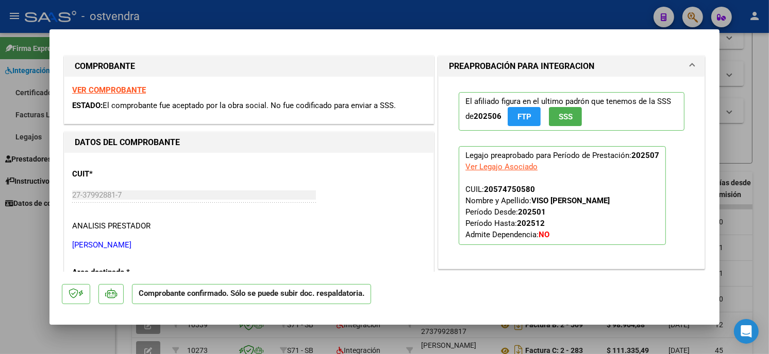
click at [578, 19] on div at bounding box center [384, 177] width 769 height 354
type input "$ 0,00"
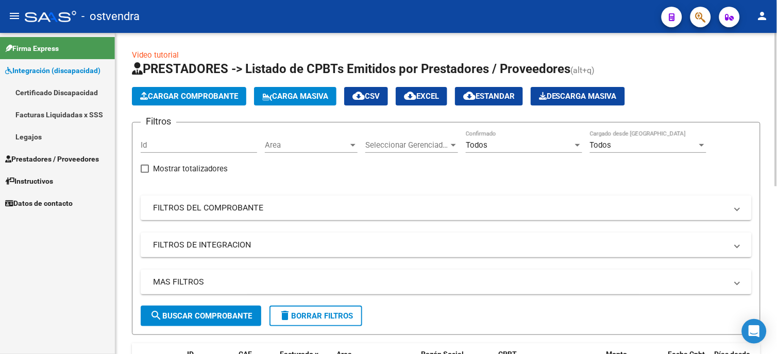
click at [511, 148] on div "Todos" at bounding box center [519, 145] width 107 height 9
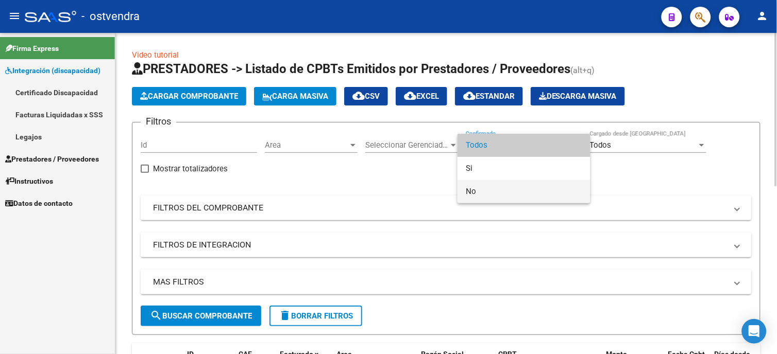
click at [508, 190] on span "No" at bounding box center [524, 191] width 116 height 23
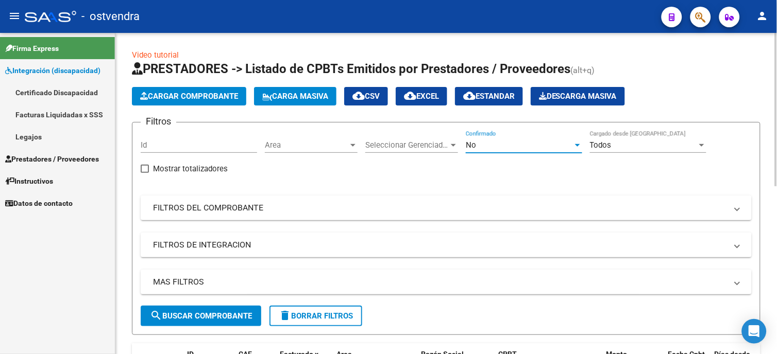
click at [243, 314] on span "search Buscar Comprobante" at bounding box center [201, 316] width 102 height 9
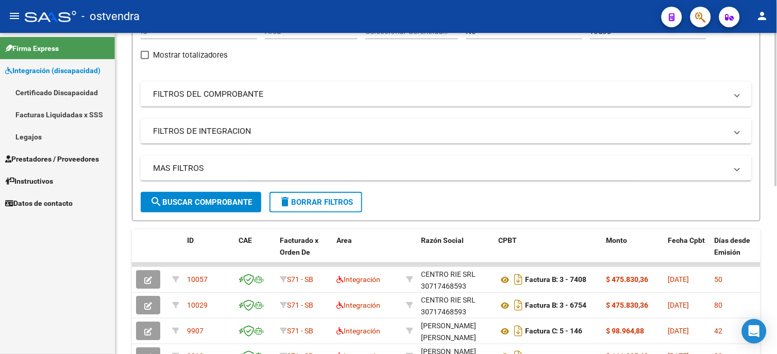
scroll to position [172, 0]
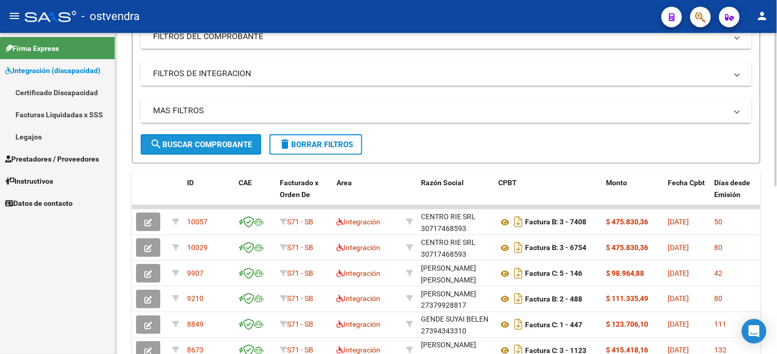
click at [201, 139] on button "search Buscar Comprobante" at bounding box center [201, 144] width 121 height 21
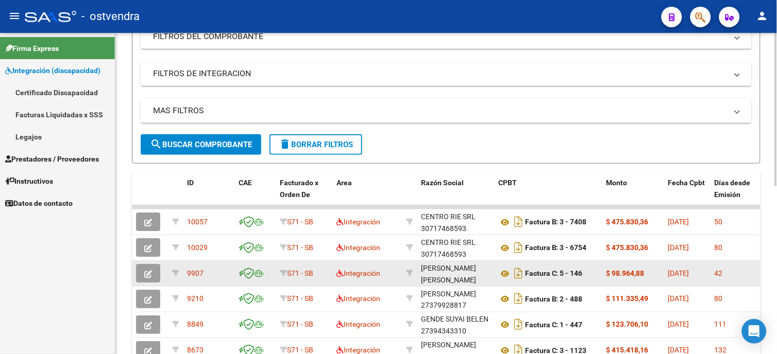
click at [148, 274] on icon "button" at bounding box center [148, 275] width 8 height 8
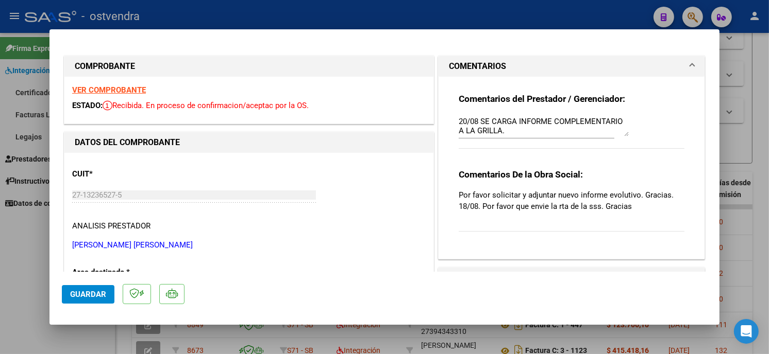
click at [559, 12] on div at bounding box center [384, 177] width 769 height 354
type input "$ 0,00"
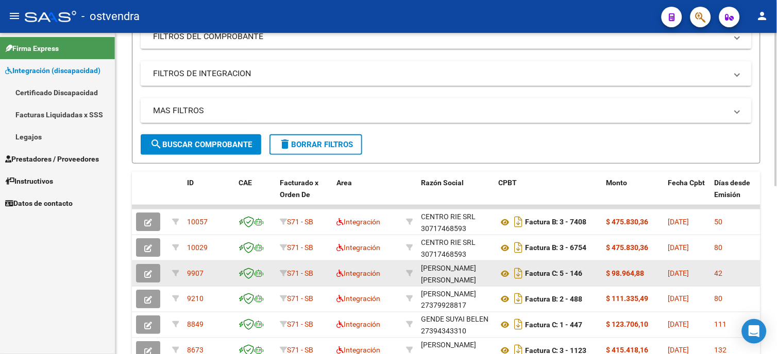
click at [146, 271] on icon "button" at bounding box center [148, 275] width 8 height 8
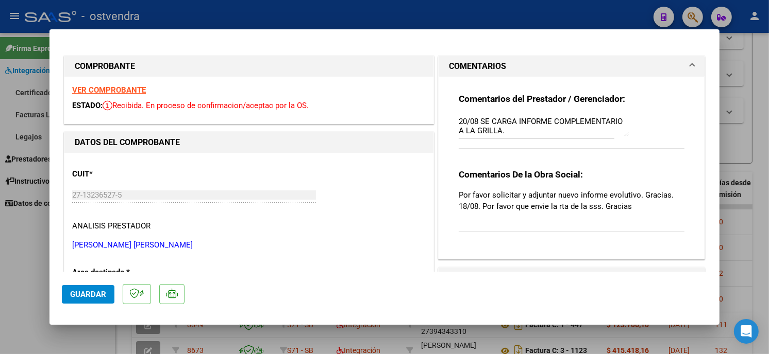
click at [573, 18] on div at bounding box center [384, 177] width 769 height 354
type input "$ 0,00"
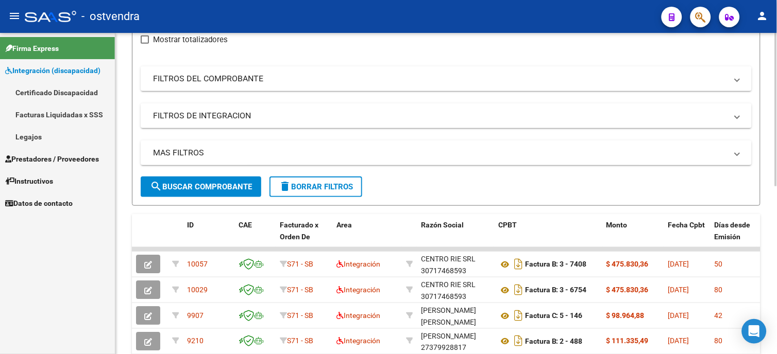
scroll to position [130, 0]
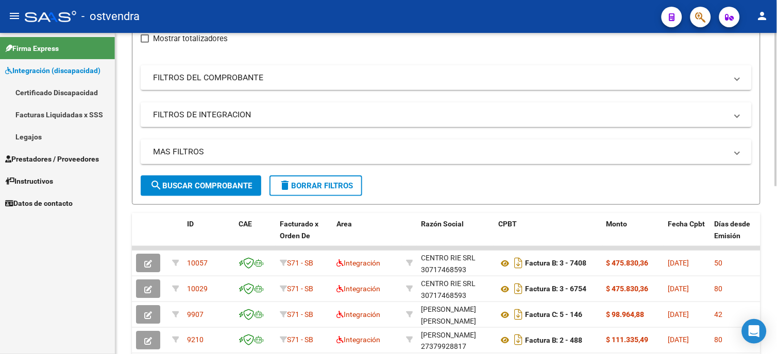
click at [774, 184] on div "Video tutorial PRESTADORES -> Listado de CPBTs Emitidos por Prestadores / Prove…" at bounding box center [447, 237] width 664 height 668
click at [77, 137] on link "Legajos" at bounding box center [57, 137] width 115 height 22
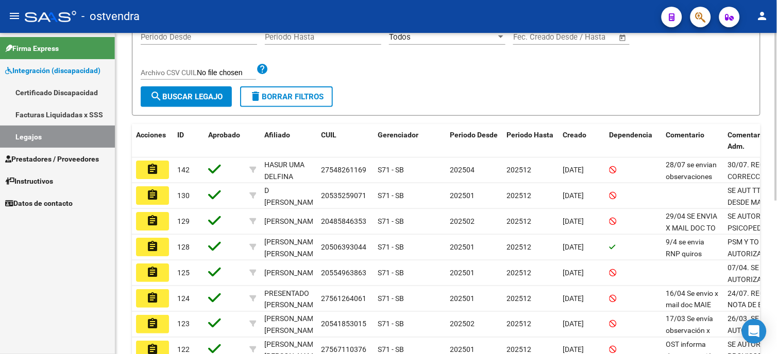
scroll to position [188, 0]
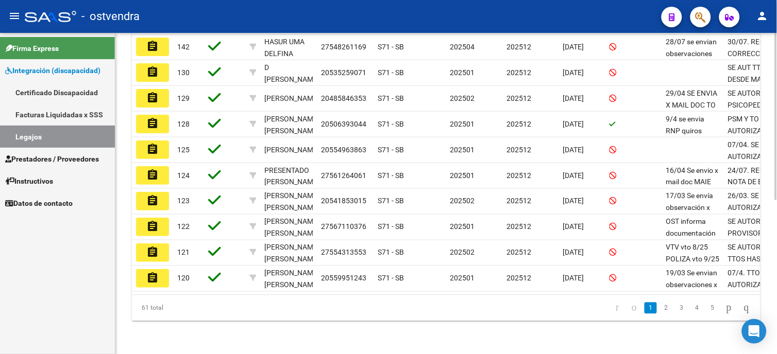
click at [660, 311] on link "2" at bounding box center [666, 308] width 12 height 11
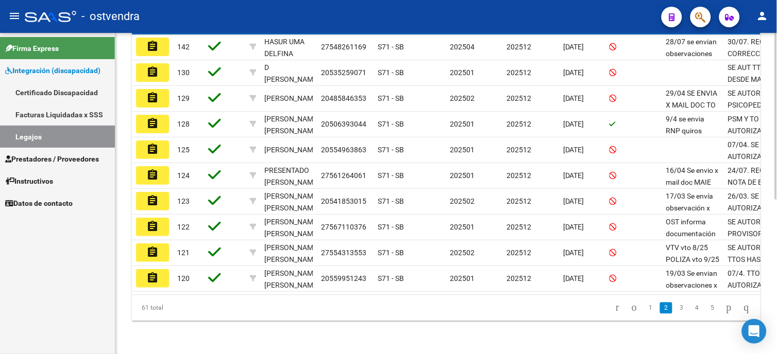
scroll to position [295, 0]
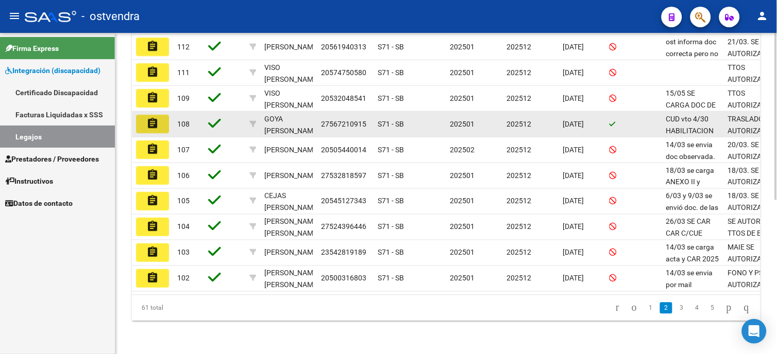
click at [158, 117] on mat-icon "assignment" at bounding box center [152, 123] width 12 height 12
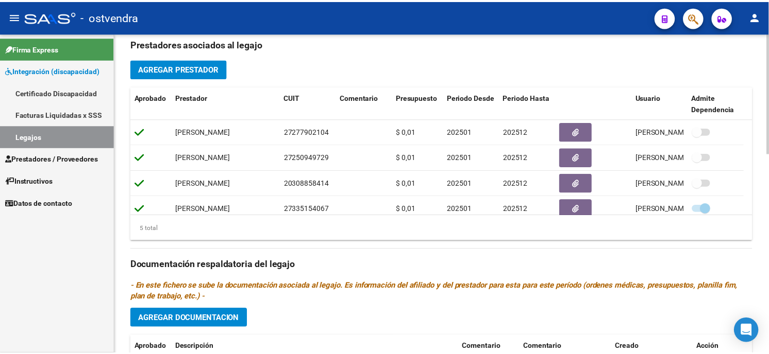
scroll to position [356, 0]
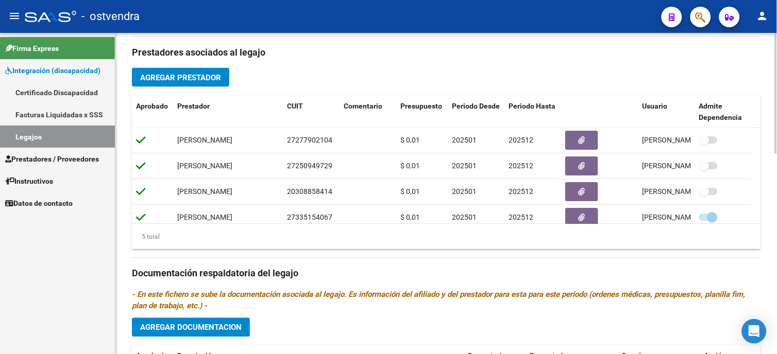
click at [776, 239] on html "menu - ostvendra person Firma Express Integración (discapacidad) Certificado Di…" at bounding box center [388, 177] width 777 height 354
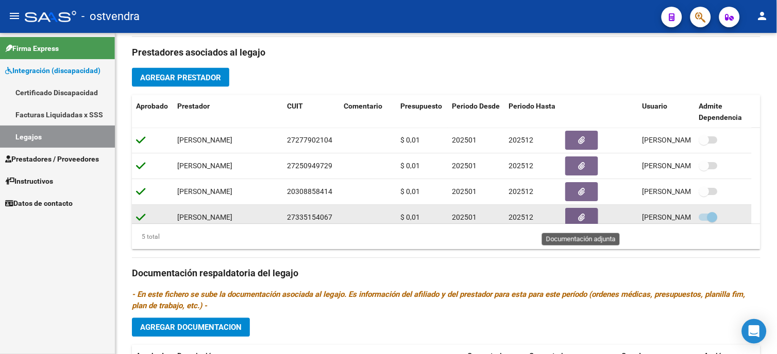
click at [585, 221] on button "button" at bounding box center [581, 218] width 33 height 19
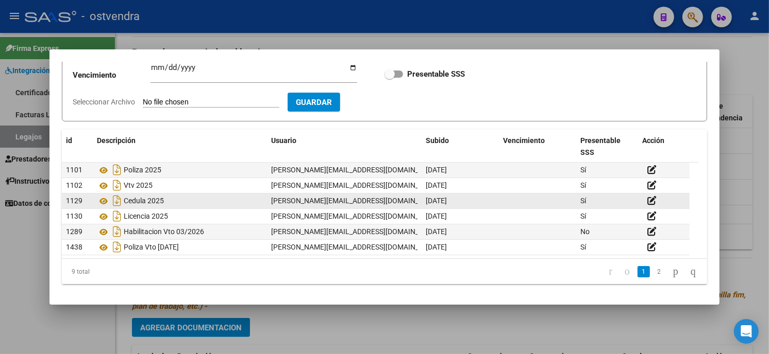
scroll to position [0, 0]
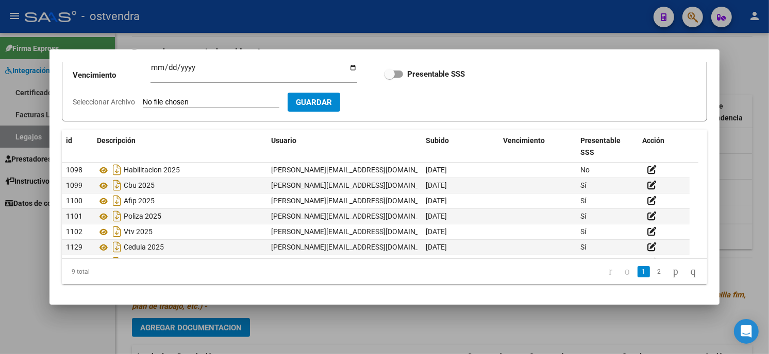
click at [220, 100] on input "Seleccionar Archivo" at bounding box center [211, 103] width 137 height 10
type input "C:\fakepath\LICENCIA vto 08-2027.pdf"
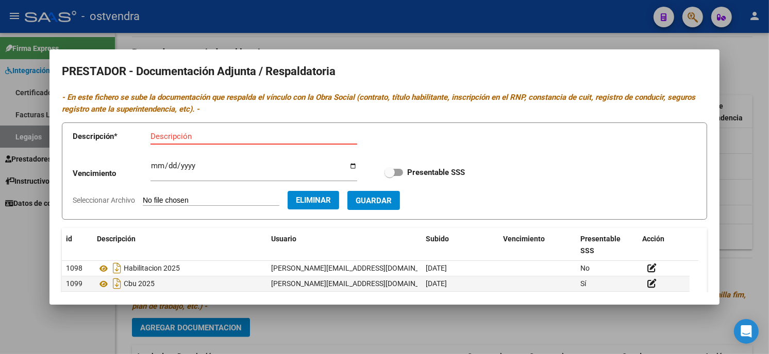
click at [232, 139] on input "Descripción" at bounding box center [253, 136] width 207 height 9
type input "LICENCIA vto 8-2027"
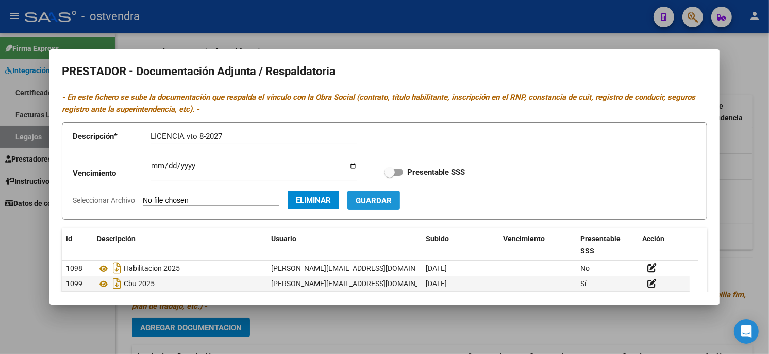
drag, startPoint x: 372, startPoint y: 198, endPoint x: 357, endPoint y: 194, distance: 15.6
click at [372, 197] on span "Guardar" at bounding box center [374, 200] width 36 height 9
checkbox input "true"
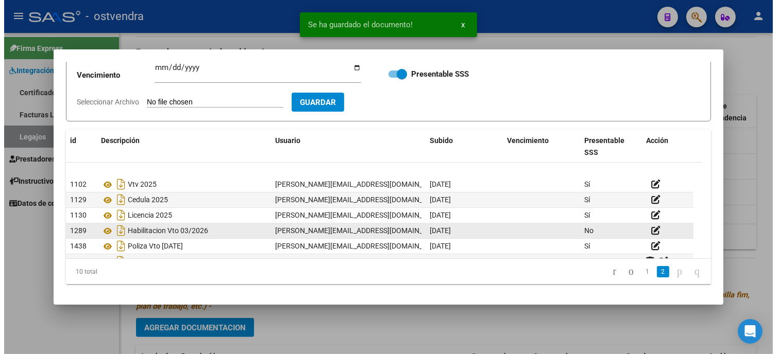
scroll to position [62, 0]
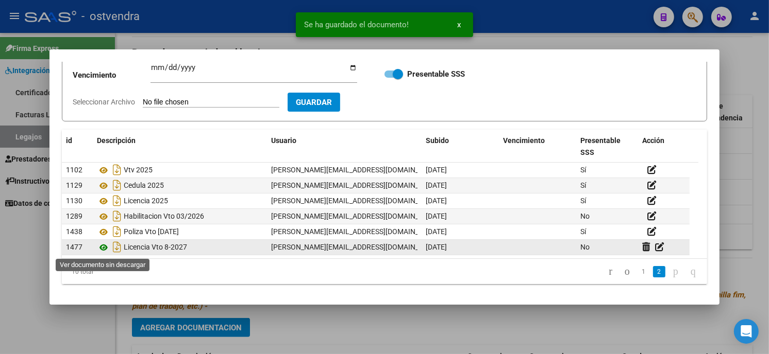
click at [105, 251] on icon at bounding box center [103, 248] width 13 height 12
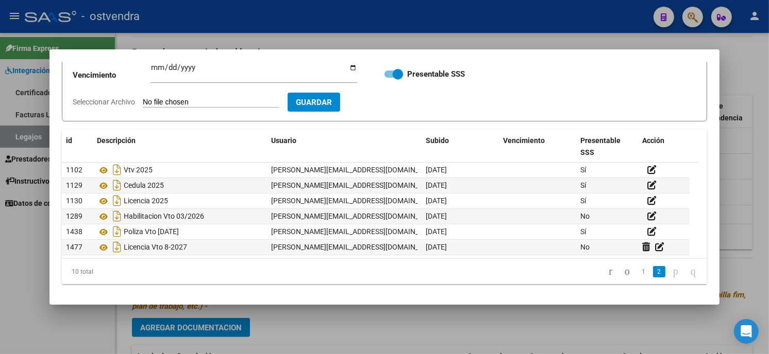
click at [214, 10] on div at bounding box center [384, 177] width 769 height 354
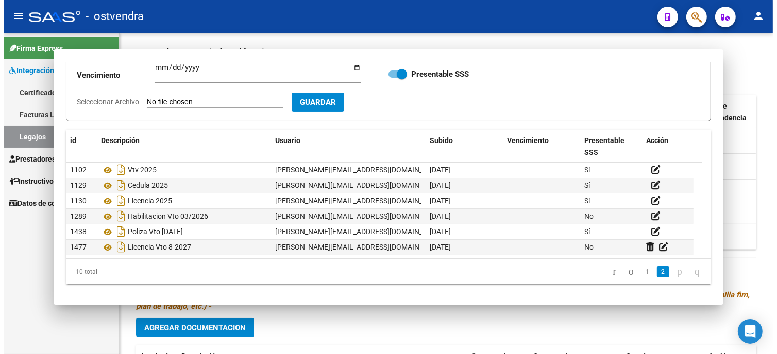
scroll to position [3, 0]
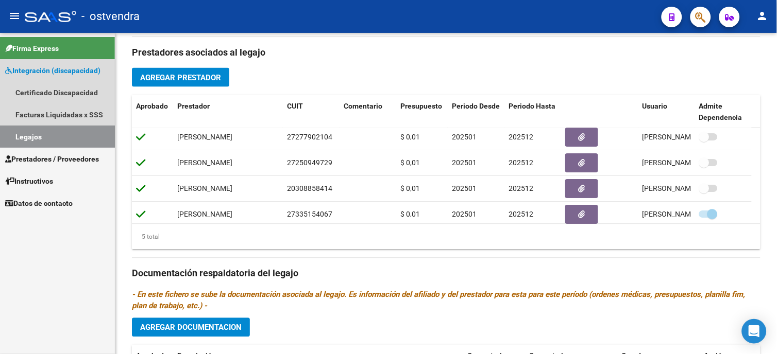
click at [100, 63] on link "Integración (discapacidad)" at bounding box center [57, 70] width 115 height 22
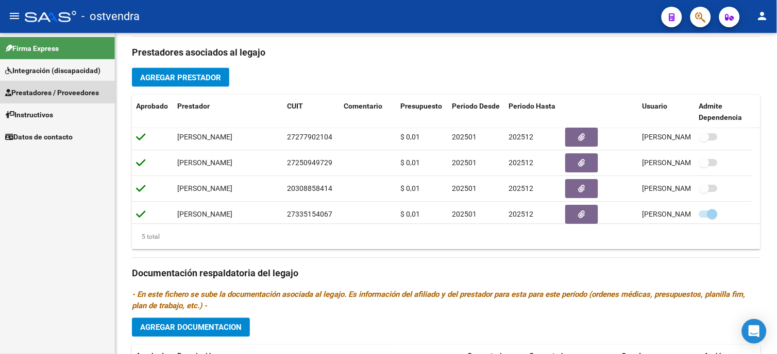
click at [98, 97] on span "Prestadores / Proveedores" at bounding box center [52, 92] width 94 height 11
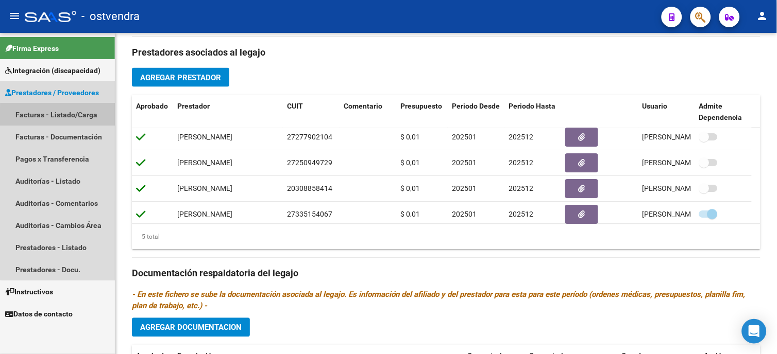
click at [79, 119] on link "Facturas - Listado/Carga" at bounding box center [57, 115] width 115 height 22
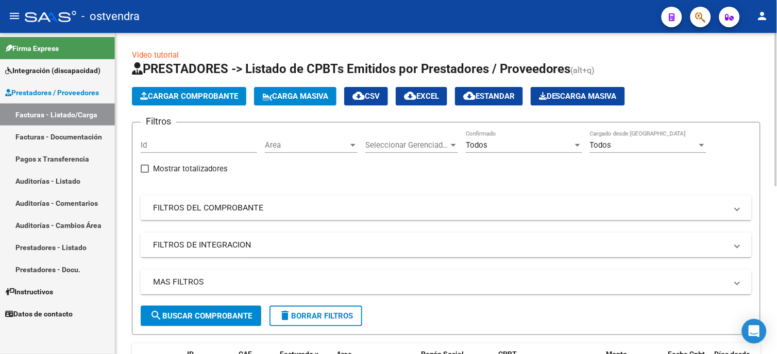
click at [484, 147] on span "Todos" at bounding box center [477, 145] width 22 height 9
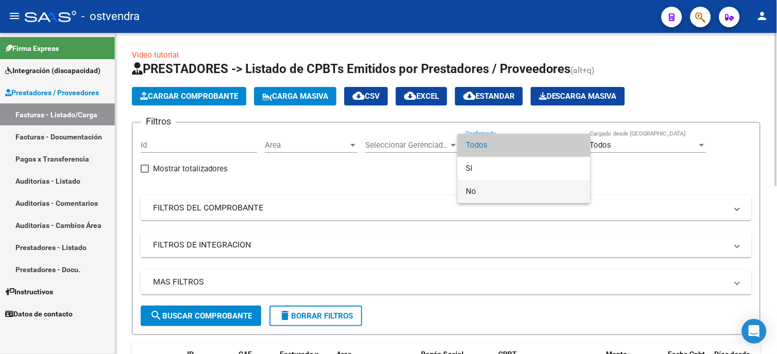
click at [486, 185] on span "No" at bounding box center [524, 191] width 116 height 23
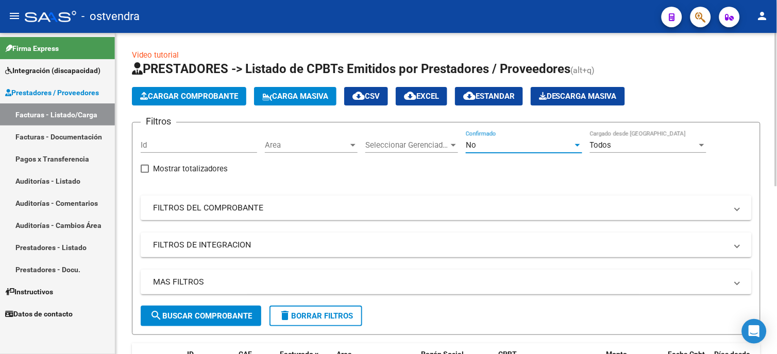
click at [165, 315] on span "search Buscar Comprobante" at bounding box center [201, 316] width 102 height 9
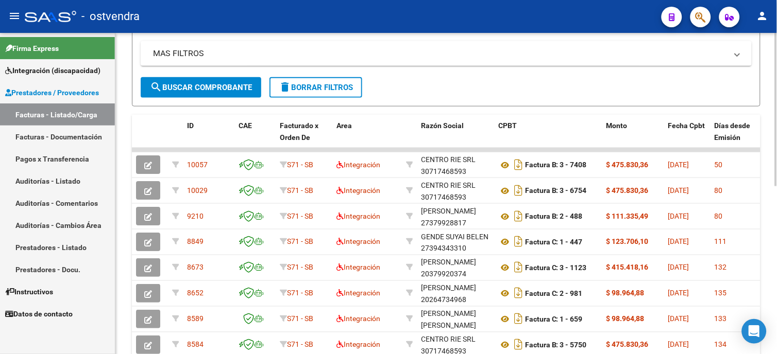
scroll to position [286, 0]
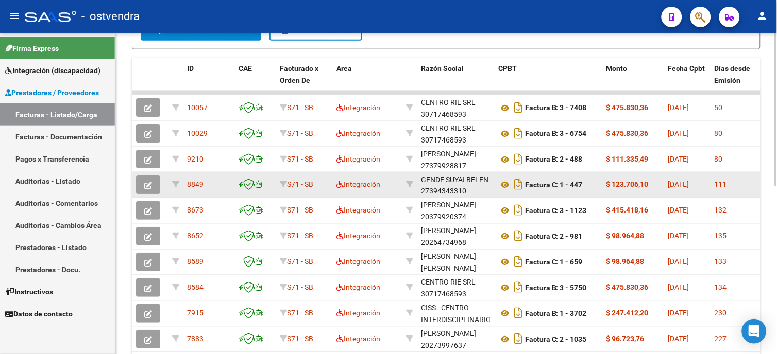
click at [151, 187] on icon "button" at bounding box center [148, 186] width 8 height 8
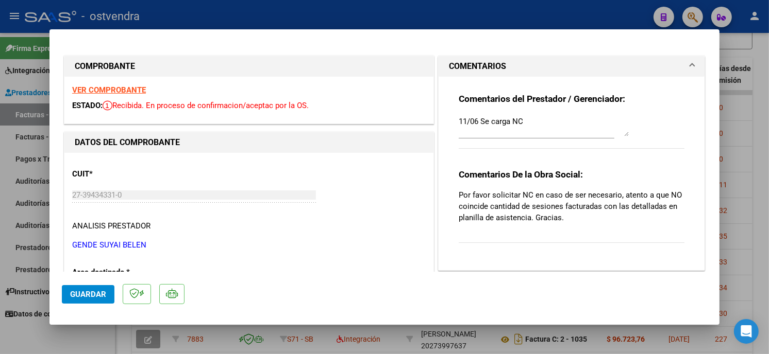
click at [595, 18] on div at bounding box center [384, 177] width 769 height 354
type input "$ 0,00"
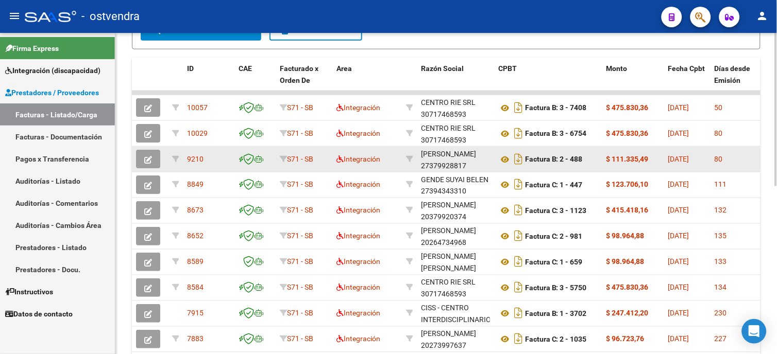
click at [144, 162] on icon "button" at bounding box center [148, 160] width 8 height 8
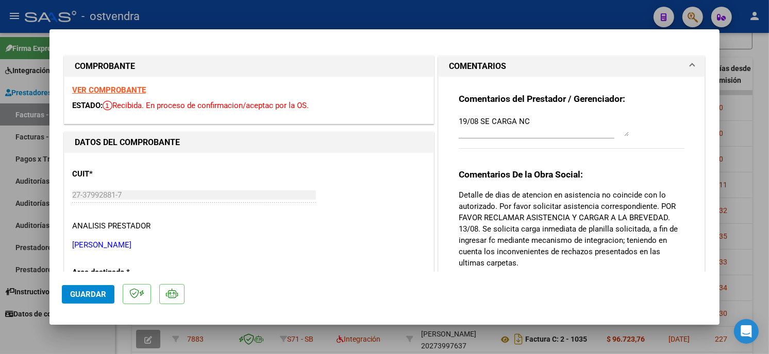
click at [521, 19] on div at bounding box center [384, 177] width 769 height 354
type input "$ 0,00"
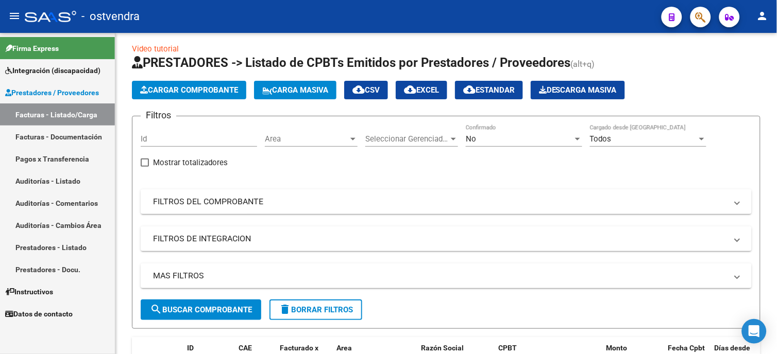
scroll to position [0, 0]
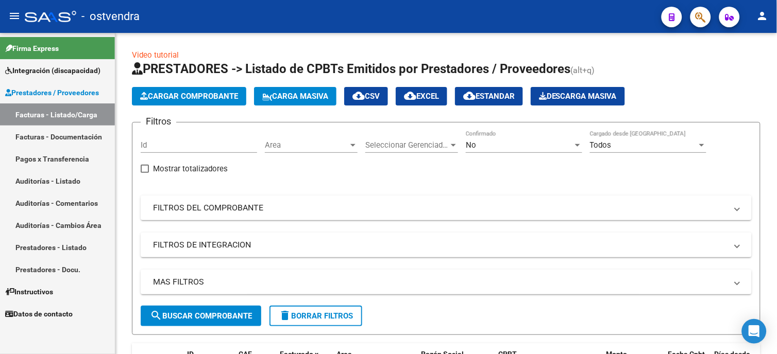
click at [80, 70] on span "Integración (discapacidad)" at bounding box center [52, 70] width 95 height 11
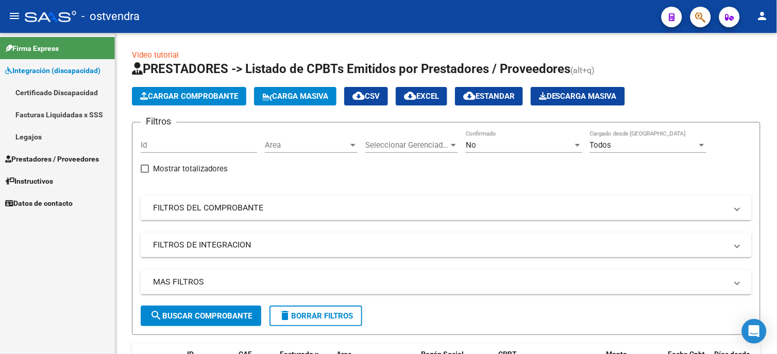
click at [64, 132] on link "Legajos" at bounding box center [57, 137] width 115 height 22
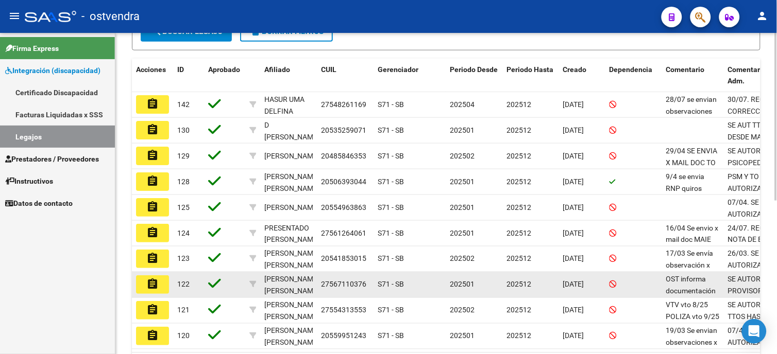
scroll to position [286, 0]
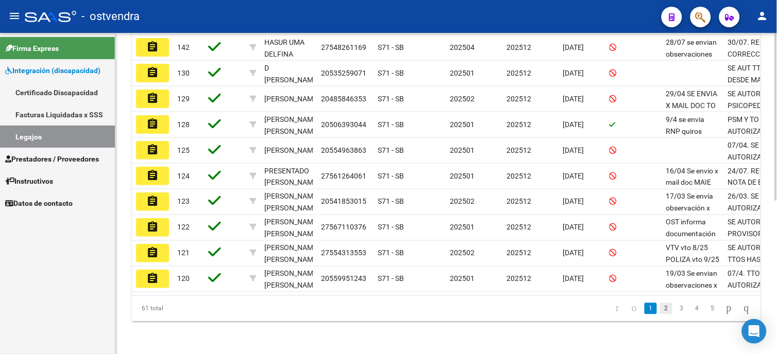
click at [660, 315] on link "2" at bounding box center [666, 308] width 12 height 11
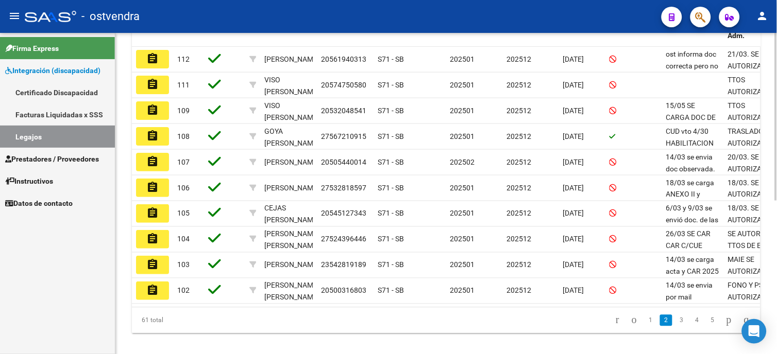
scroll to position [272, 0]
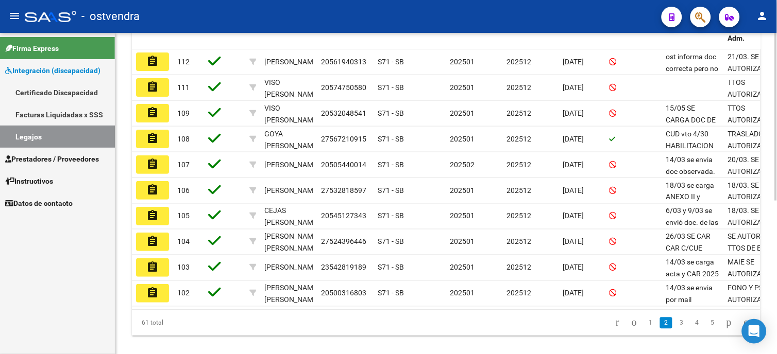
click at [776, 245] on div at bounding box center [776, 263] width 3 height 168
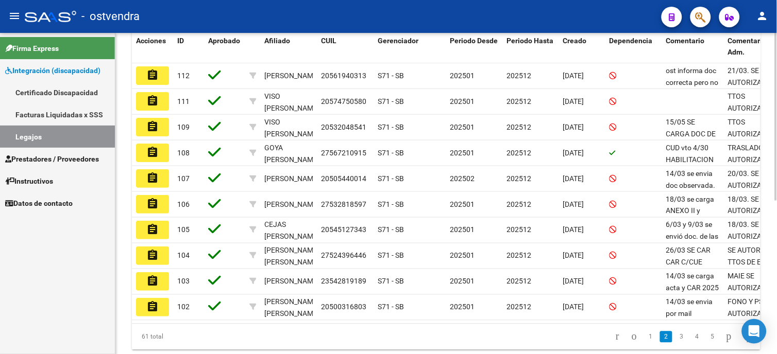
scroll to position [256, 0]
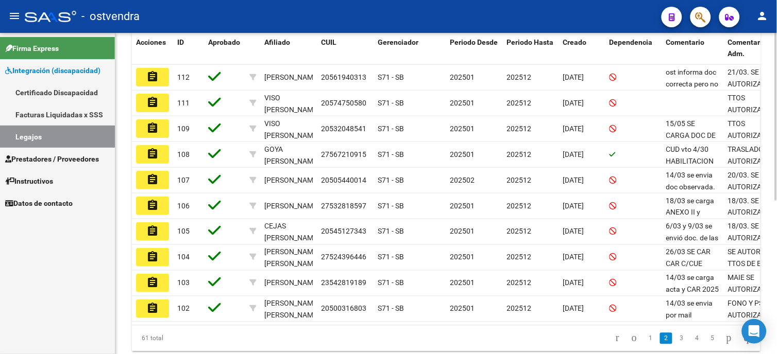
click at [776, 242] on html "menu - ostvendra person Firma Express Integración (discapacidad) Certificado Di…" at bounding box center [388, 177] width 777 height 354
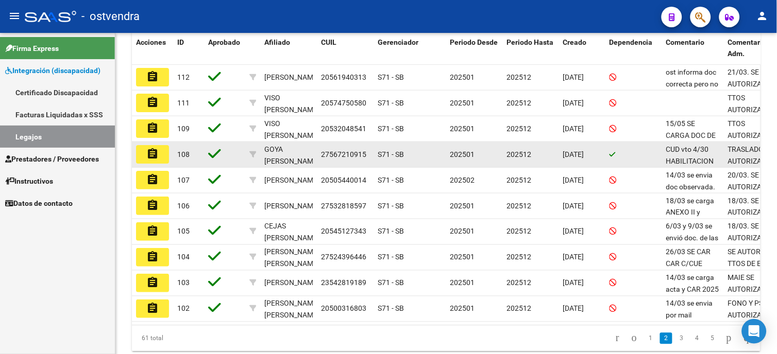
click at [154, 158] on mat-icon "assignment" at bounding box center [152, 154] width 12 height 12
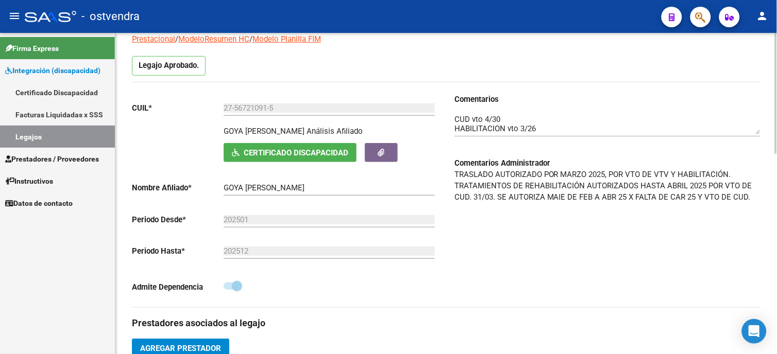
scroll to position [97, 0]
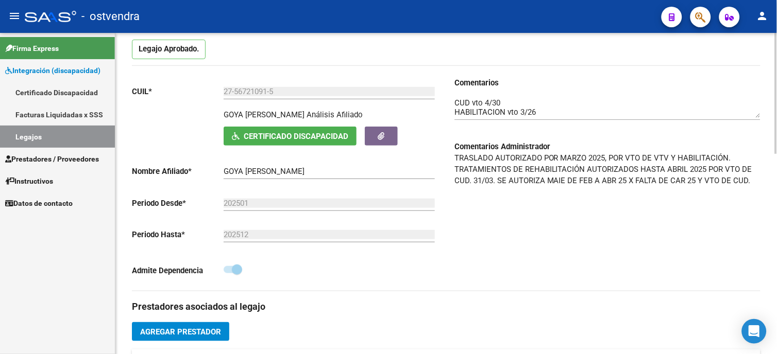
click at [770, 170] on div "arrow_back Editar 108 save Guardar cambios Legajo de Integración Modelo Formula…" at bounding box center [447, 359] width 664 height 856
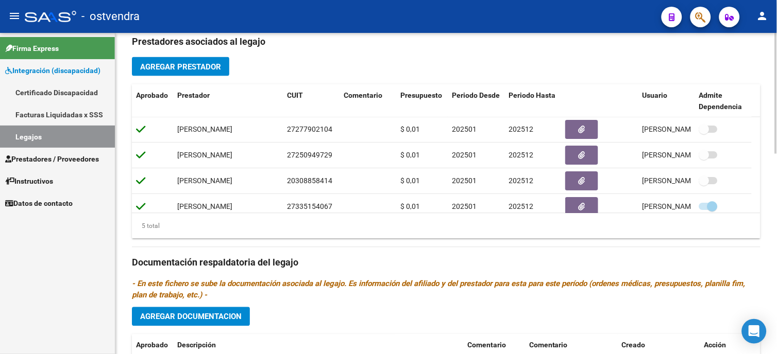
scroll to position [370, 0]
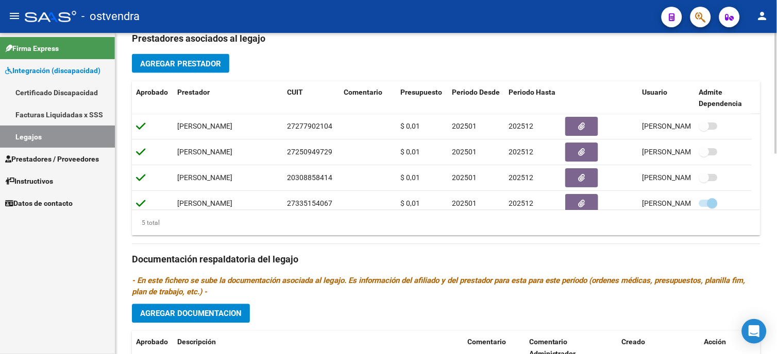
click at [775, 249] on div at bounding box center [776, 232] width 3 height 121
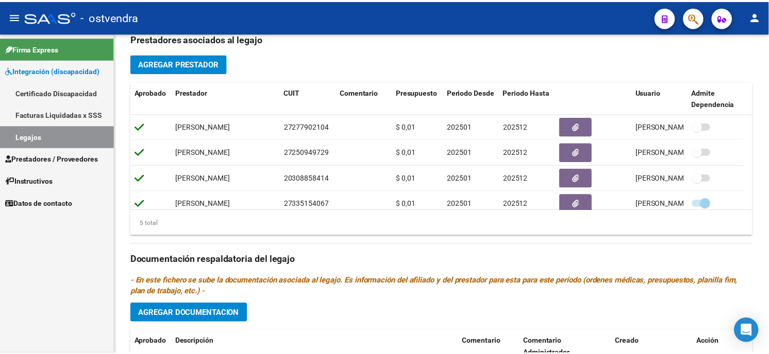
scroll to position [366, 0]
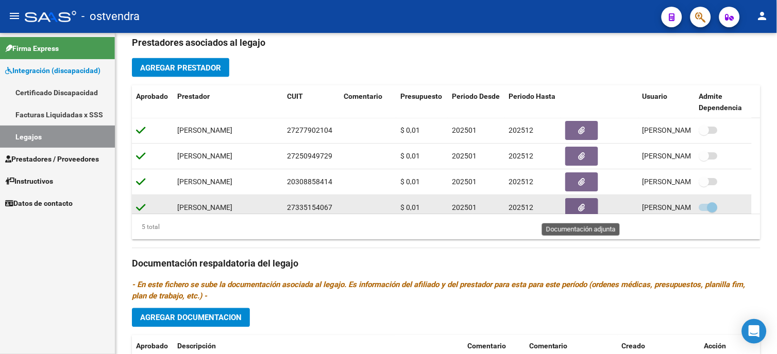
click at [585, 209] on button "button" at bounding box center [581, 208] width 33 height 19
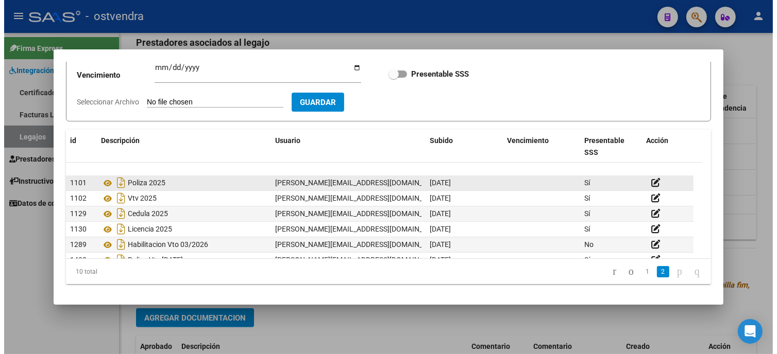
scroll to position [57, 0]
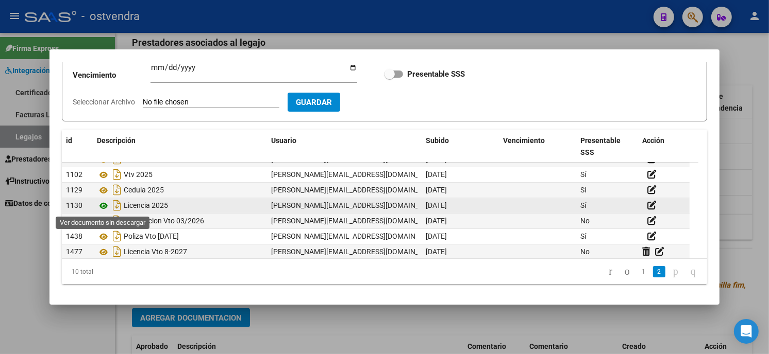
click at [102, 208] on icon at bounding box center [103, 206] width 13 height 12
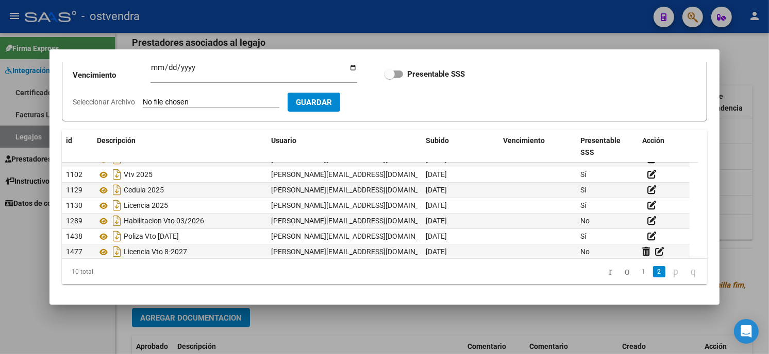
click at [585, 23] on div at bounding box center [384, 177] width 769 height 354
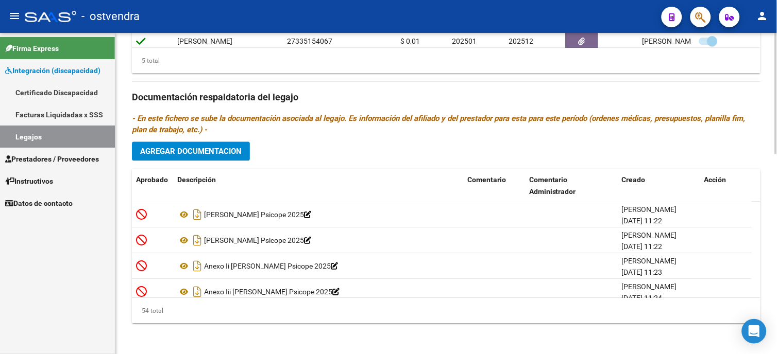
scroll to position [536, 0]
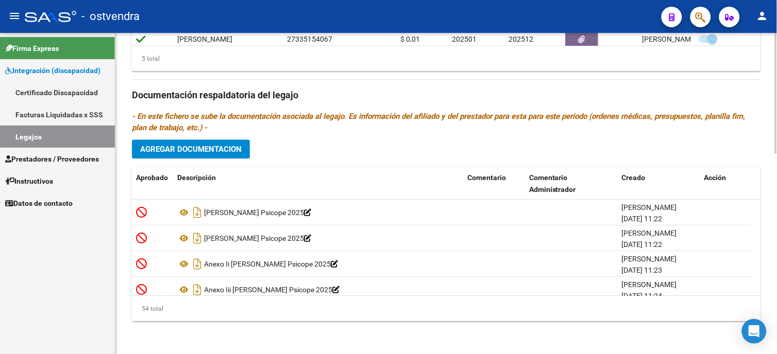
click at [776, 269] on html "menu - ostvendra person Firma Express Integración (discapacidad) Certificado Di…" at bounding box center [388, 177] width 777 height 354
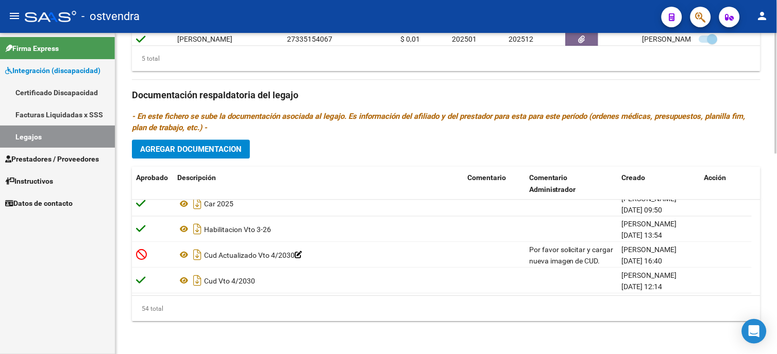
scroll to position [1298, 0]
click at [776, 300] on html "menu - ostvendra person Firma Express Integración (discapacidad) Certificado Di…" at bounding box center [388, 177] width 777 height 354
click at [776, 285] on html "menu - ostvendra person Firma Express Integración (discapacidad) Certificado Di…" at bounding box center [388, 177] width 777 height 354
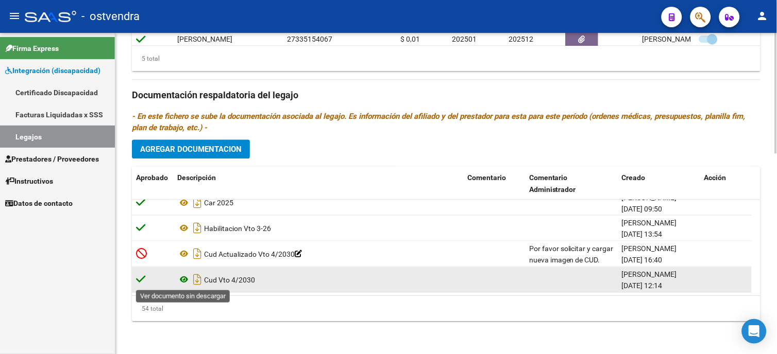
click at [185, 281] on icon at bounding box center [183, 280] width 13 height 12
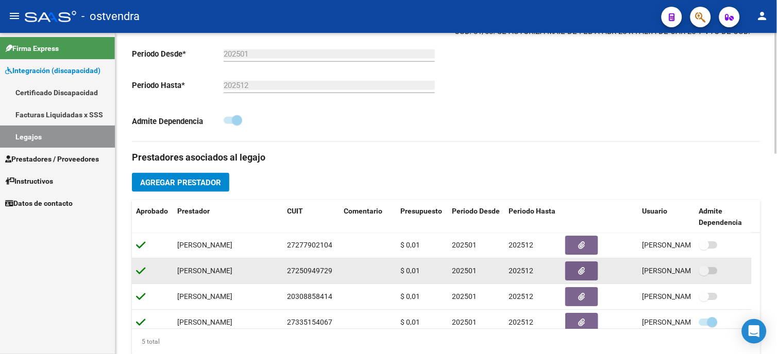
scroll to position [250, 0]
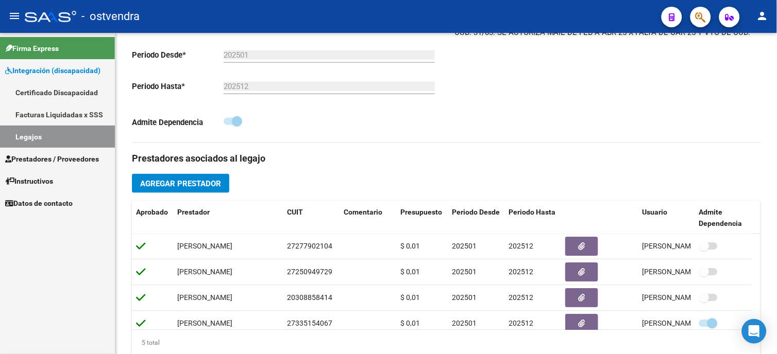
click at [85, 73] on span "Integración (discapacidad)" at bounding box center [52, 70] width 95 height 11
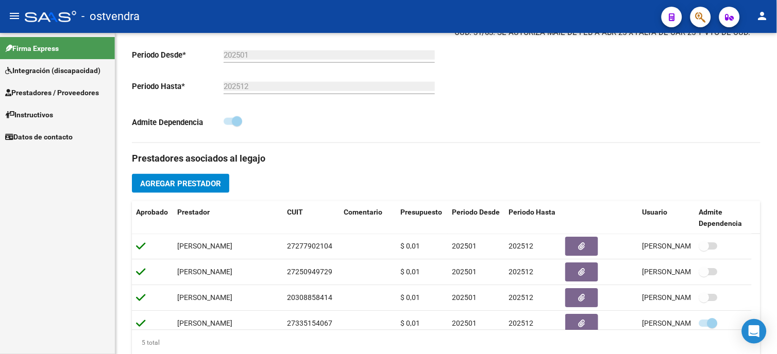
click at [79, 91] on span "Prestadores / Proveedores" at bounding box center [52, 92] width 94 height 11
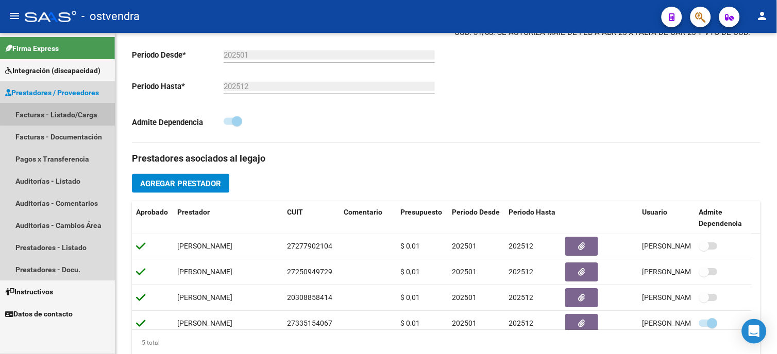
click at [81, 110] on link "Facturas - Listado/Carga" at bounding box center [57, 115] width 115 height 22
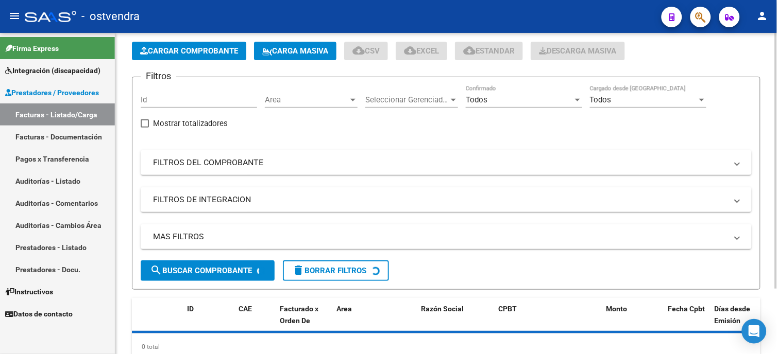
scroll to position [26, 0]
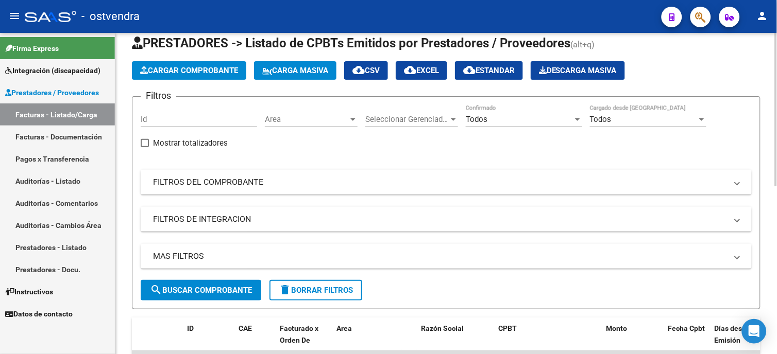
click at [251, 189] on mat-expansion-panel-header "FILTROS DEL COMPROBANTE" at bounding box center [446, 182] width 611 height 25
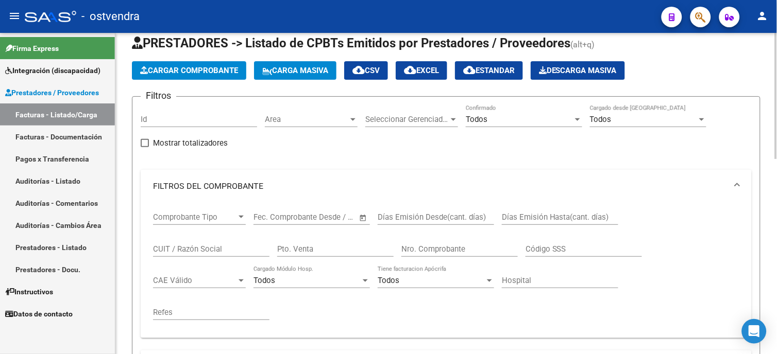
click at [229, 254] on input "CUIT / Razón Social" at bounding box center [211, 249] width 116 height 9
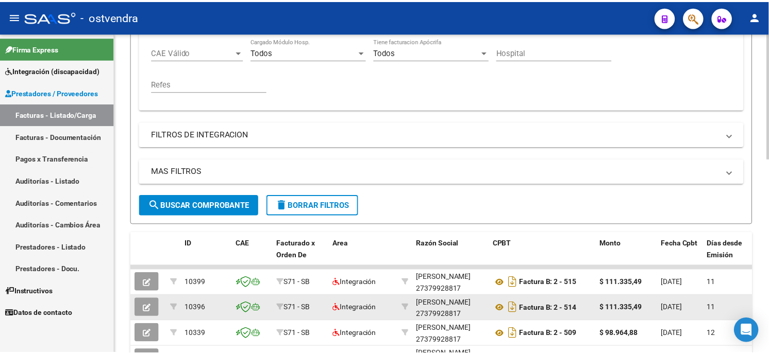
scroll to position [312, 0]
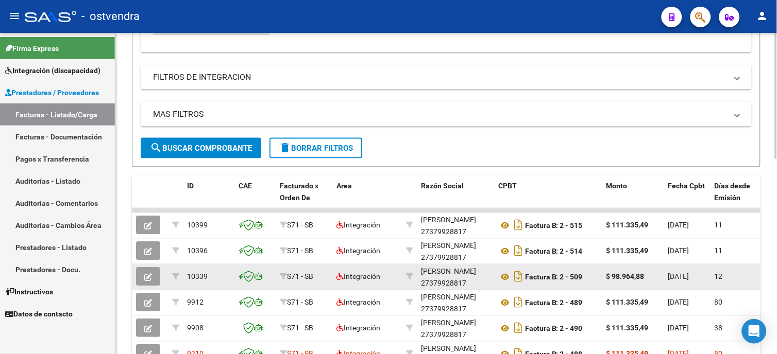
type input "[PERSON_NAME]"
click at [155, 280] on button "button" at bounding box center [148, 277] width 24 height 19
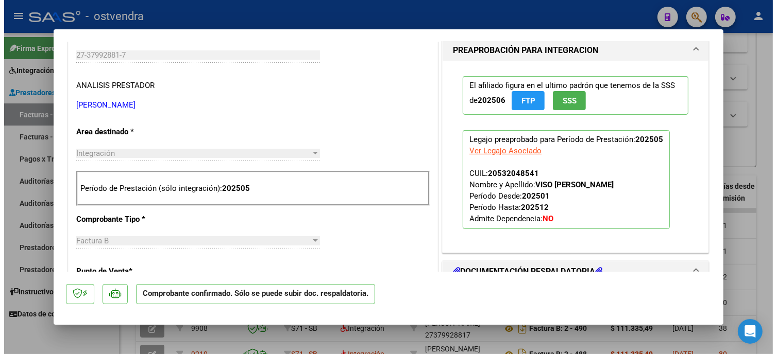
scroll to position [0, 0]
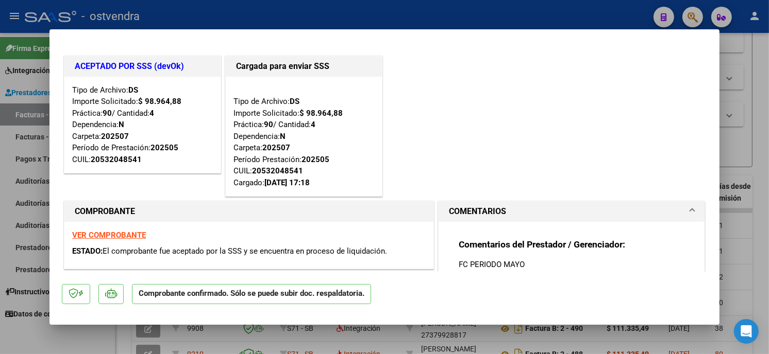
click at [90, 238] on strong "VER COMPROBANTE" at bounding box center [109, 235] width 74 height 9
click at [387, 11] on div at bounding box center [384, 177] width 769 height 354
type input "$ 0,00"
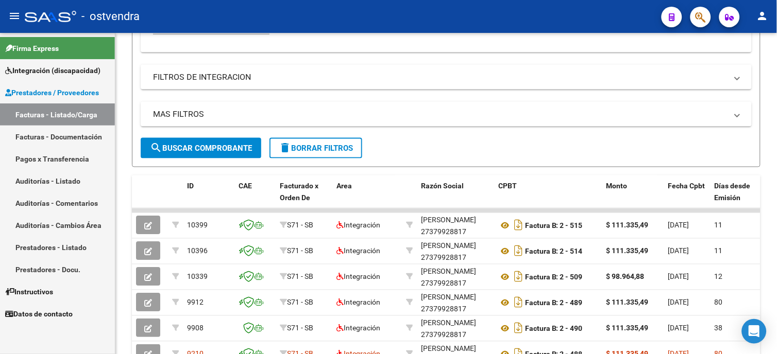
click at [97, 91] on span "Prestadores / Proveedores" at bounding box center [52, 92] width 94 height 11
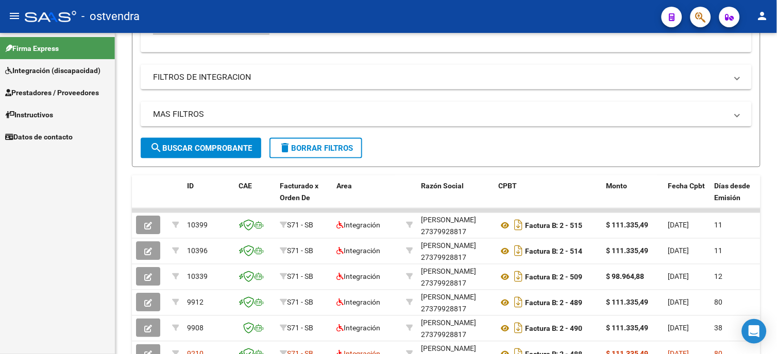
click at [90, 71] on span "Integración (discapacidad)" at bounding box center [52, 70] width 95 height 11
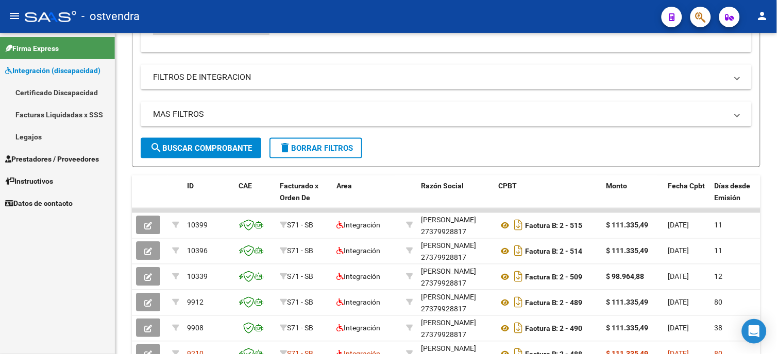
click at [87, 71] on span "Integración (discapacidad)" at bounding box center [52, 70] width 95 height 11
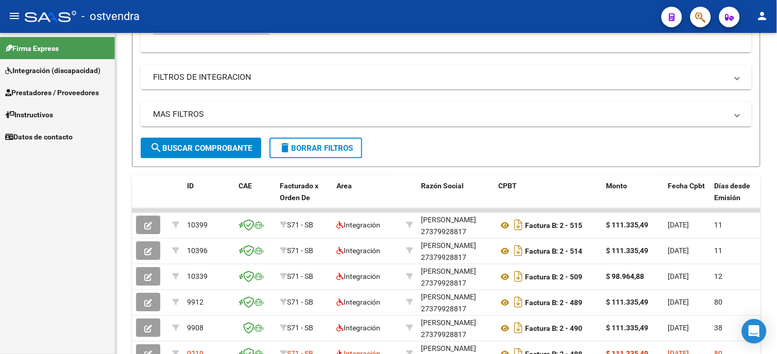
click at [99, 91] on span "Prestadores / Proveedores" at bounding box center [52, 92] width 94 height 11
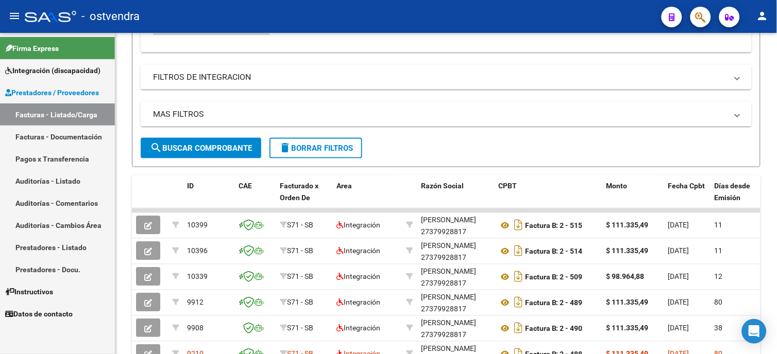
click at [95, 115] on link "Facturas - Listado/Carga" at bounding box center [57, 115] width 115 height 22
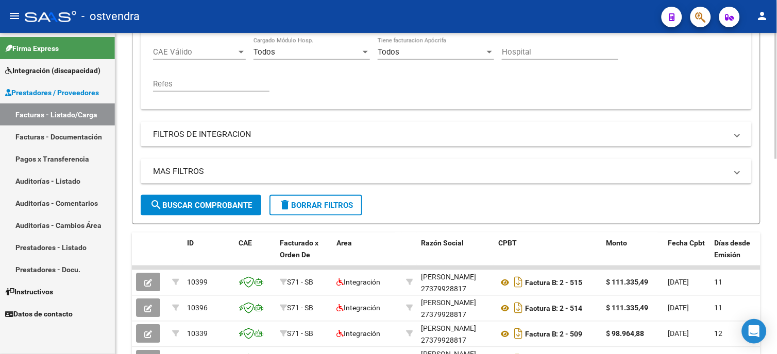
click at [335, 204] on span "delete Borrar Filtros" at bounding box center [316, 205] width 74 height 9
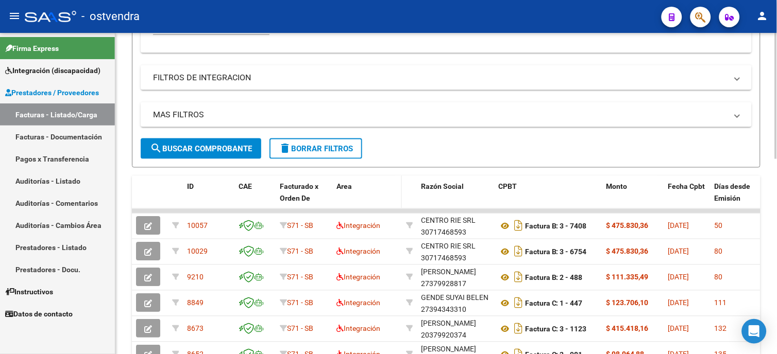
scroll to position [312, 0]
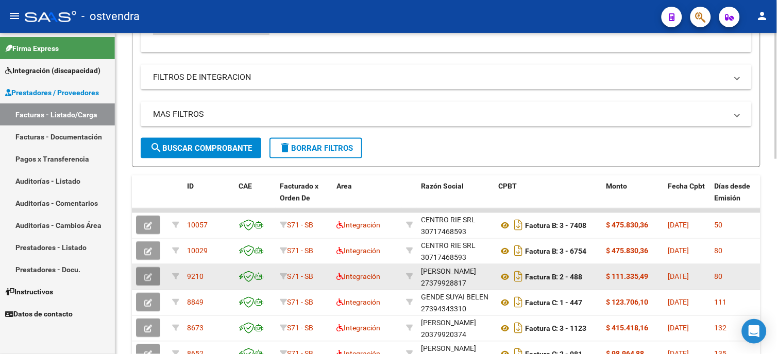
click at [157, 279] on button "button" at bounding box center [148, 277] width 24 height 19
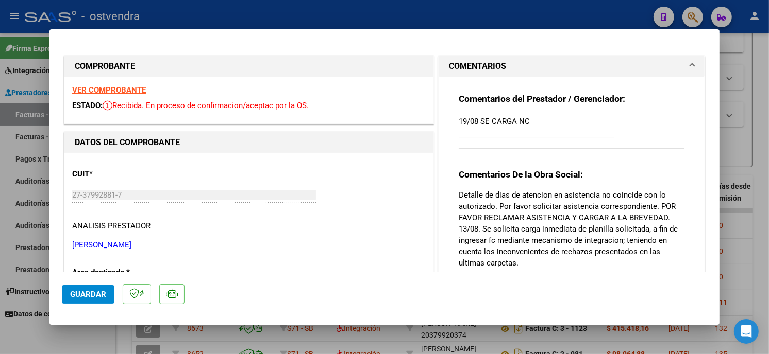
click at [497, 8] on div at bounding box center [384, 177] width 769 height 354
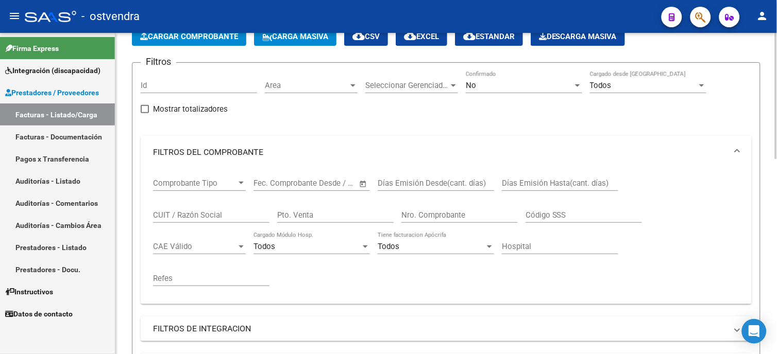
scroll to position [26, 0]
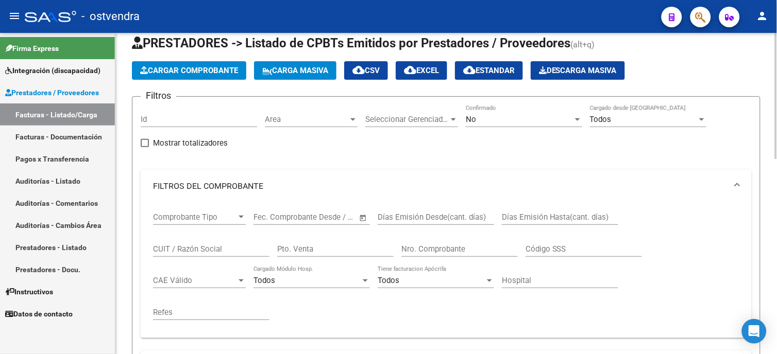
click at [487, 119] on div "No" at bounding box center [519, 119] width 107 height 9
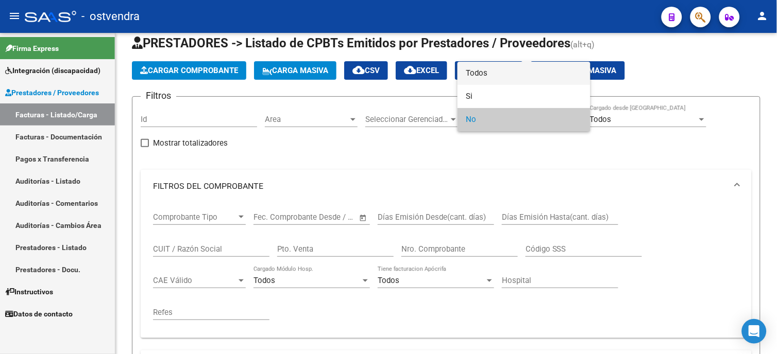
click at [497, 77] on span "Todos" at bounding box center [524, 73] width 116 height 23
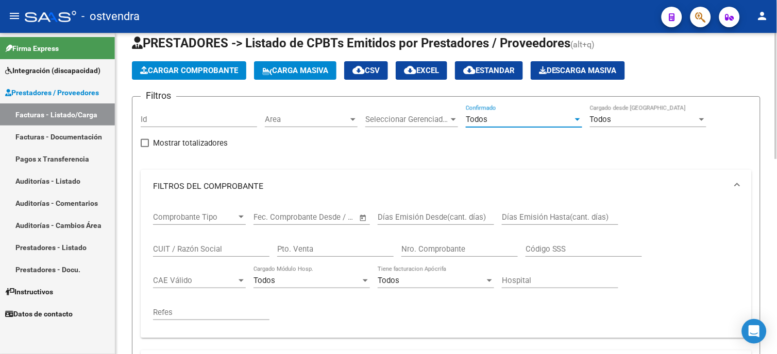
click at [173, 259] on div "CUIT / Razón Social" at bounding box center [211, 251] width 116 height 32
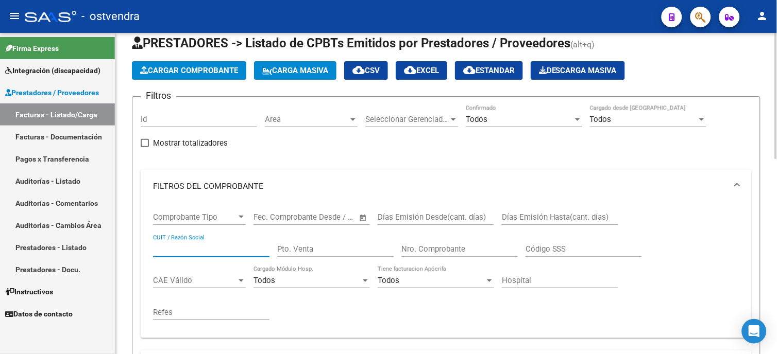
click at [215, 251] on input "CUIT / Razón Social" at bounding box center [211, 249] width 116 height 9
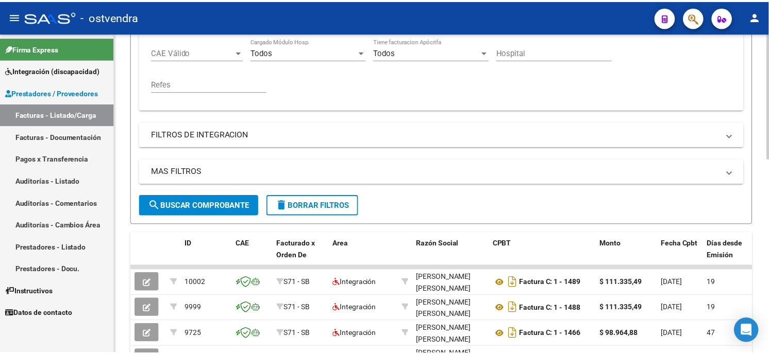
scroll to position [312, 0]
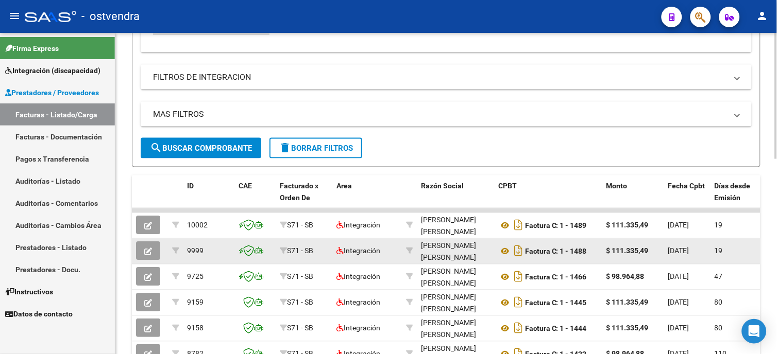
click at [148, 250] on icon "button" at bounding box center [148, 252] width 8 height 8
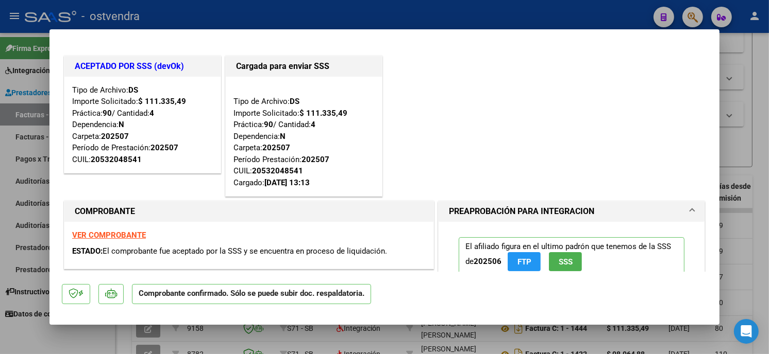
click at [400, 13] on div at bounding box center [384, 177] width 769 height 354
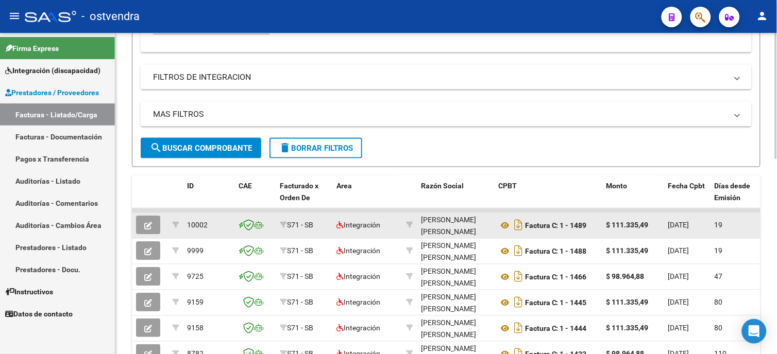
click at [145, 231] on button "button" at bounding box center [148, 225] width 24 height 19
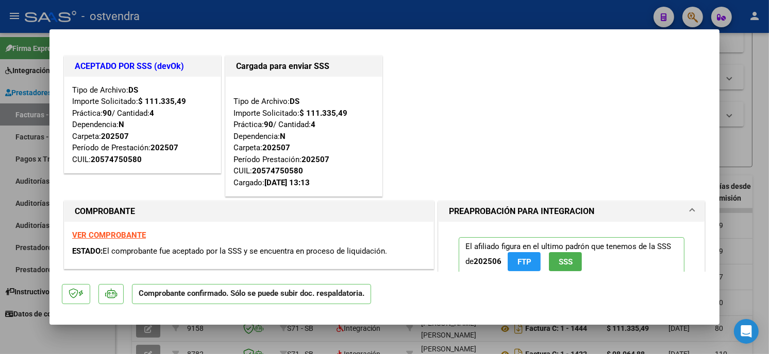
click at [326, 22] on div at bounding box center [384, 177] width 769 height 354
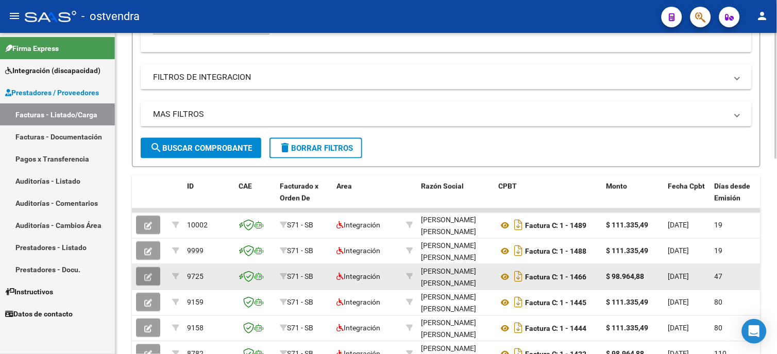
click at [151, 281] on icon "button" at bounding box center [148, 278] width 8 height 8
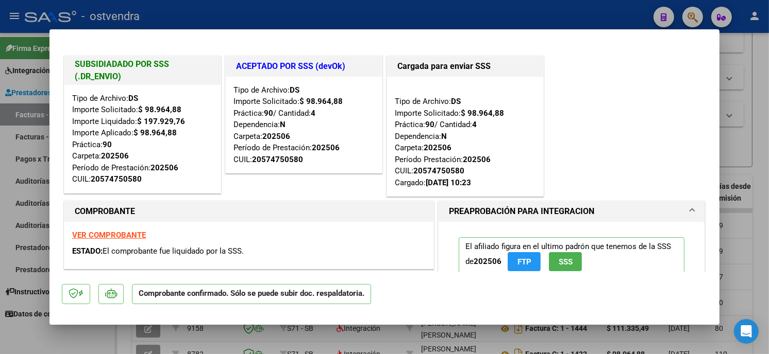
click at [272, 16] on div at bounding box center [384, 177] width 769 height 354
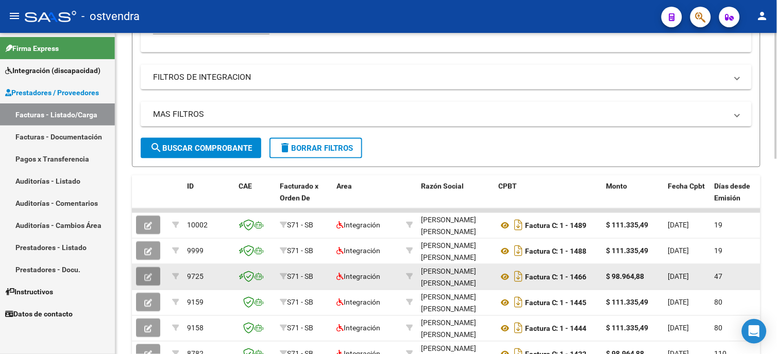
click at [151, 286] on button "button" at bounding box center [148, 277] width 24 height 19
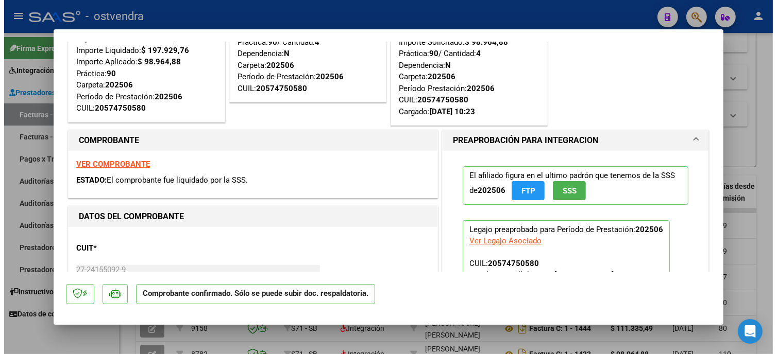
scroll to position [0, 0]
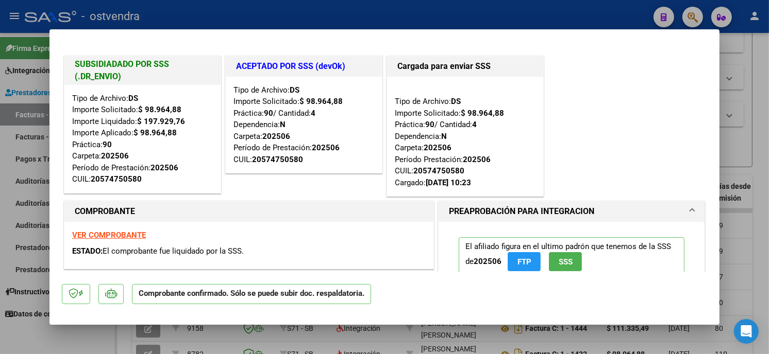
click at [505, 19] on div at bounding box center [384, 177] width 769 height 354
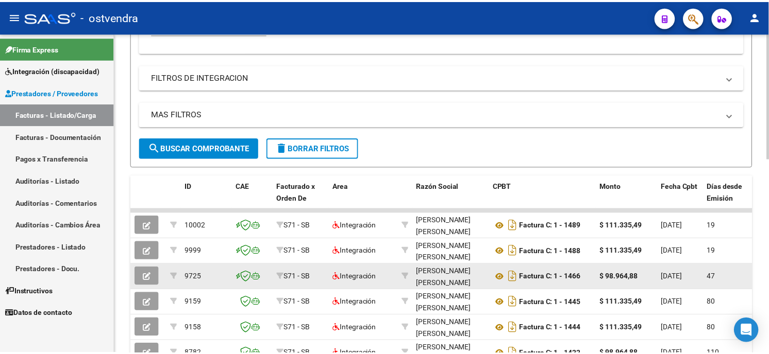
scroll to position [369, 0]
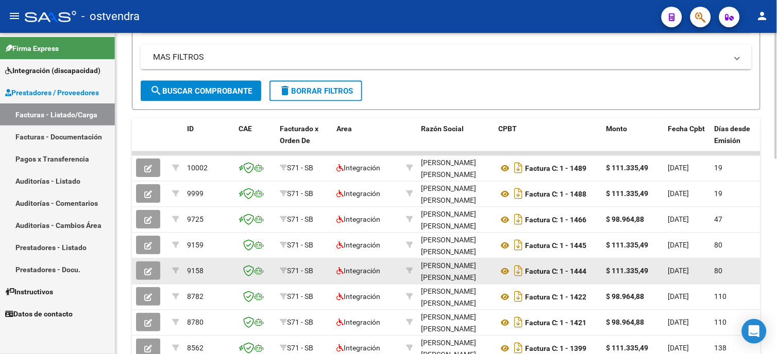
click at [157, 269] on button "button" at bounding box center [148, 271] width 24 height 19
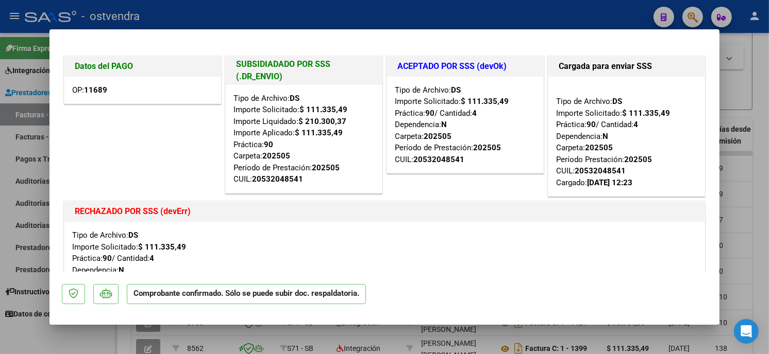
click at [425, 15] on div at bounding box center [384, 177] width 769 height 354
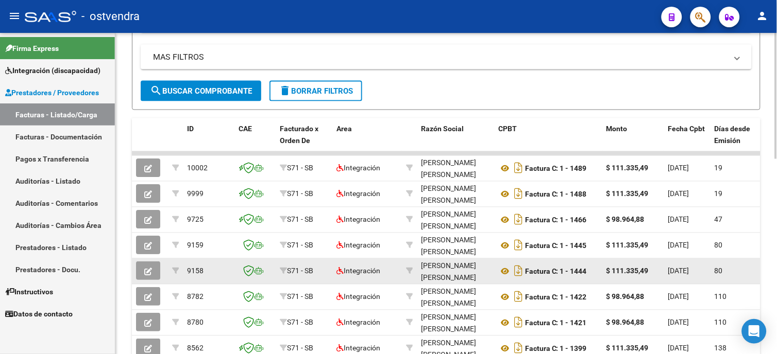
click at [153, 274] on button "button" at bounding box center [148, 271] width 24 height 19
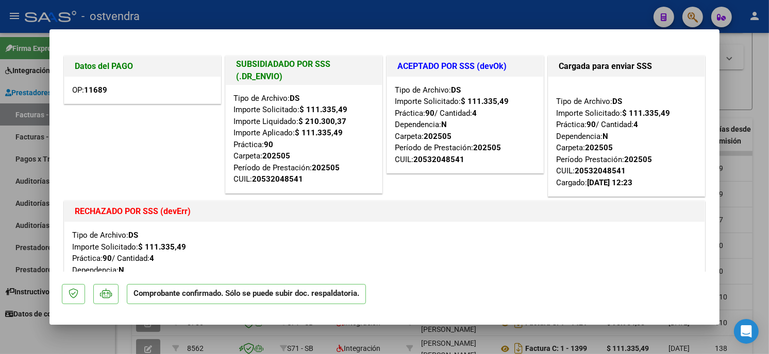
click at [485, 23] on div at bounding box center [384, 177] width 769 height 354
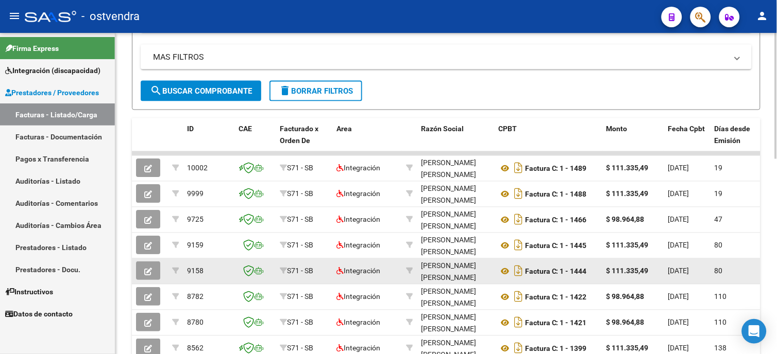
click at [158, 276] on button "button" at bounding box center [148, 271] width 24 height 19
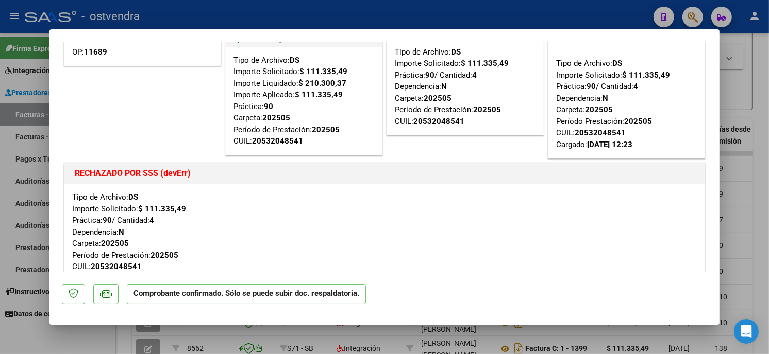
scroll to position [0, 0]
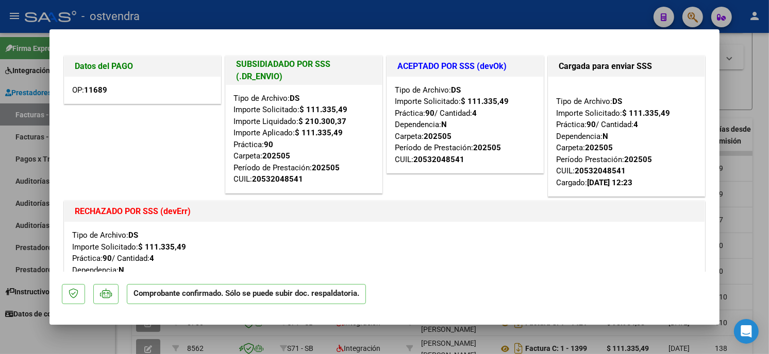
click at [530, 19] on div at bounding box center [384, 177] width 769 height 354
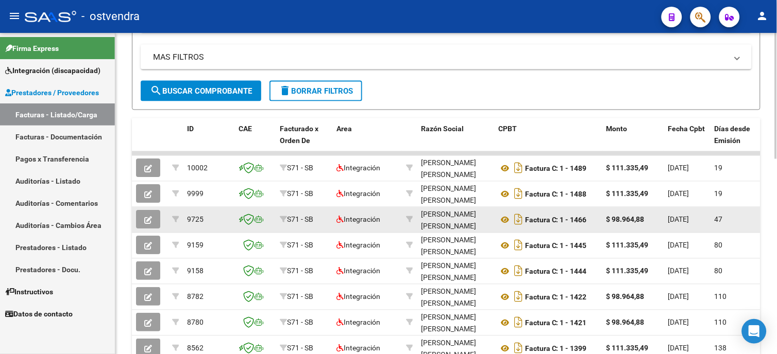
click at [146, 222] on icon "button" at bounding box center [148, 221] width 8 height 8
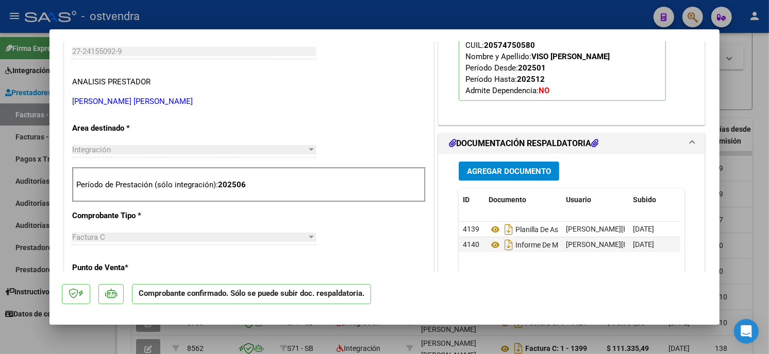
scroll to position [343, 0]
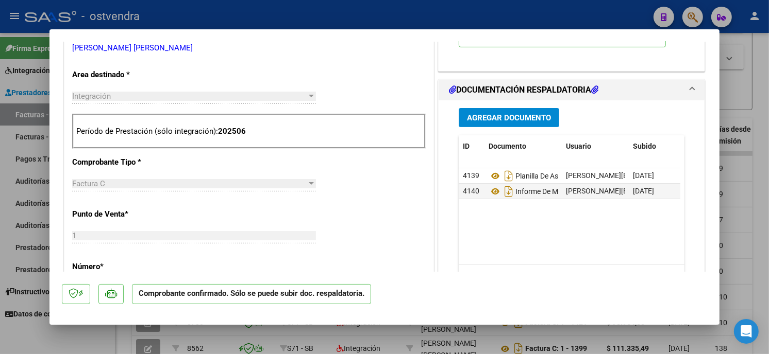
click at [442, 20] on div at bounding box center [384, 177] width 769 height 354
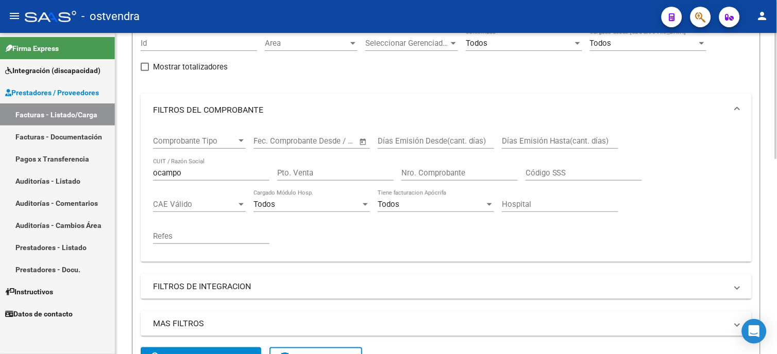
scroll to position [197, 0]
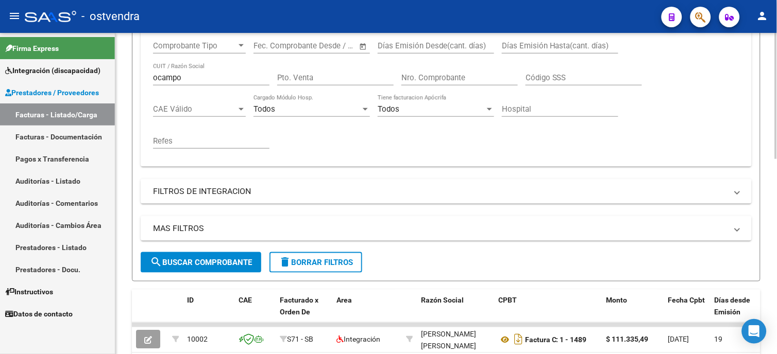
click at [330, 259] on span "delete Borrar Filtros" at bounding box center [316, 262] width 74 height 9
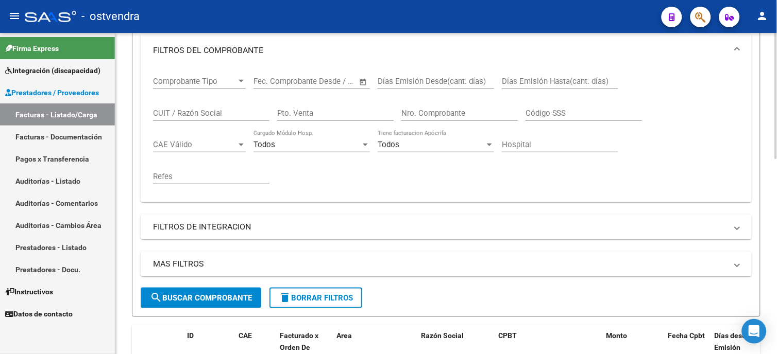
scroll to position [0, 0]
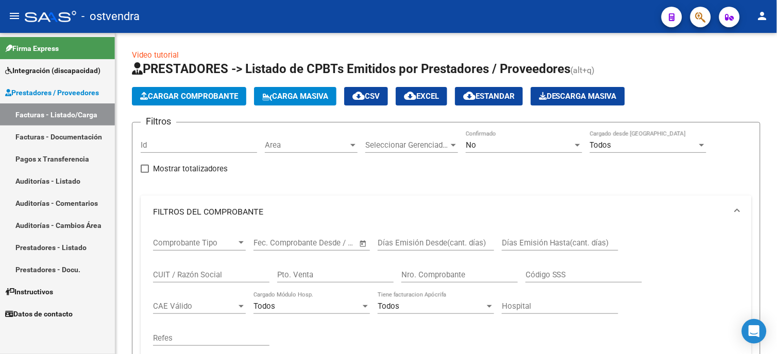
drag, startPoint x: 772, startPoint y: 0, endPoint x: 415, endPoint y: 16, distance: 356.9
click at [460, 26] on div "- ostvendra" at bounding box center [339, 16] width 629 height 23
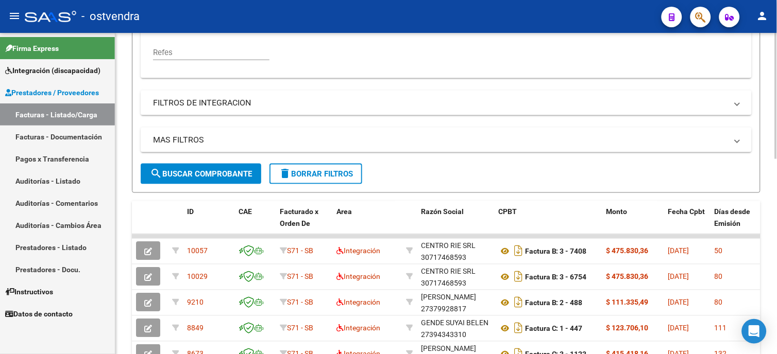
scroll to position [2, 0]
click at [244, 172] on span "search Buscar Comprobante" at bounding box center [201, 174] width 102 height 9
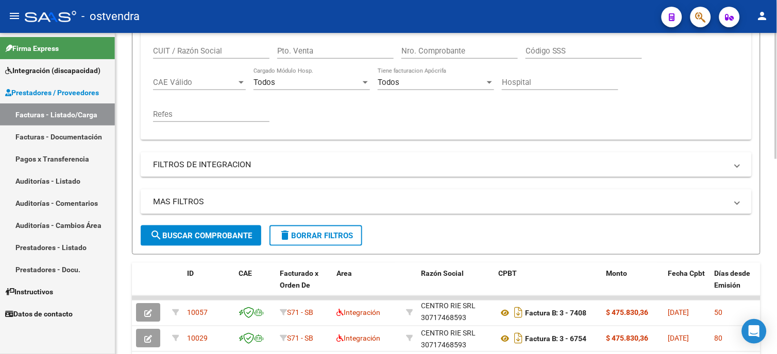
scroll to position [343, 0]
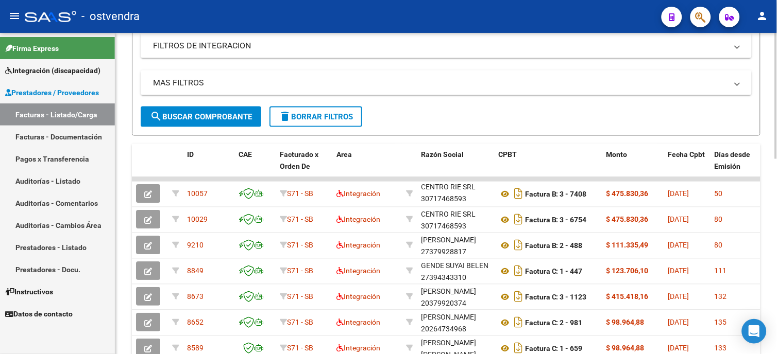
click at [241, 110] on button "search Buscar Comprobante" at bounding box center [201, 117] width 121 height 21
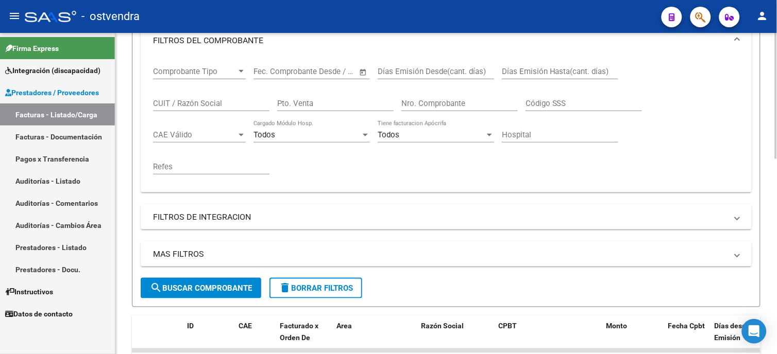
scroll to position [0, 0]
